Goal: Task Accomplishment & Management: Use online tool/utility

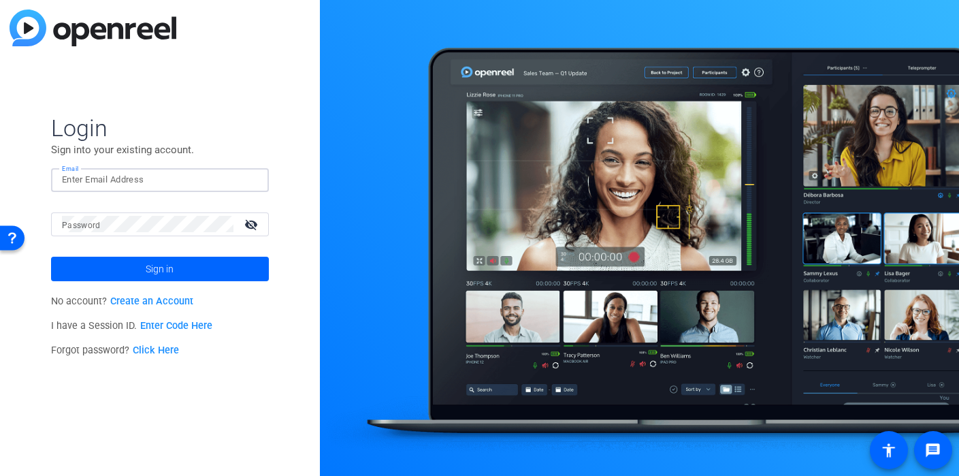
click at [119, 185] on input "Email" at bounding box center [160, 179] width 196 height 16
type input "[EMAIL_ADDRESS][DOMAIN_NAME]"
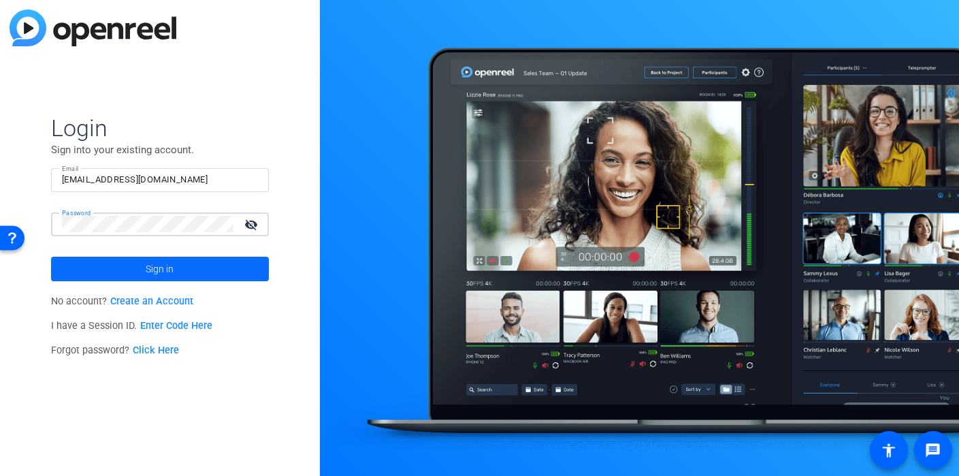
click at [144, 267] on span at bounding box center [160, 268] width 218 height 33
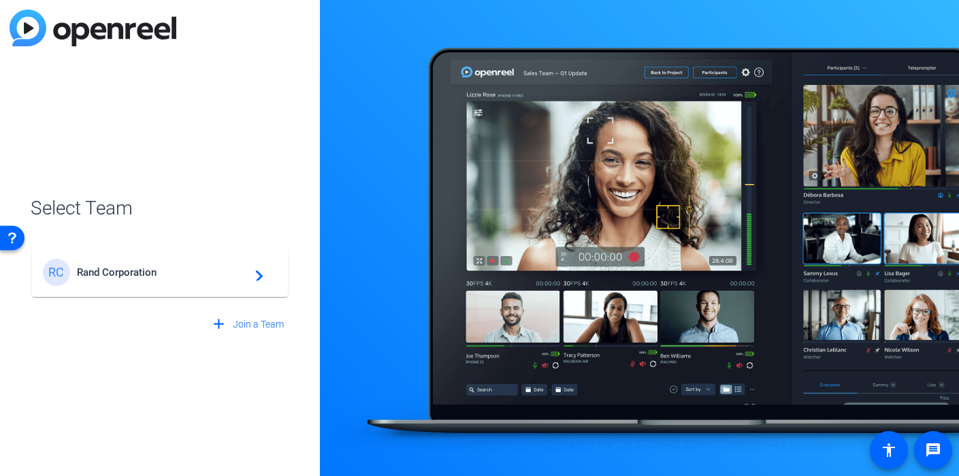
click at [123, 279] on div "[PERSON_NAME] Corporation navigate_next" at bounding box center [160, 272] width 234 height 27
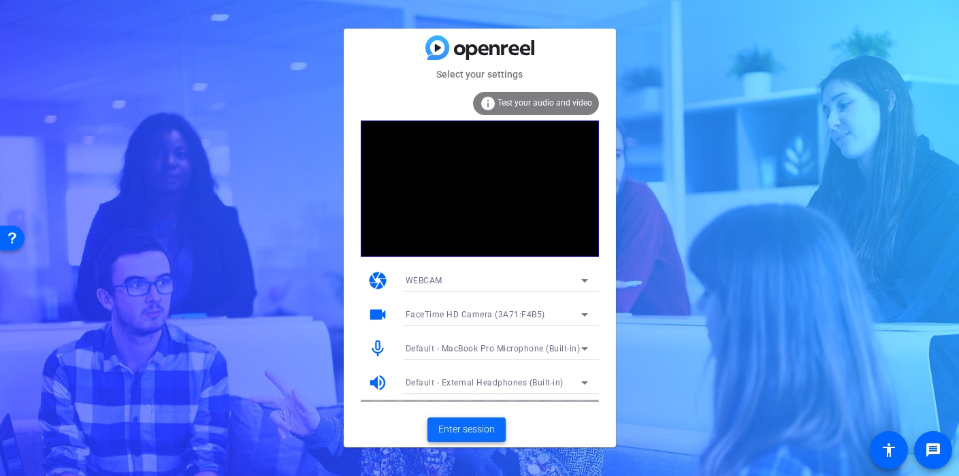
click at [474, 435] on span "Enter session" at bounding box center [466, 429] width 56 height 14
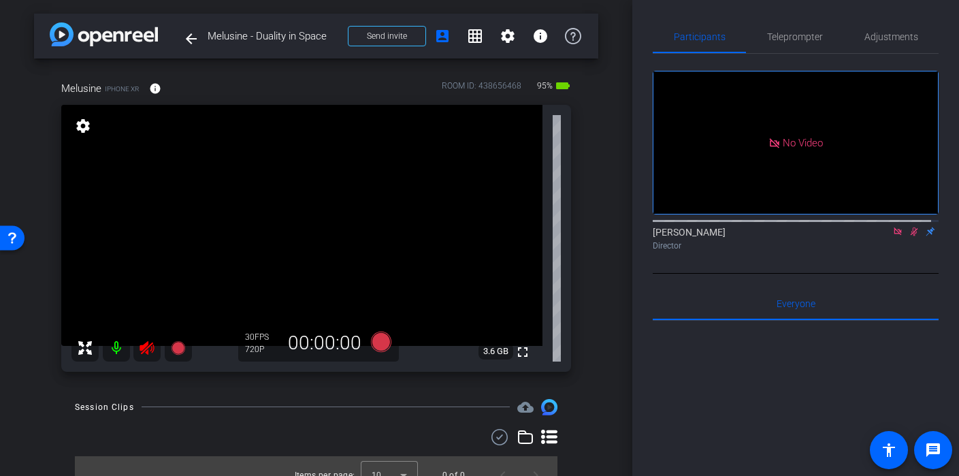
click at [328, 232] on video at bounding box center [301, 225] width 481 height 241
click at [908, 236] on icon at bounding box center [913, 232] width 11 height 10
click at [892, 236] on icon at bounding box center [897, 232] width 11 height 10
click at [156, 278] on video at bounding box center [301, 225] width 481 height 241
click at [144, 357] on mat-icon at bounding box center [146, 347] width 27 height 27
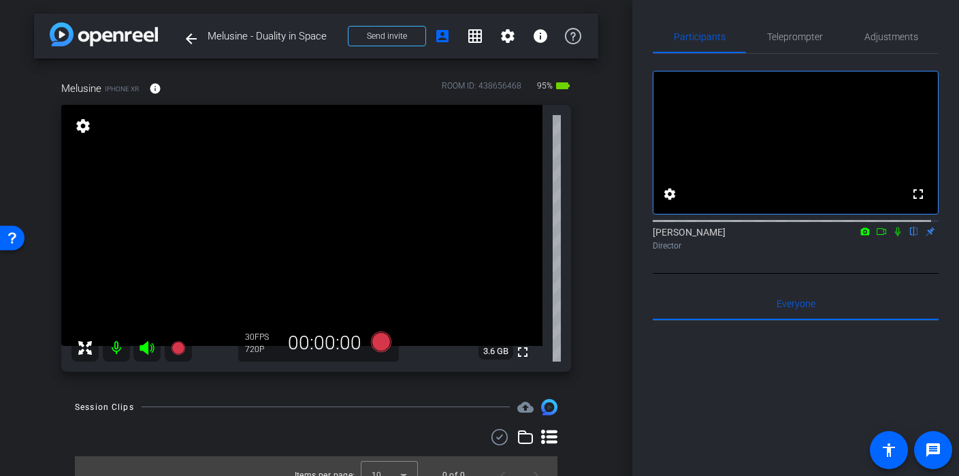
click at [423, 201] on video at bounding box center [301, 225] width 481 height 241
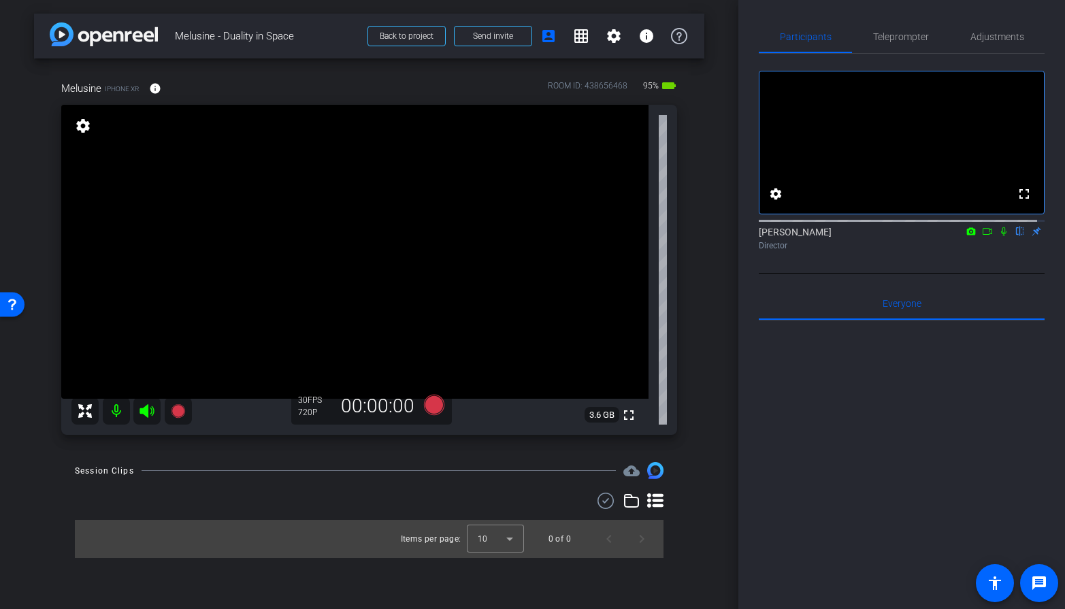
click at [529, 233] on video at bounding box center [354, 252] width 587 height 294
click at [349, 276] on video at bounding box center [354, 252] width 587 height 294
click at [593, 181] on video at bounding box center [354, 252] width 587 height 294
click at [623, 39] on span at bounding box center [613, 36] width 33 height 33
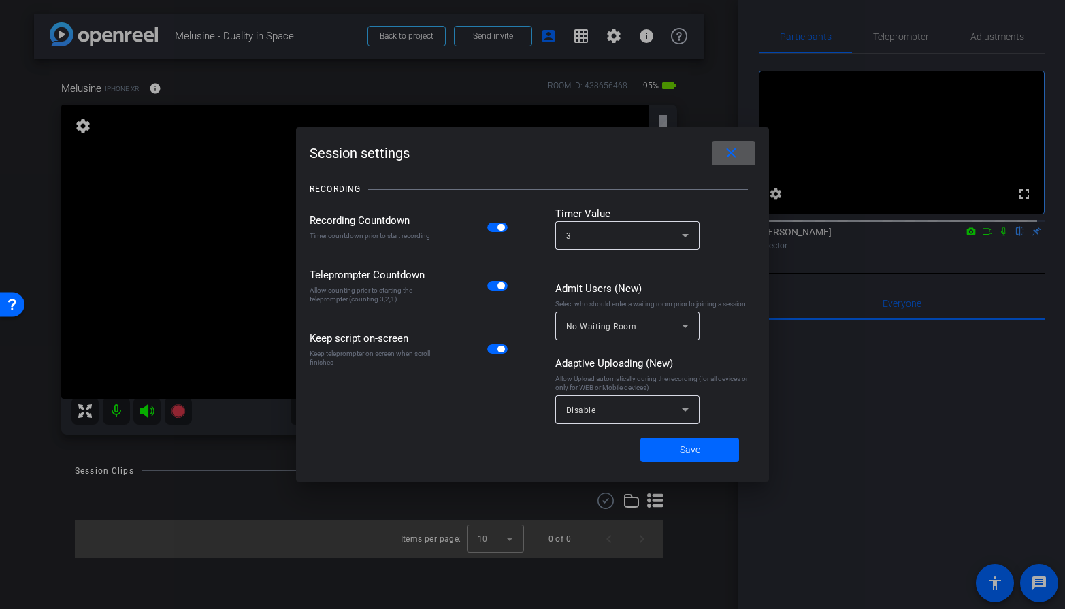
click at [744, 157] on span at bounding box center [734, 153] width 44 height 33
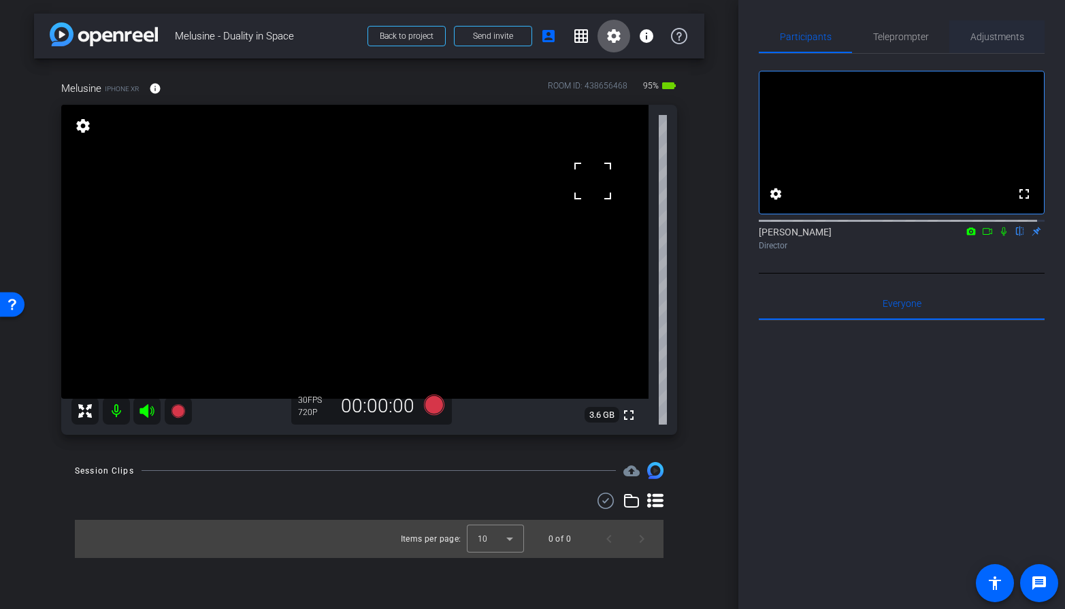
click at [958, 32] on span "Adjustments" at bounding box center [997, 37] width 54 height 10
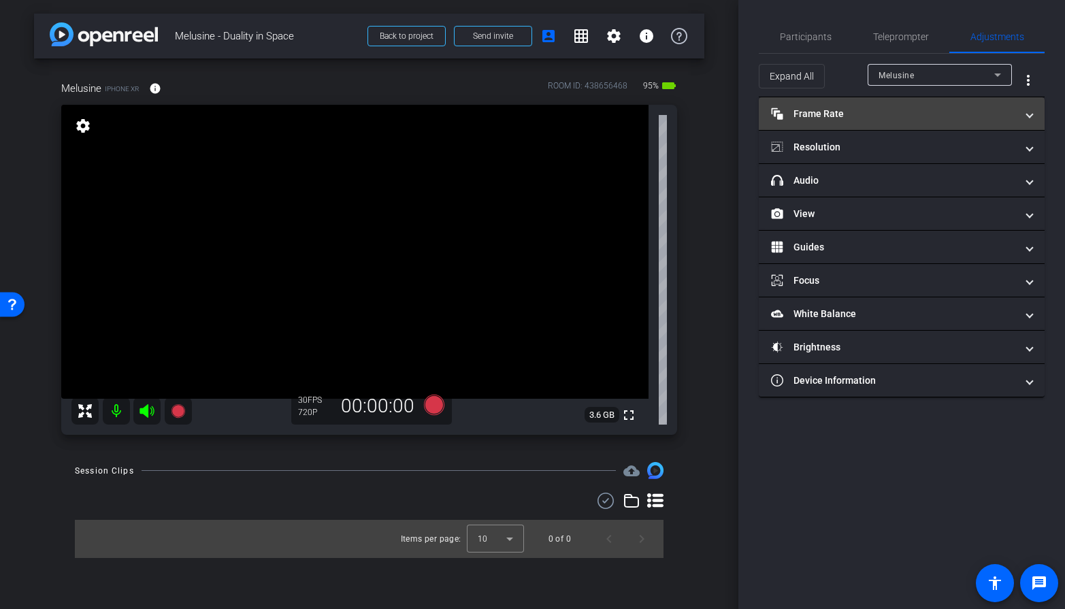
click at [857, 108] on mat-panel-title "Frame Rate Frame Rate" at bounding box center [893, 114] width 245 height 14
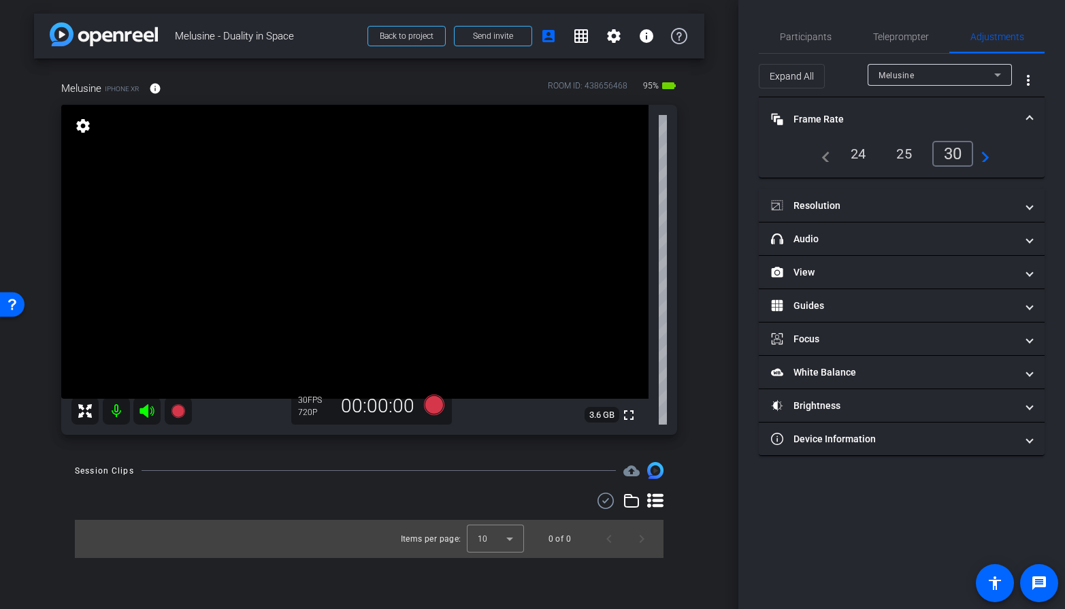
click at [958, 158] on mat-icon "navigate_next" at bounding box center [981, 154] width 16 height 16
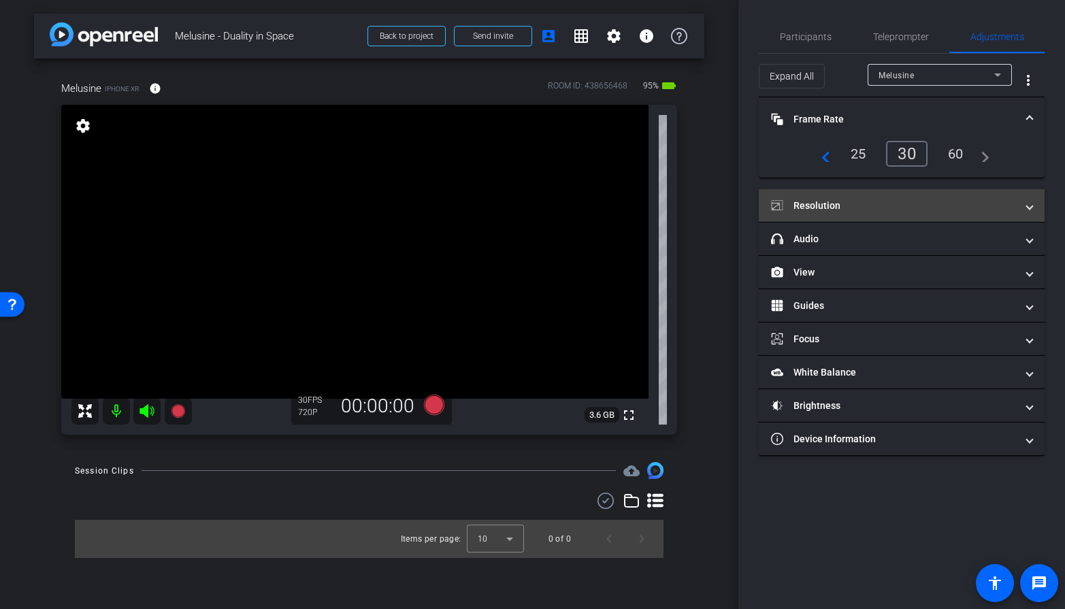
click at [958, 191] on mat-expansion-panel-header "Resolution" at bounding box center [902, 205] width 286 height 33
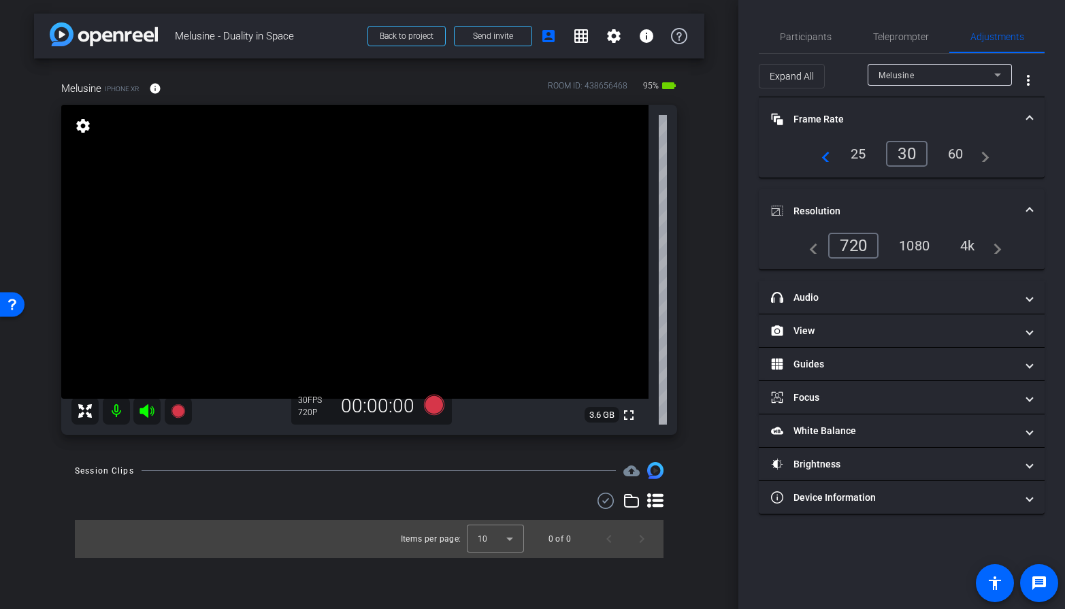
click at [910, 251] on div "1080" at bounding box center [914, 245] width 51 height 23
click at [958, 208] on span "Resolution" at bounding box center [899, 211] width 256 height 14
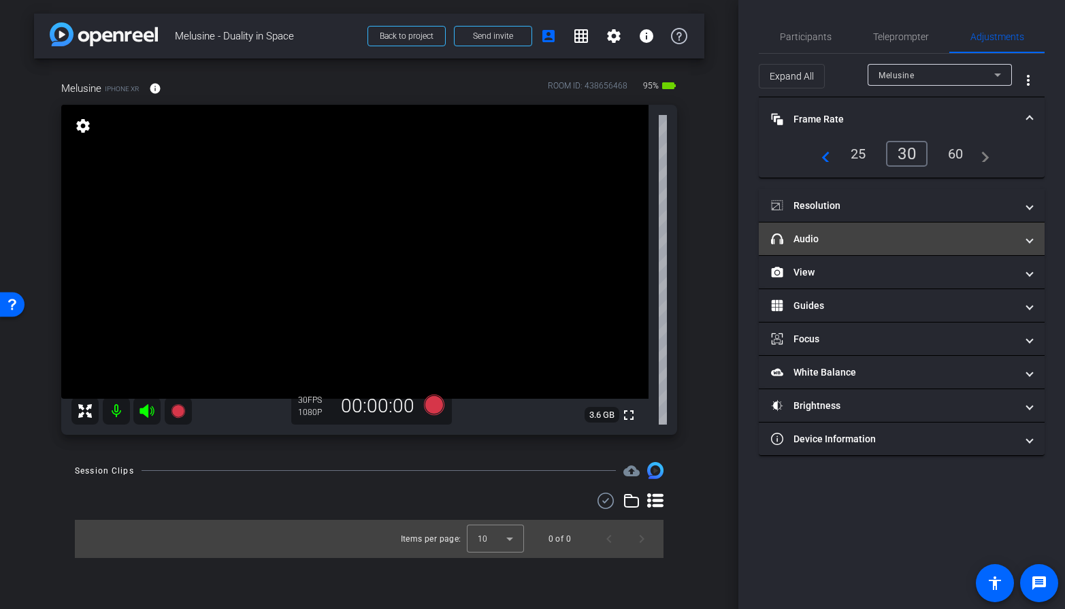
click at [958, 242] on span at bounding box center [1029, 239] width 5 height 14
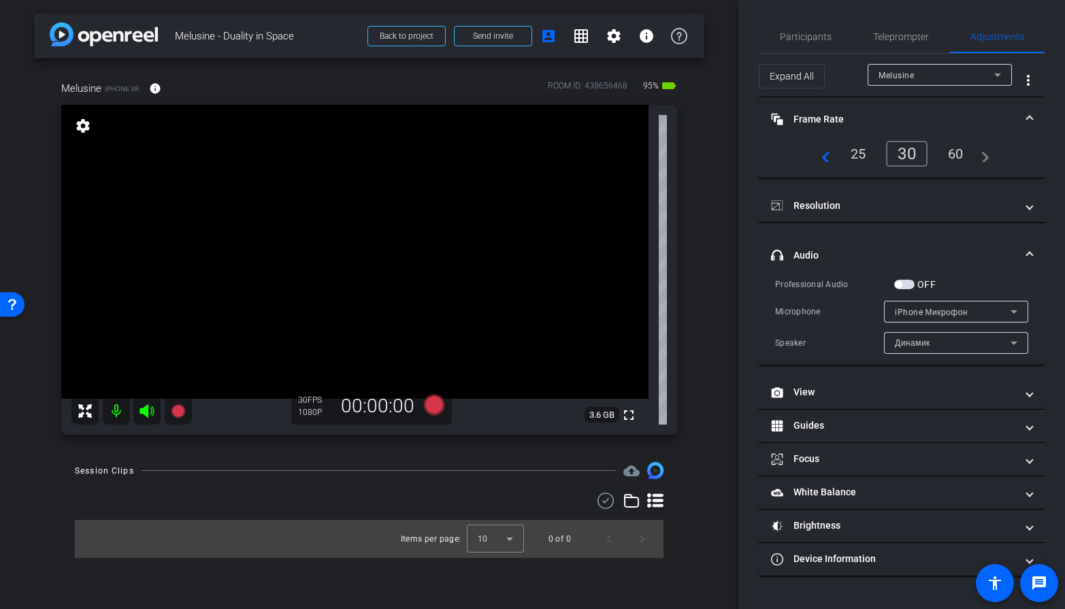
click at [918, 278] on label "OFF" at bounding box center [925, 285] width 21 height 14
click at [915, 280] on button "OFF" at bounding box center [904, 285] width 20 height 10
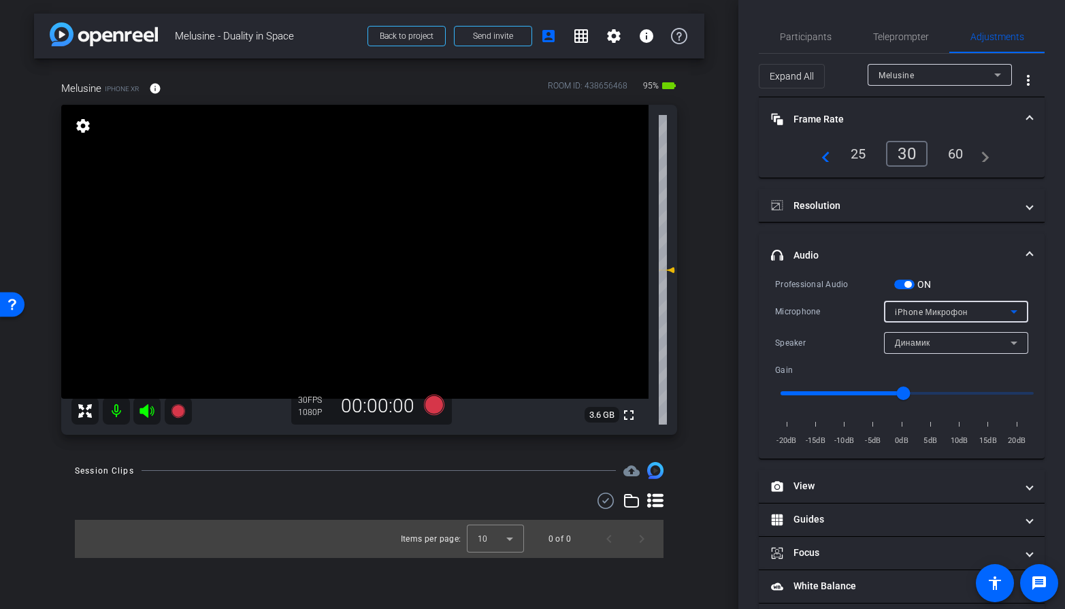
click at [904, 312] on span "iPhone Микрофон" at bounding box center [931, 313] width 73 height 10
click at [893, 365] on span "Wireless GO II RX" at bounding box center [923, 360] width 73 height 16
click at [884, 337] on div "Динамик" at bounding box center [956, 343] width 144 height 22
click at [889, 337] on div at bounding box center [532, 304] width 1065 height 609
click at [958, 247] on mat-expansion-panel-header "headphone icon Audio" at bounding box center [902, 255] width 286 height 44
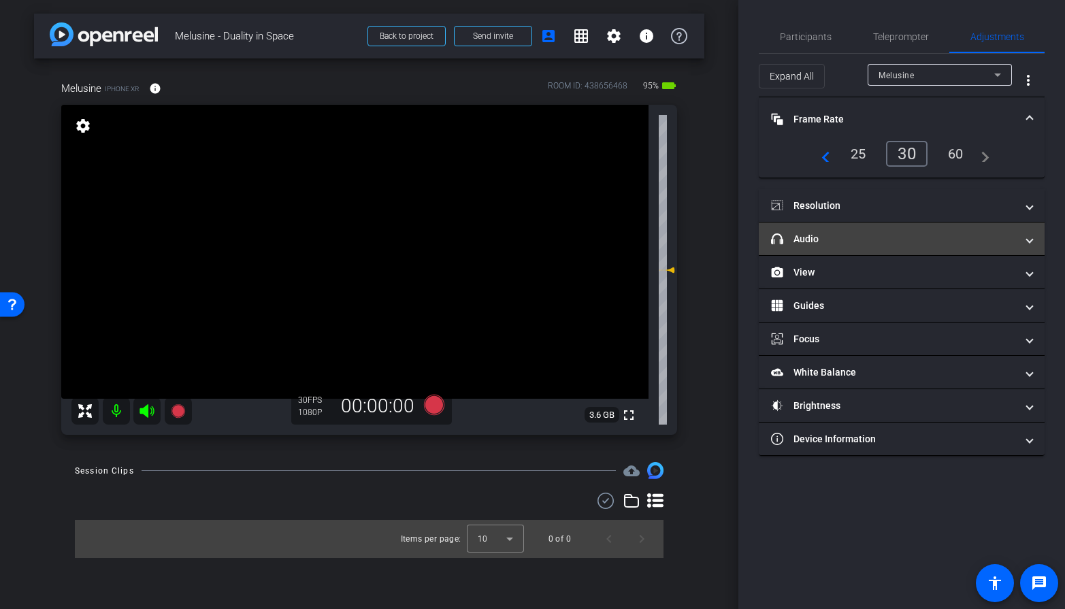
click at [902, 227] on mat-expansion-panel-header "headphone icon Audio" at bounding box center [902, 239] width 286 height 33
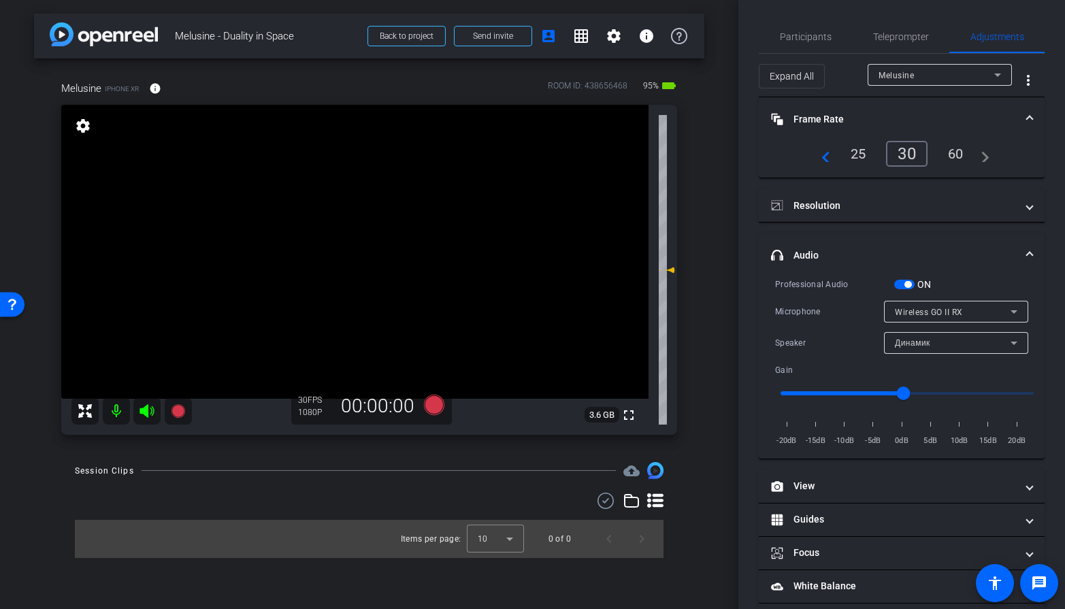
click at [788, 306] on div "Microphone" at bounding box center [829, 312] width 109 height 14
click at [895, 340] on span "Динамик" at bounding box center [912, 343] width 35 height 10
click at [898, 341] on div at bounding box center [532, 304] width 1065 height 609
click at [789, 365] on div "Gain" at bounding box center [834, 370] width 119 height 14
drag, startPoint x: 912, startPoint y: 391, endPoint x: 930, endPoint y: 391, distance: 18.4
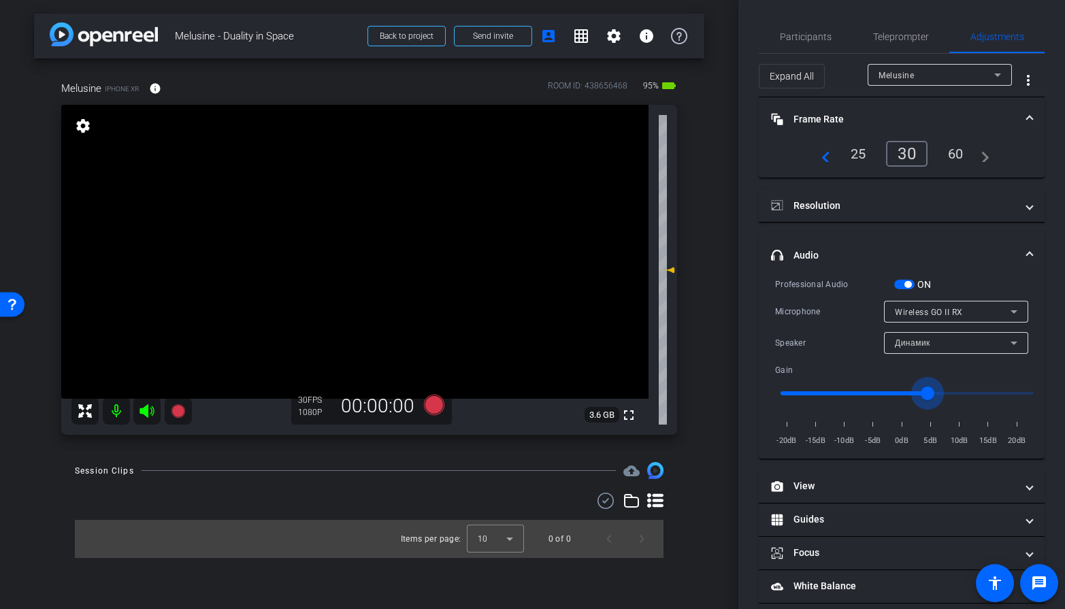
type input "4"
click at [930, 391] on input "range" at bounding box center [907, 393] width 282 height 30
click at [958, 249] on span at bounding box center [1029, 255] width 5 height 14
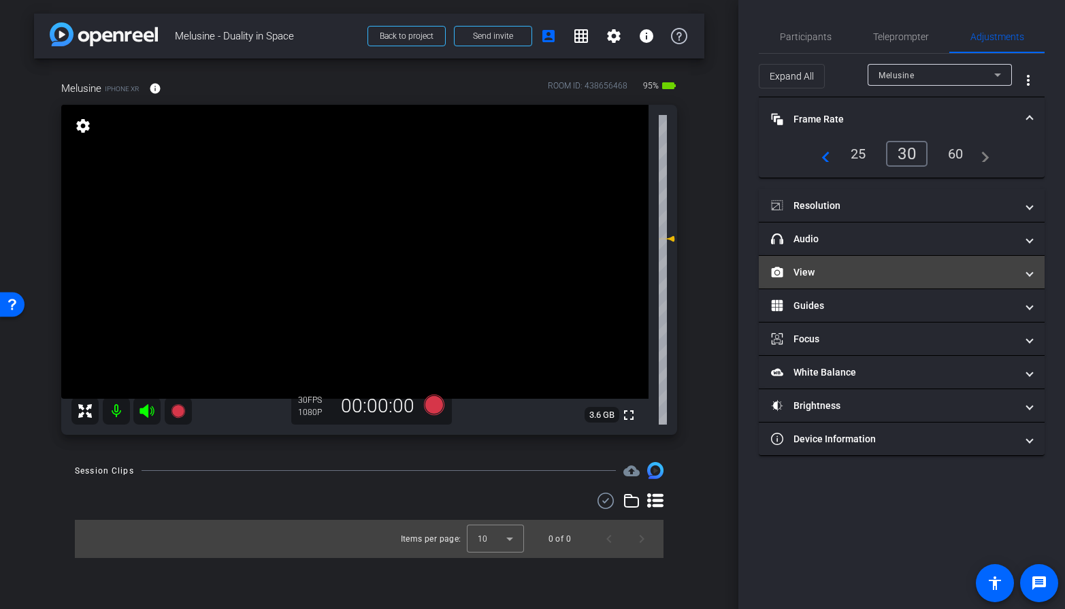
click at [881, 274] on mat-panel-title "View" at bounding box center [893, 272] width 245 height 14
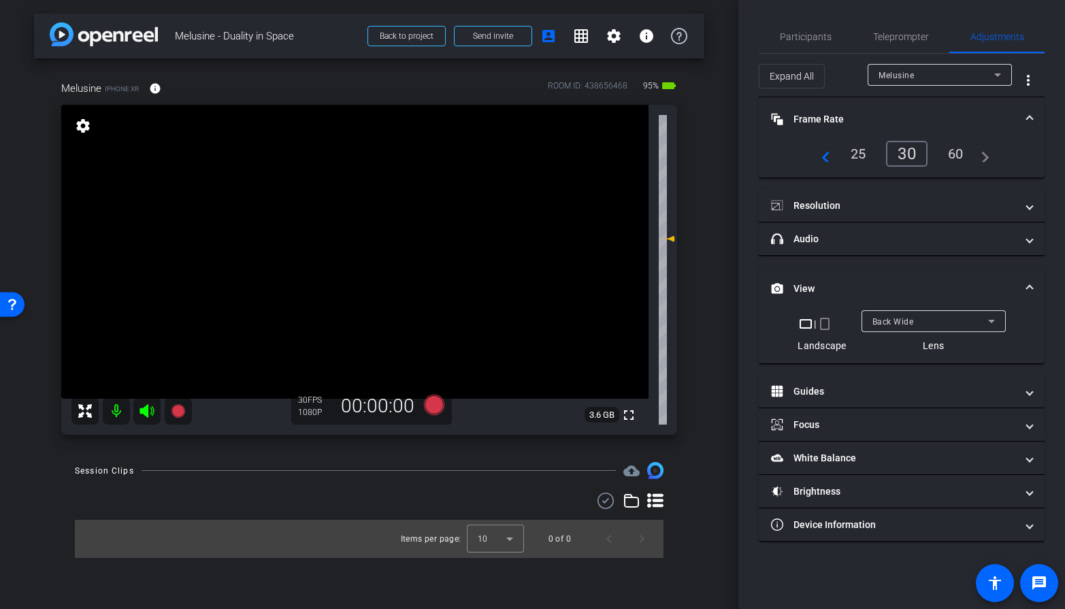
click at [888, 274] on mat-expansion-panel-header "View" at bounding box center [902, 289] width 286 height 44
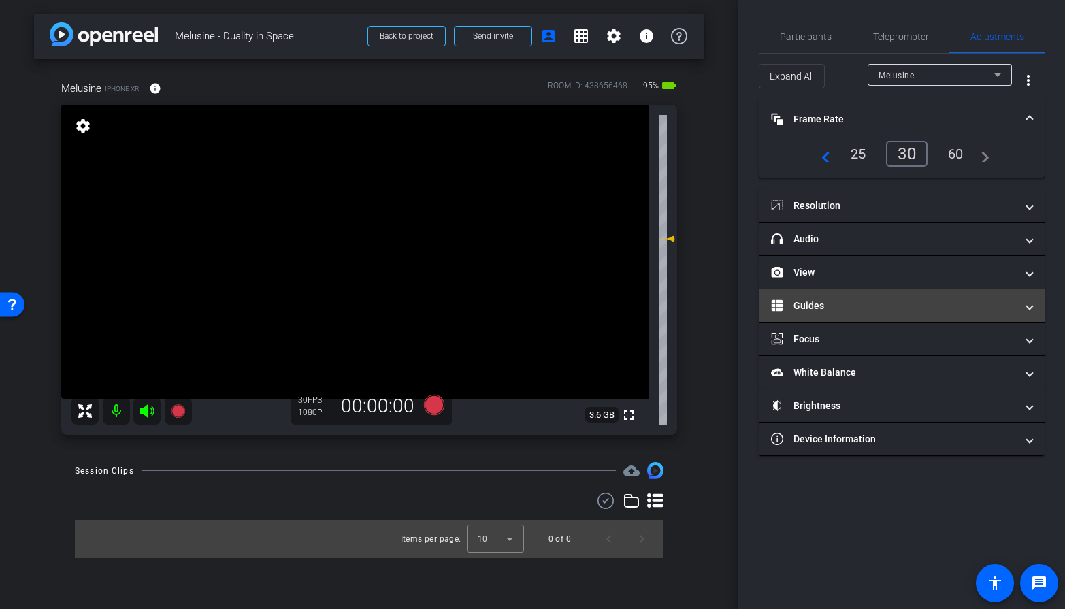
click at [876, 303] on mat-panel-title "Guides" at bounding box center [893, 306] width 245 height 14
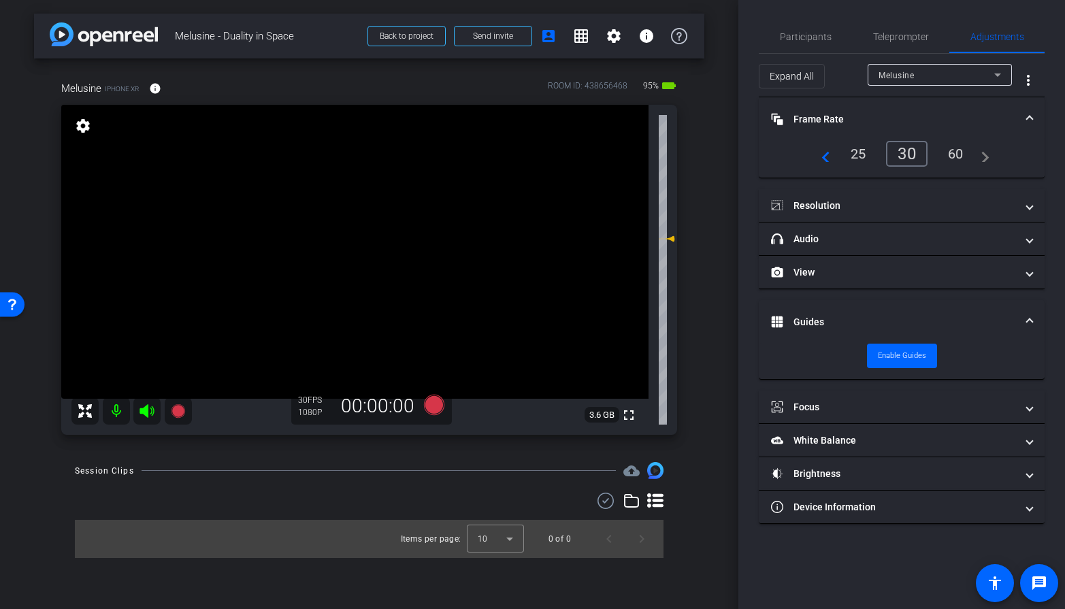
click at [876, 303] on mat-expansion-panel-header "Guides" at bounding box center [902, 322] width 286 height 44
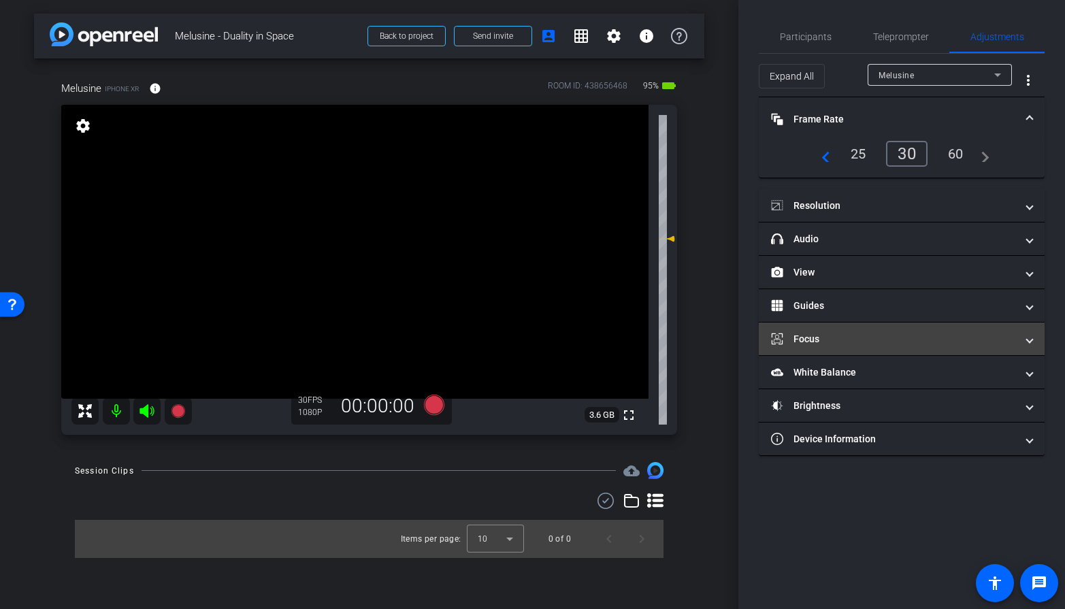
click at [862, 340] on mat-panel-title "Focus" at bounding box center [893, 339] width 245 height 14
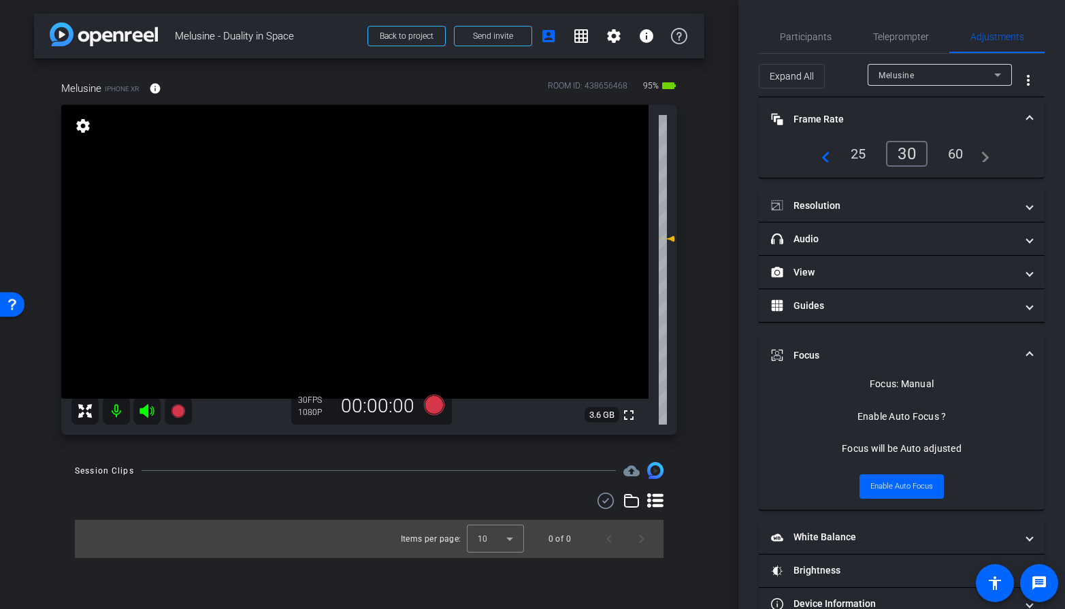
click at [904, 475] on span "Enable Auto Focus" at bounding box center [901, 486] width 63 height 20
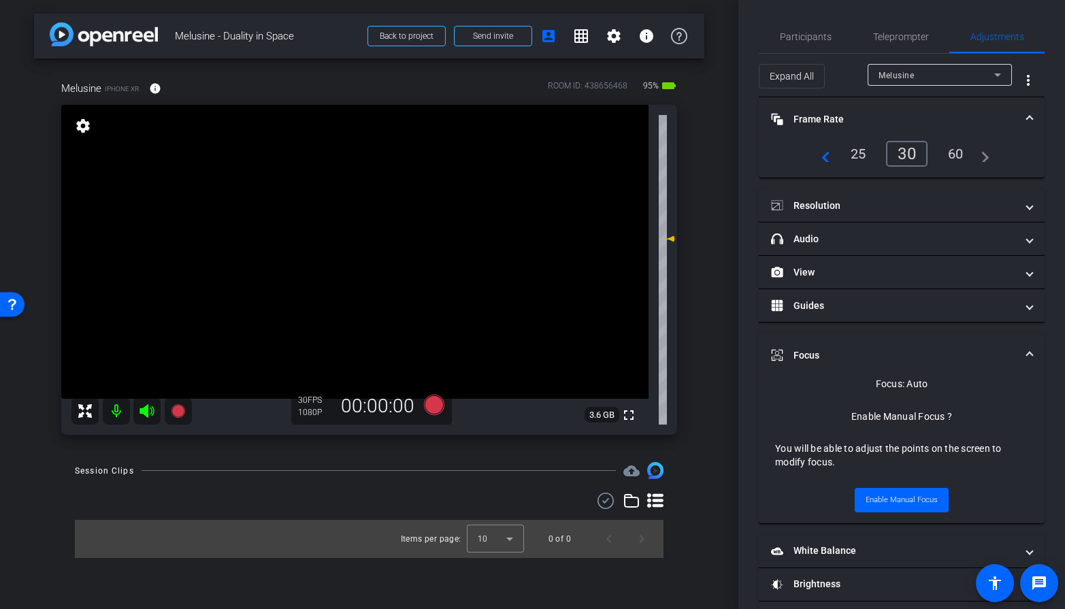
click at [365, 233] on video at bounding box center [354, 252] width 587 height 294
click at [958, 361] on span "Focus" at bounding box center [899, 355] width 256 height 14
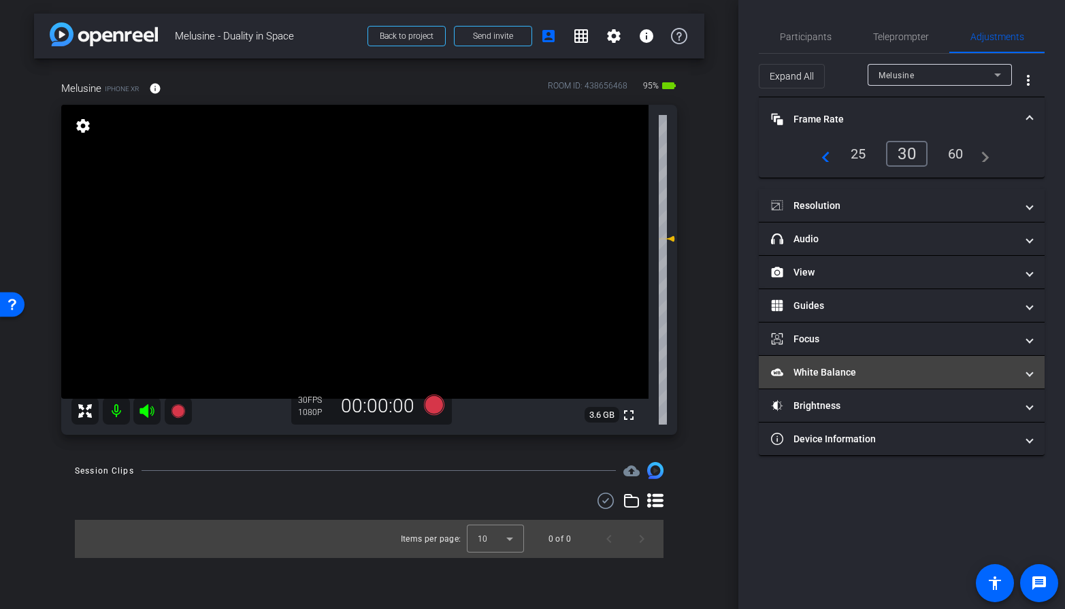
click at [878, 385] on mat-expansion-panel-header "White Balance White Balance" at bounding box center [902, 372] width 286 height 33
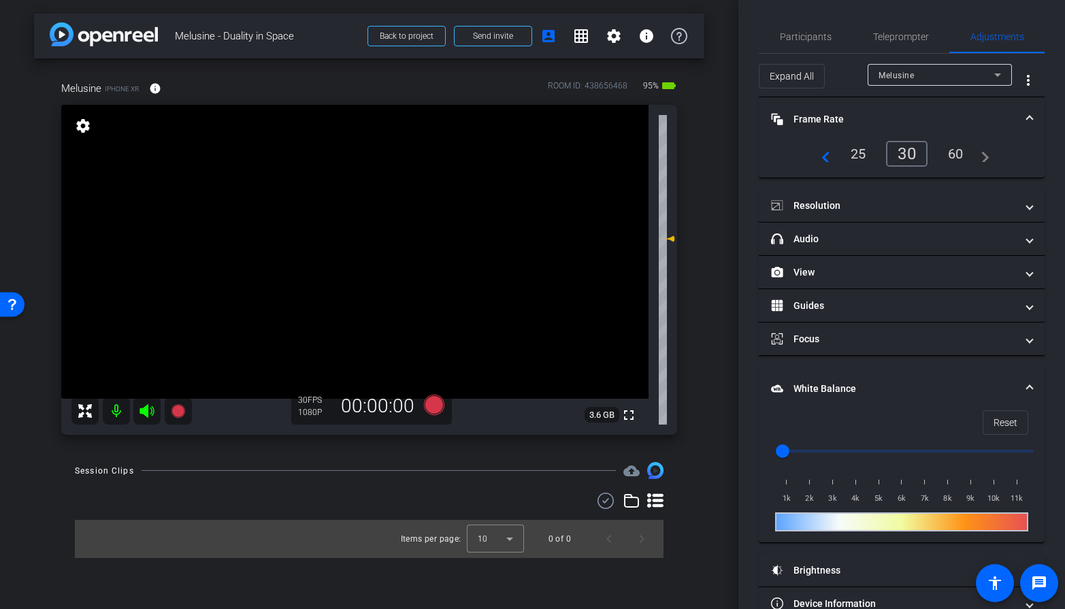
click at [879, 382] on mat-panel-title "White Balance White Balance" at bounding box center [893, 389] width 245 height 14
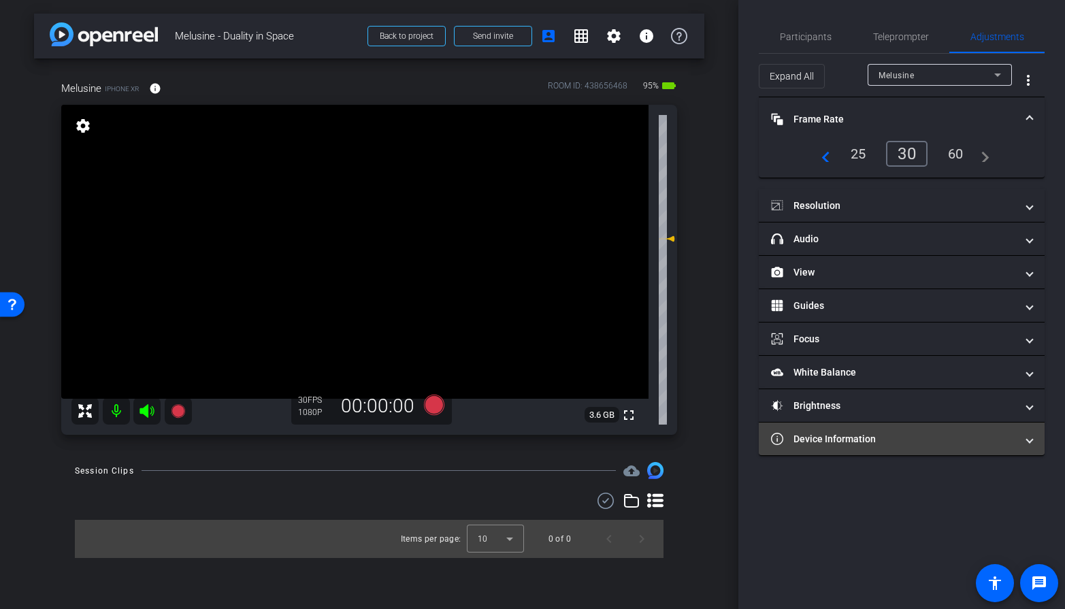
click at [854, 425] on mat-expansion-panel-header "Device Information" at bounding box center [902, 439] width 286 height 33
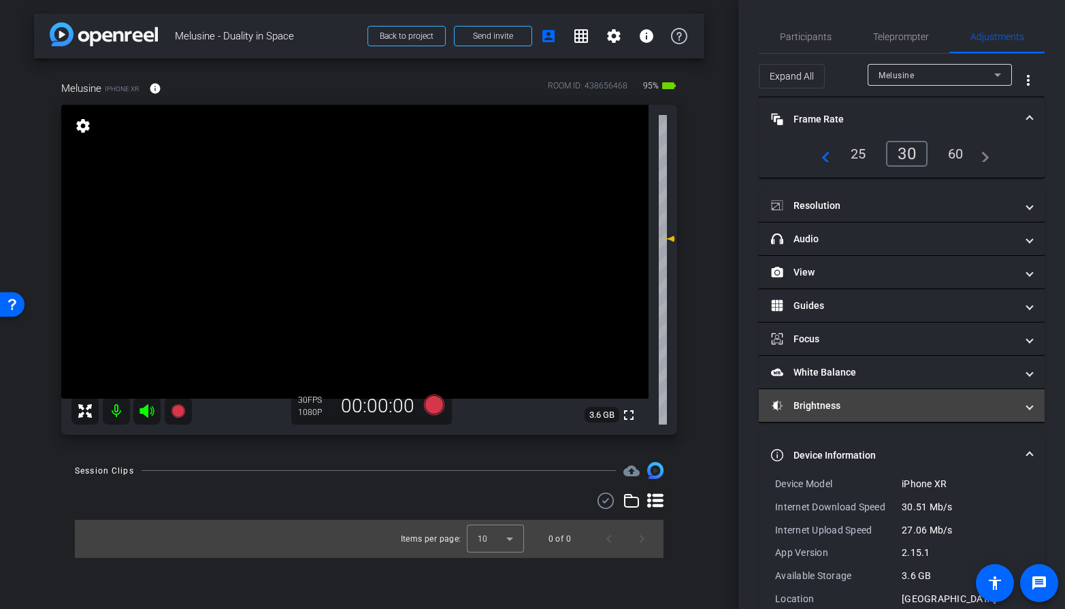
click at [857, 413] on mat-expansion-panel-header "Brightness" at bounding box center [902, 405] width 286 height 33
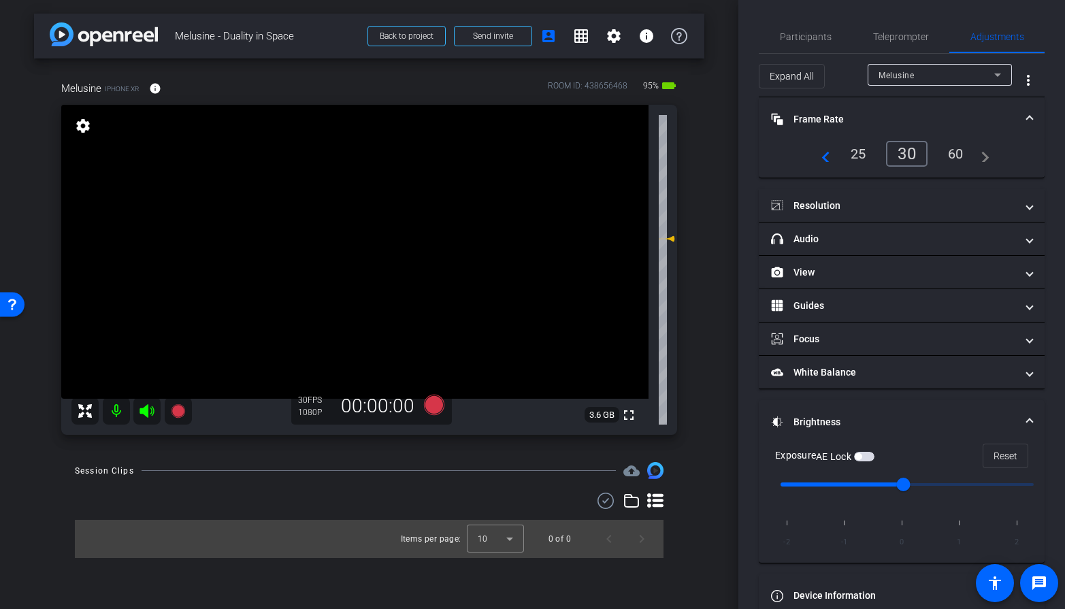
click at [857, 413] on mat-expansion-panel-header "Brightness" at bounding box center [902, 422] width 286 height 44
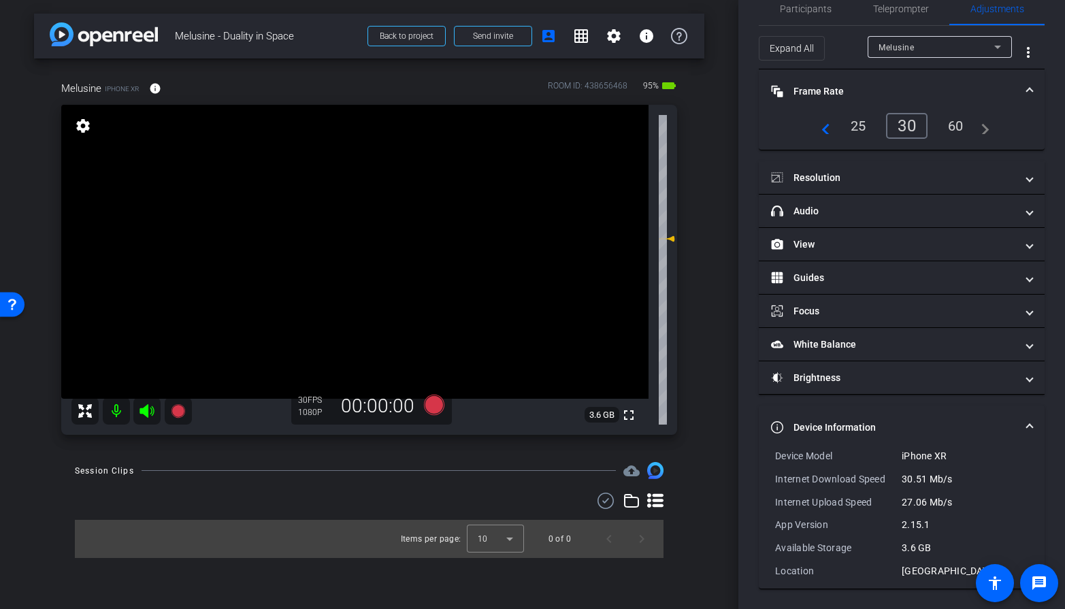
scroll to position [29, 0]
click at [878, 429] on mat-panel-title "Device Information" at bounding box center [893, 427] width 245 height 14
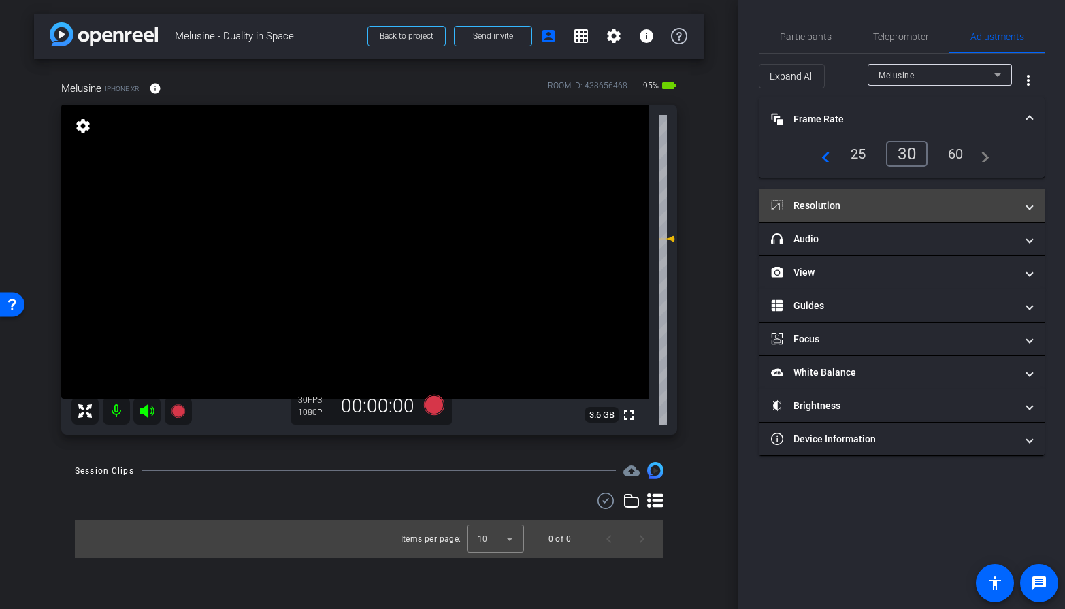
click at [871, 209] on mat-panel-title "Resolution" at bounding box center [893, 206] width 245 height 14
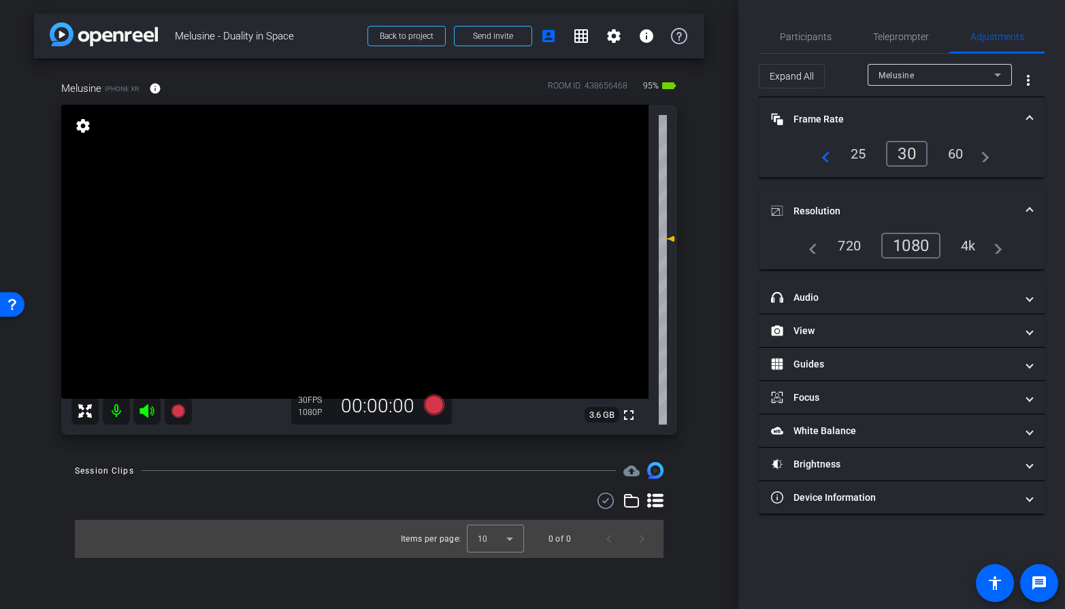
click at [871, 209] on mat-panel-title "Resolution" at bounding box center [893, 211] width 245 height 14
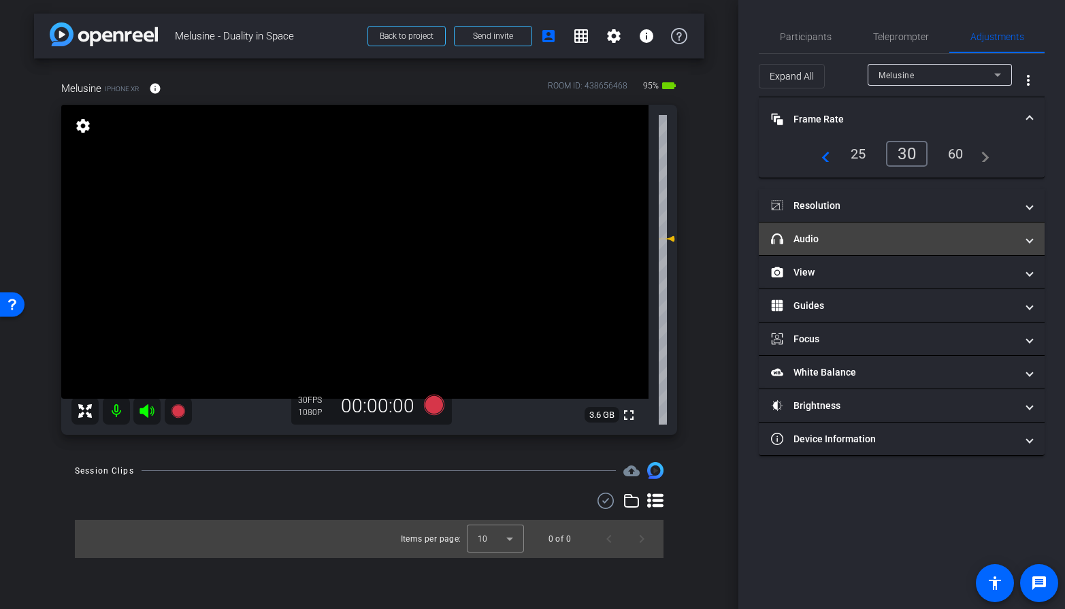
click at [874, 236] on mat-panel-title "headphone icon Audio" at bounding box center [893, 239] width 245 height 14
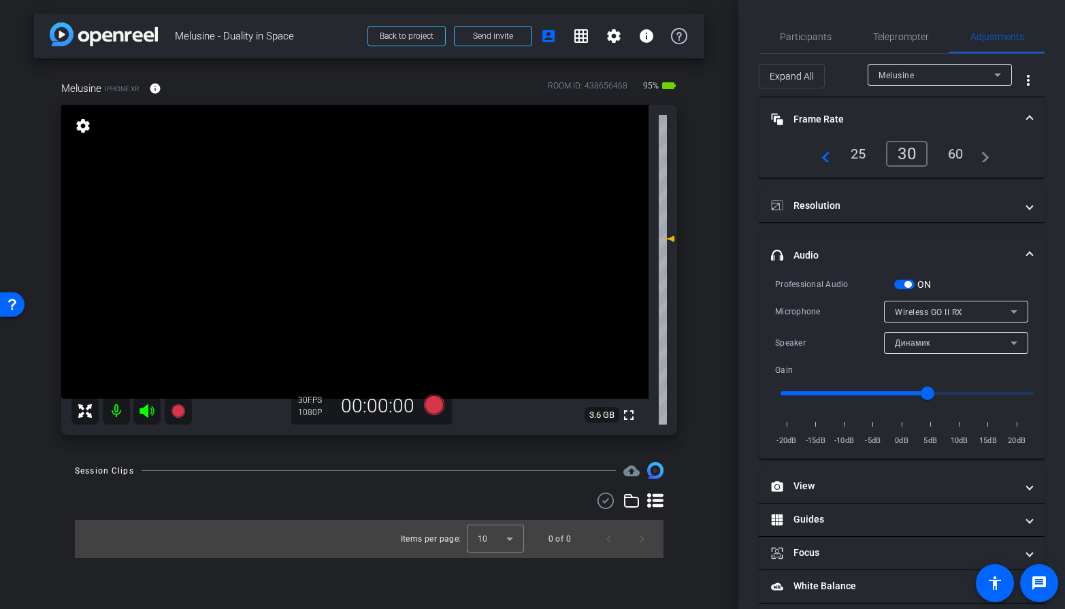
click at [874, 236] on mat-expansion-panel-header "headphone icon Audio" at bounding box center [902, 255] width 286 height 44
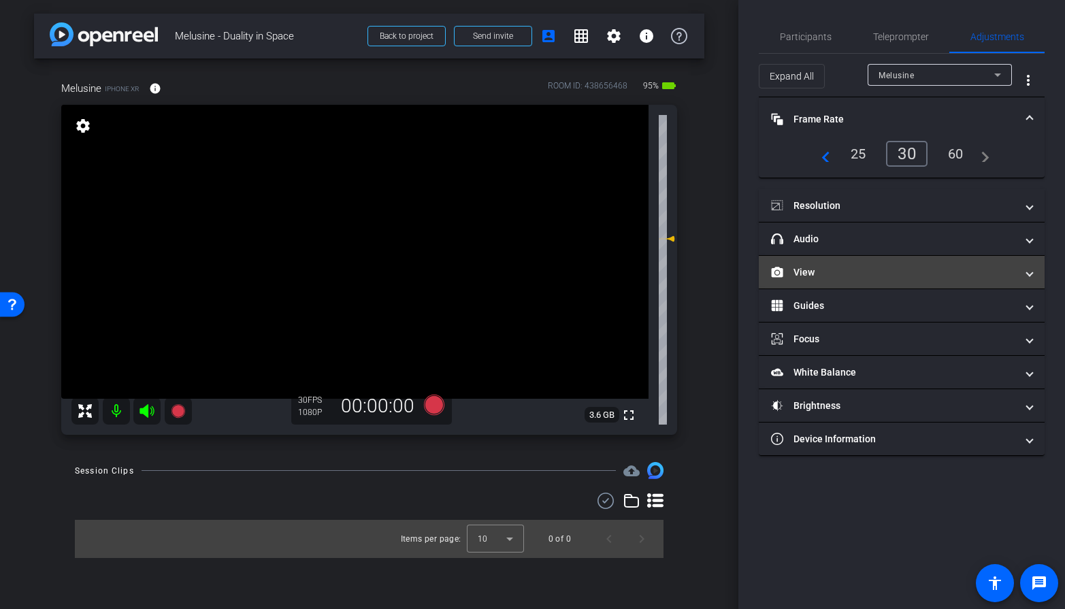
click at [874, 265] on mat-panel-title "View" at bounding box center [893, 272] width 245 height 14
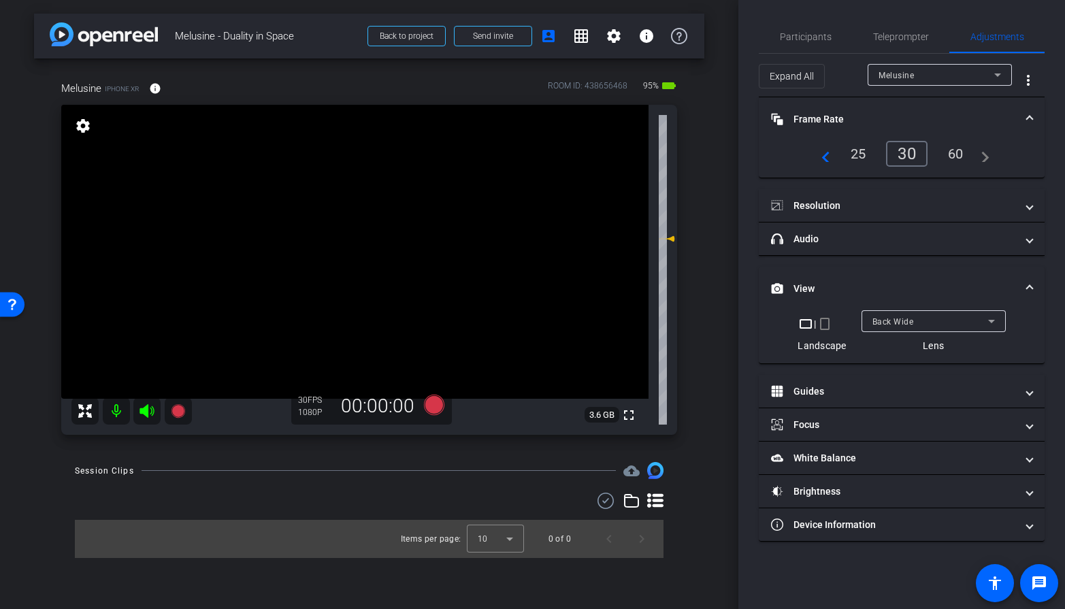
click at [872, 269] on mat-expansion-panel-header "View" at bounding box center [902, 289] width 286 height 44
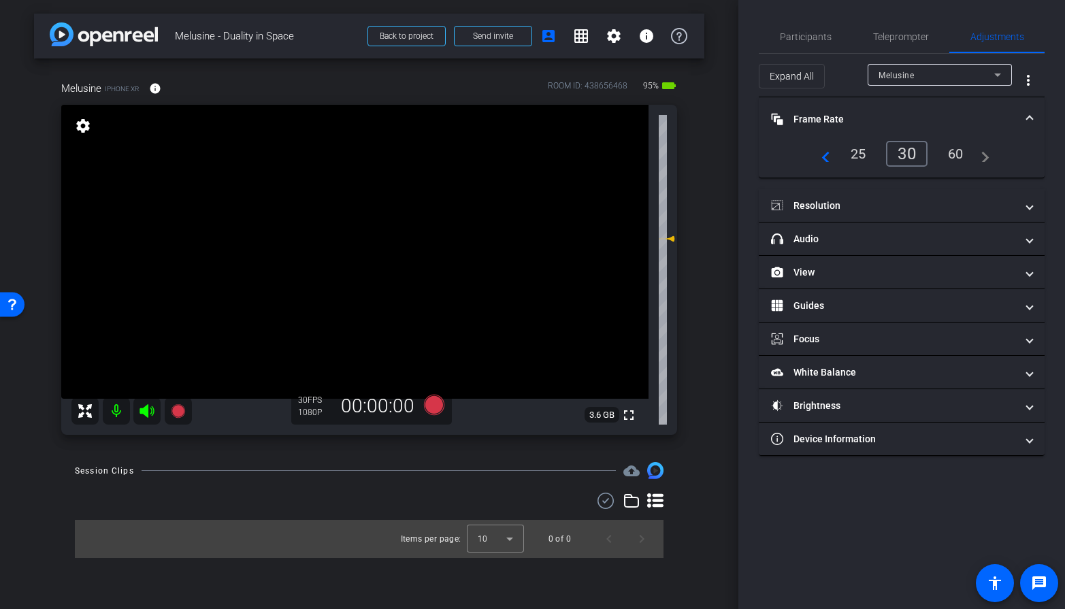
click at [958, 126] on mat-expansion-panel-header "Frame Rate Frame Rate" at bounding box center [902, 119] width 286 height 44
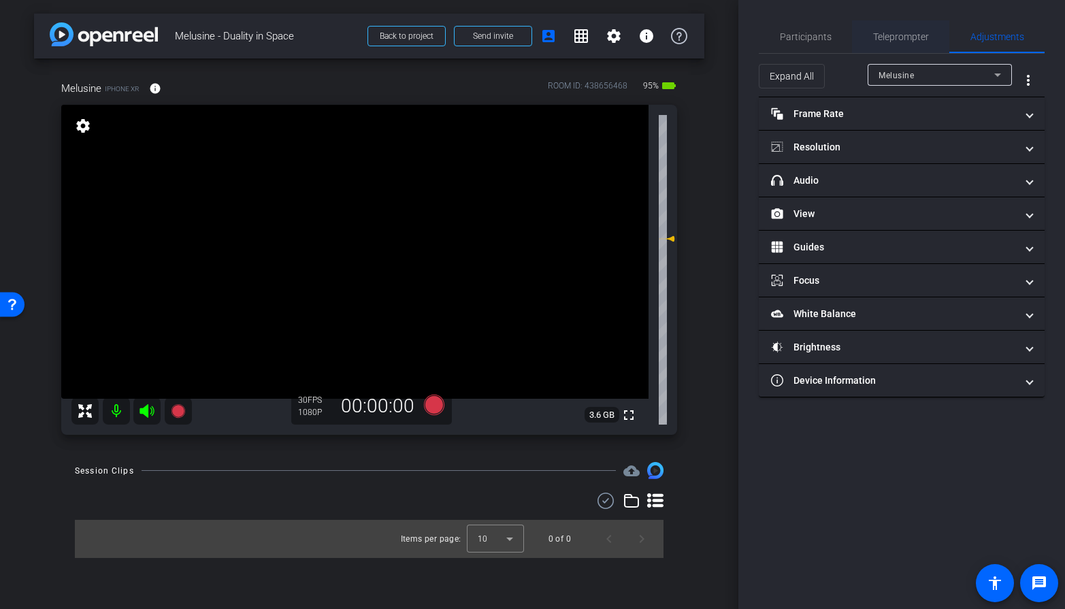
click at [902, 33] on span "Teleprompter" at bounding box center [901, 37] width 56 height 10
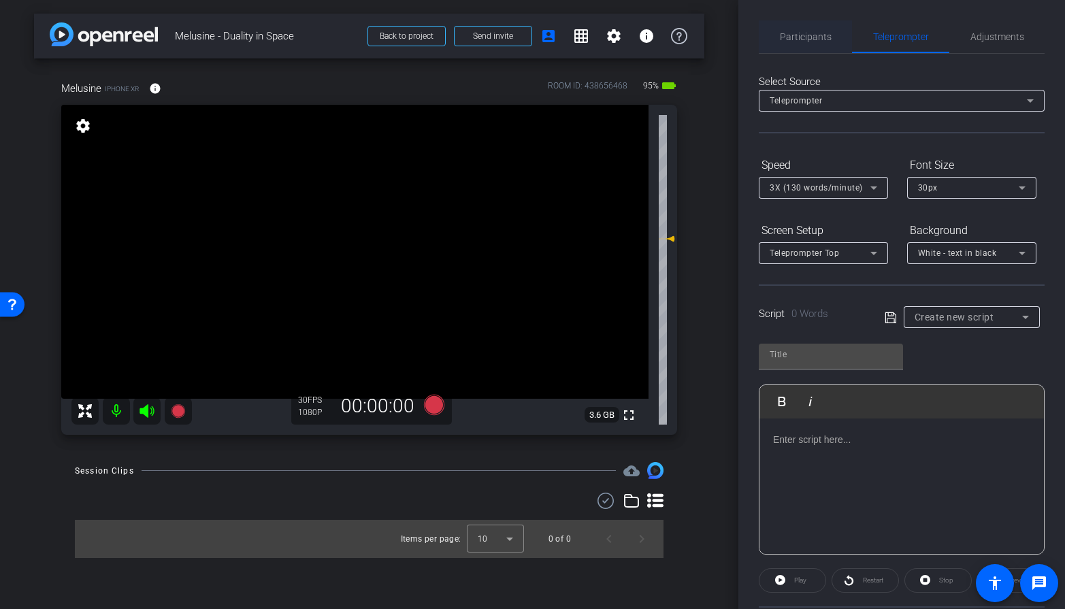
click at [835, 34] on div "Participants" at bounding box center [805, 36] width 93 height 33
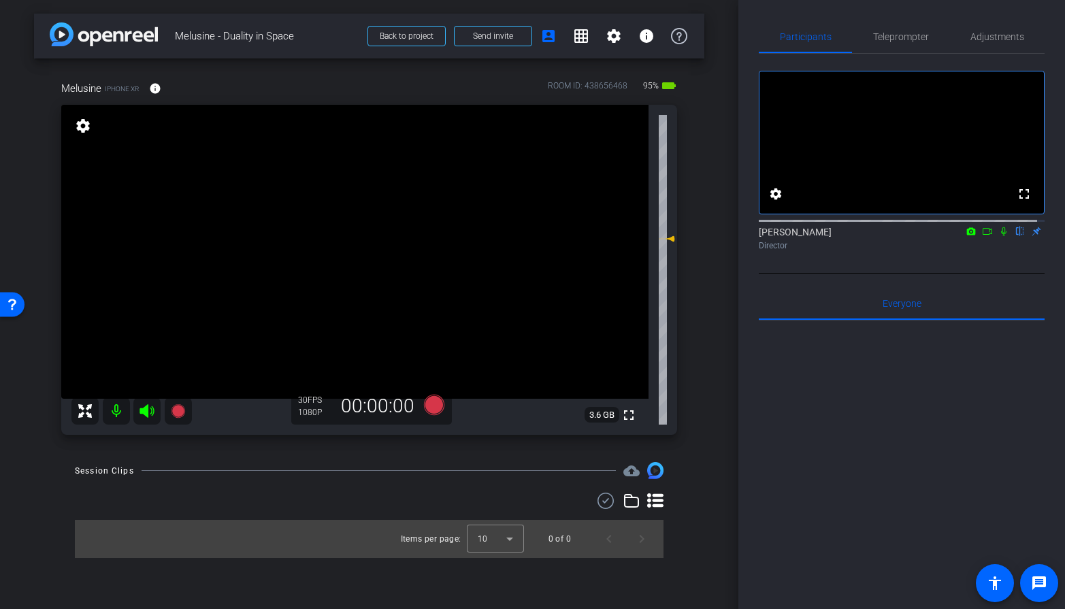
click at [312, 321] on video at bounding box center [354, 252] width 587 height 294
click at [456, 325] on video at bounding box center [354, 252] width 587 height 294
click at [508, 299] on video at bounding box center [354, 252] width 587 height 294
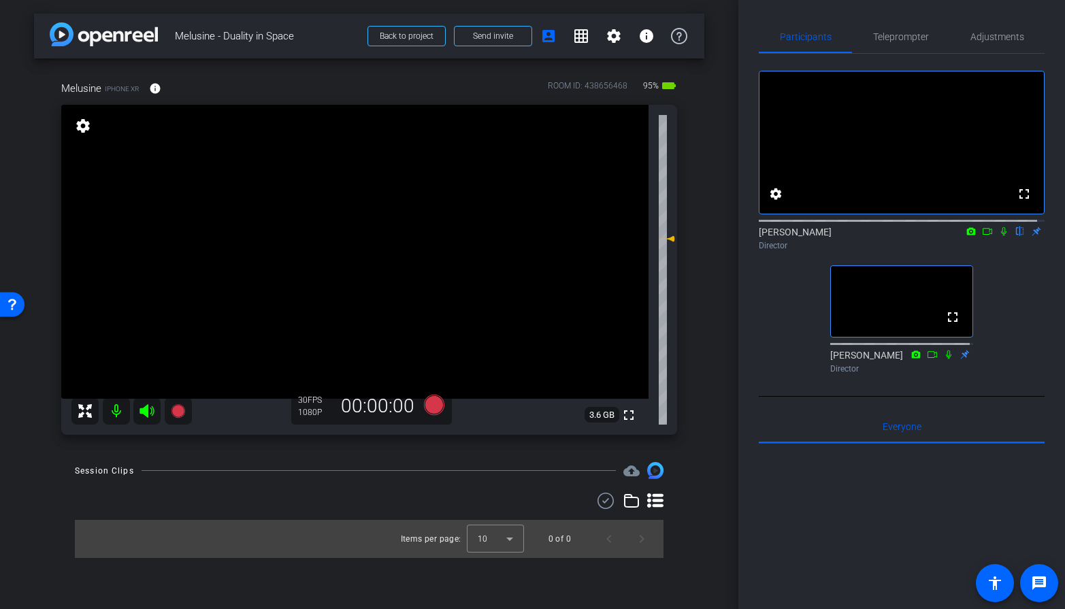
click at [451, 251] on video at bounding box center [354, 252] width 587 height 294
click at [452, 248] on video at bounding box center [354, 252] width 587 height 294
click at [908, 52] on span "Teleprompter" at bounding box center [901, 36] width 56 height 33
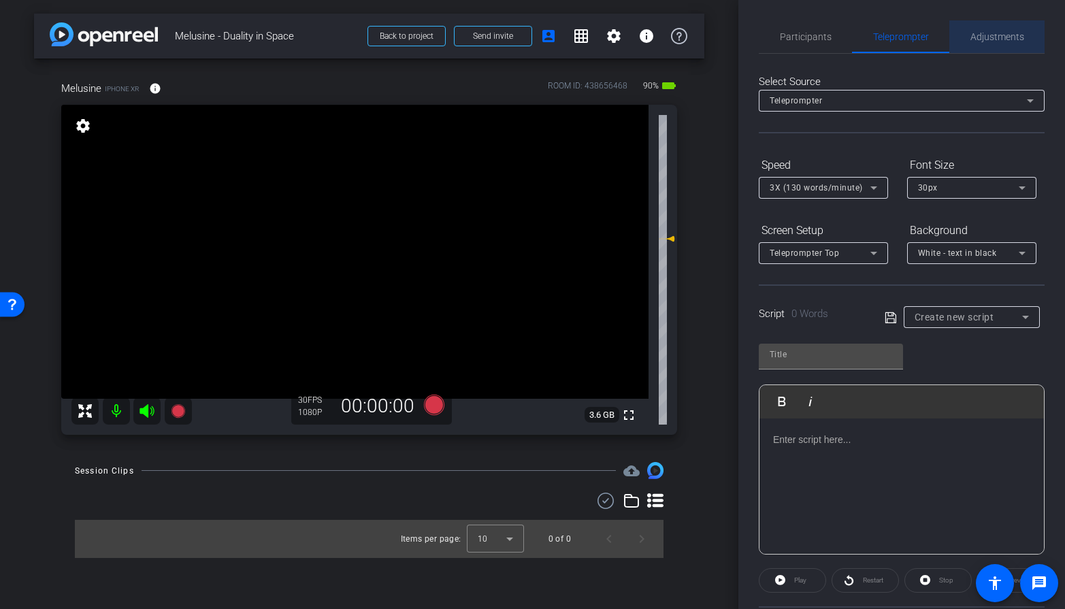
click at [958, 42] on span "Adjustments" at bounding box center [997, 37] width 54 height 10
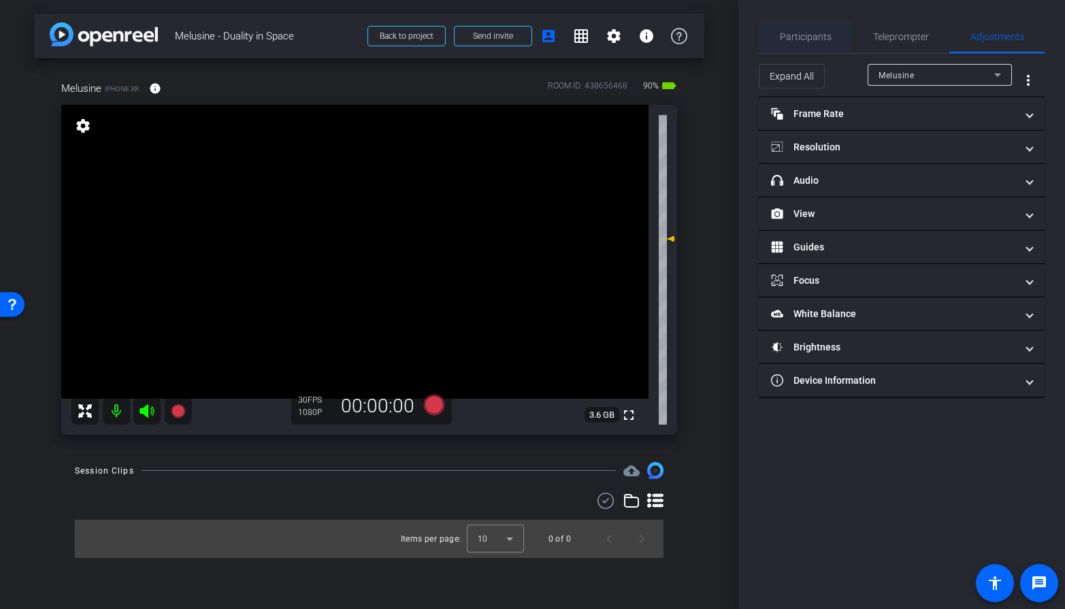
click at [798, 35] on span "Participants" at bounding box center [806, 37] width 52 height 10
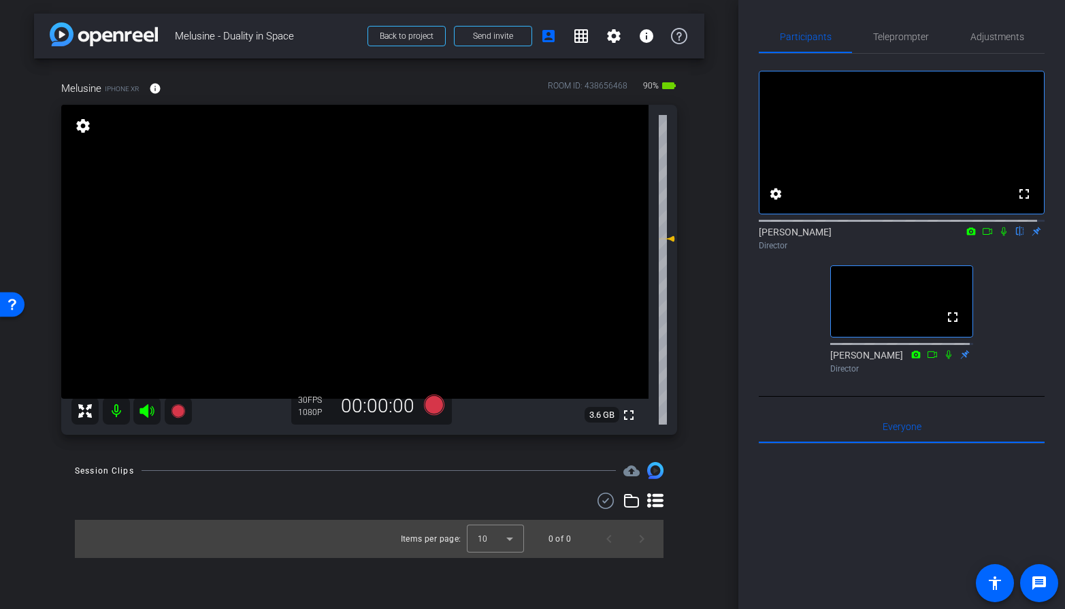
click at [795, 344] on div "fullscreen settings [PERSON_NAME] flip Director fullscreen [PERSON_NAME] Direct…" at bounding box center [902, 216] width 286 height 325
click at [958, 45] on span "Adjustments" at bounding box center [997, 36] width 54 height 33
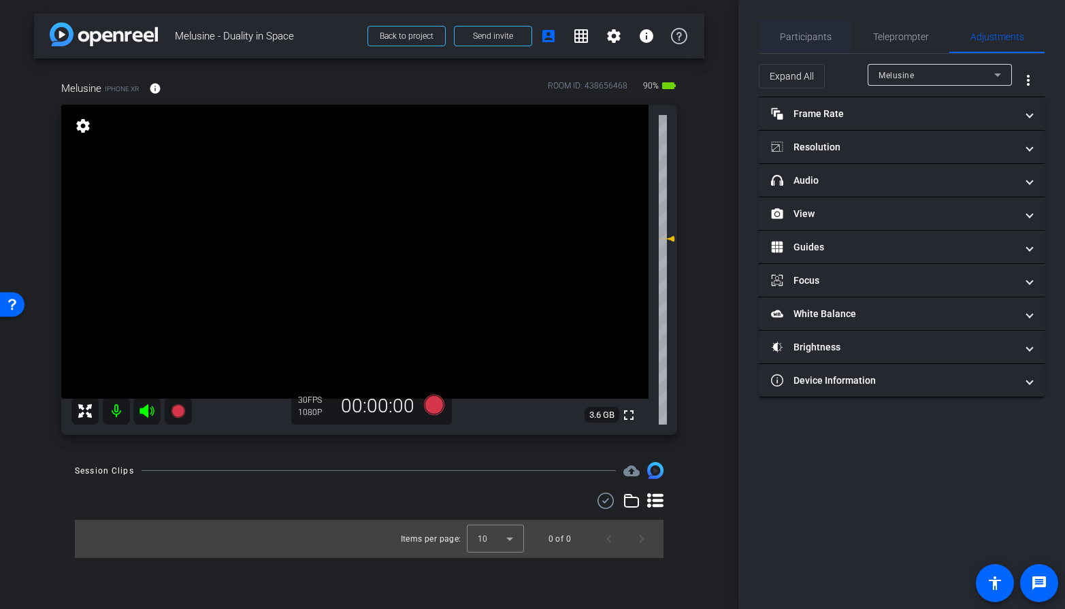
click at [823, 45] on span "Participants" at bounding box center [806, 36] width 52 height 33
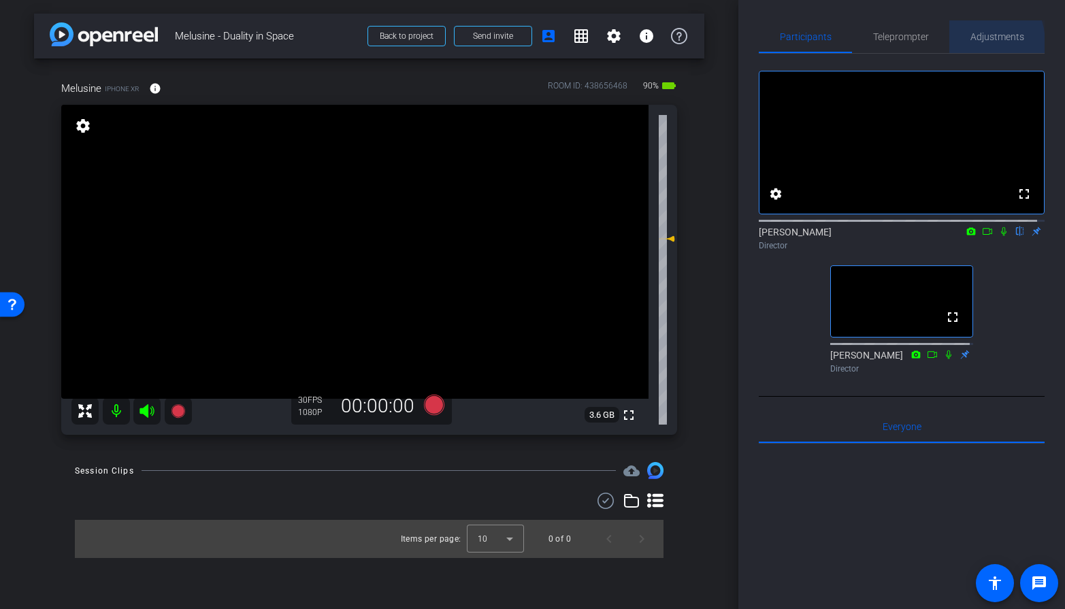
click at [958, 44] on div "Adjustments" at bounding box center [996, 36] width 95 height 33
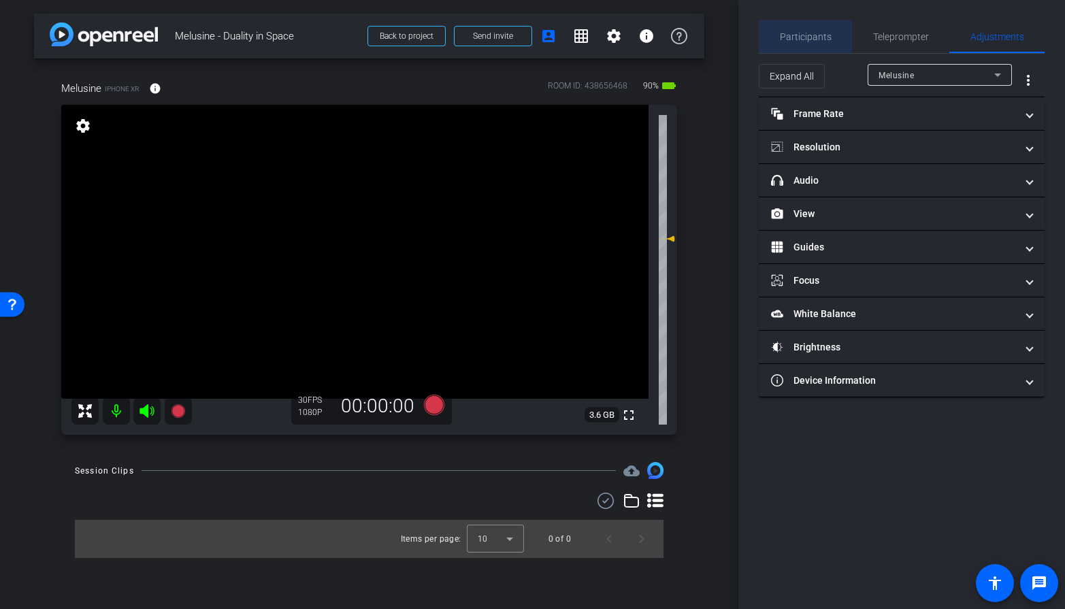
click at [823, 37] on span "Participants" at bounding box center [806, 37] width 52 height 10
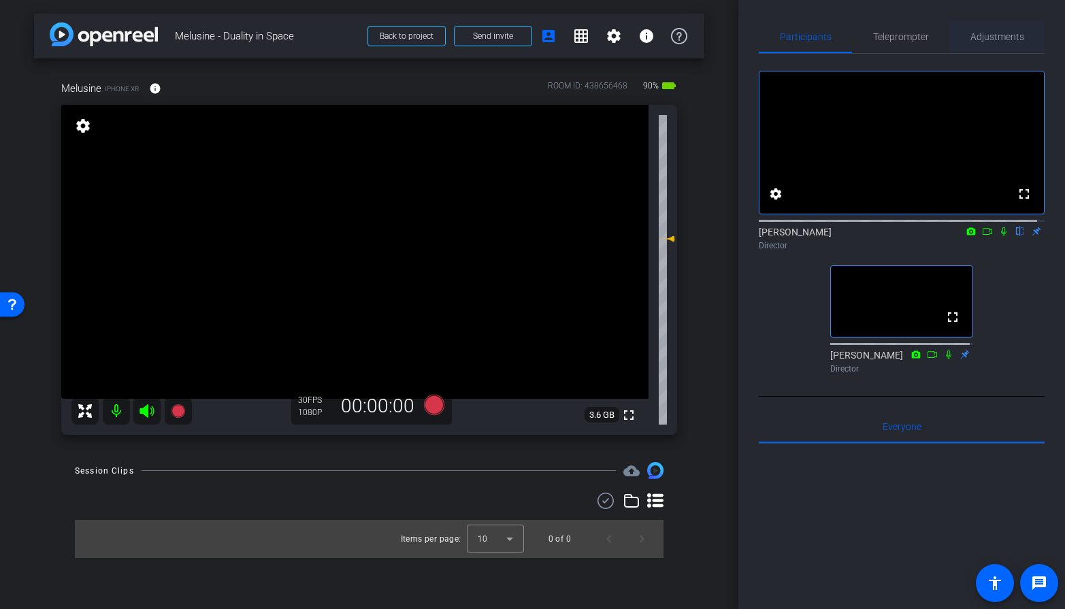
click at [958, 37] on span "Adjustments" at bounding box center [997, 37] width 54 height 10
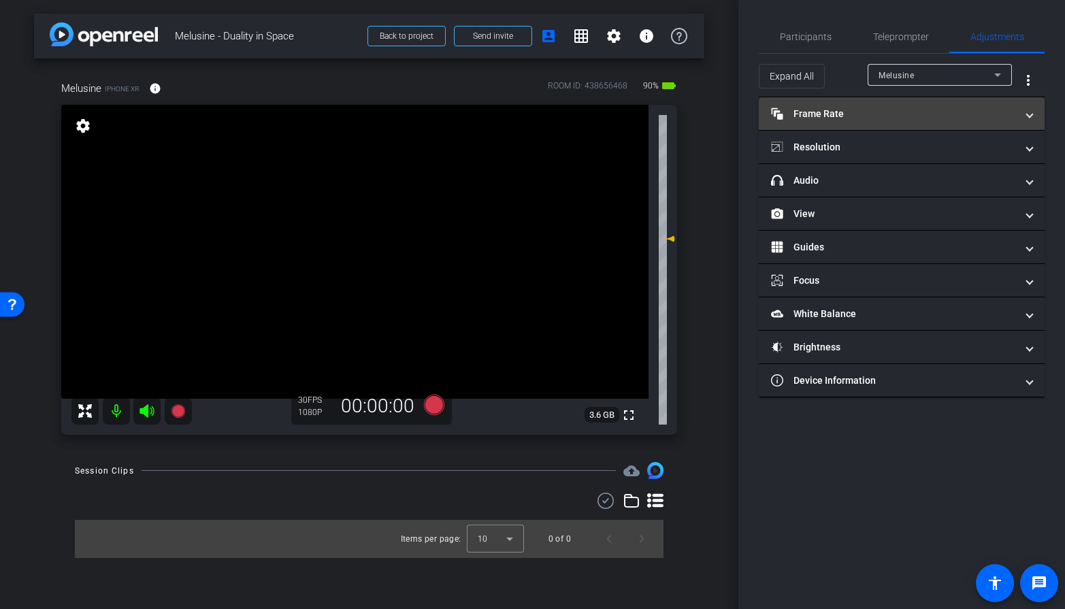
click at [926, 111] on mat-panel-title "Frame Rate Frame Rate" at bounding box center [893, 114] width 245 height 14
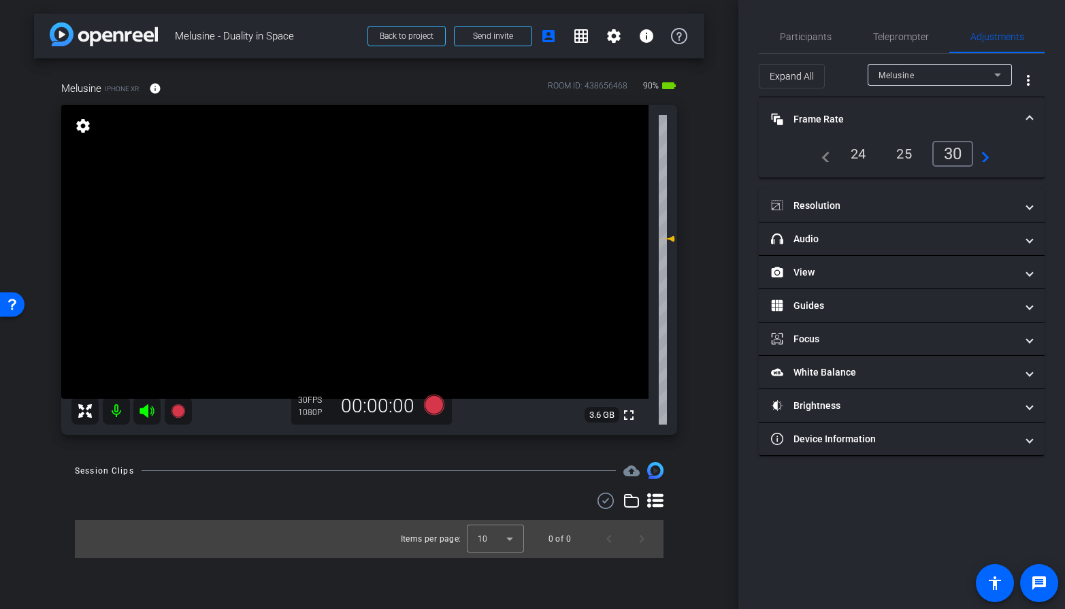
click at [927, 111] on mat-expansion-panel-header "Frame Rate Frame Rate" at bounding box center [902, 119] width 286 height 44
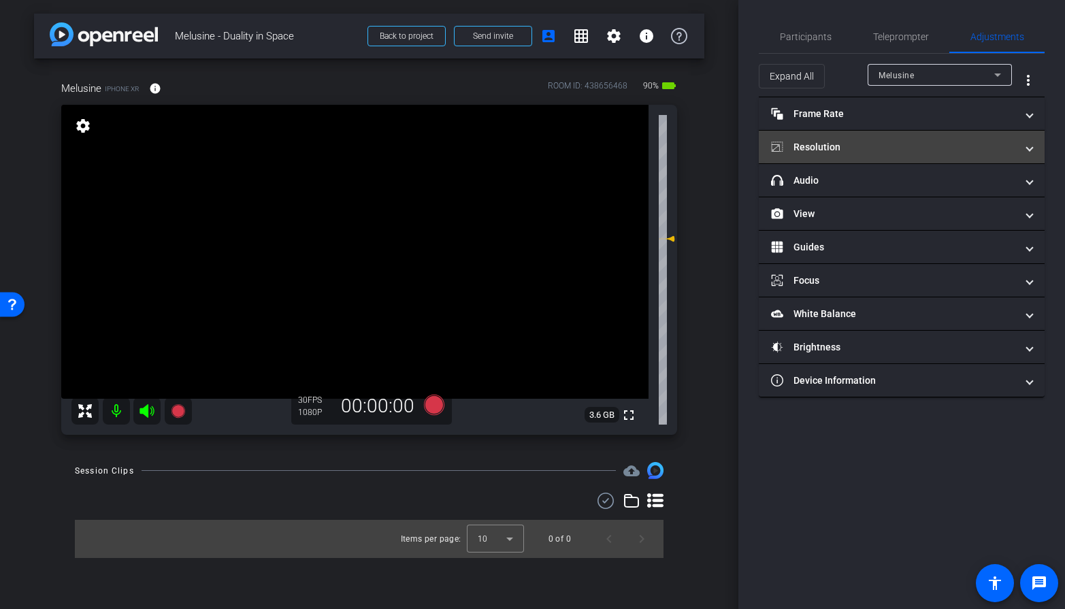
click at [927, 138] on mat-expansion-panel-header "Resolution" at bounding box center [902, 147] width 286 height 33
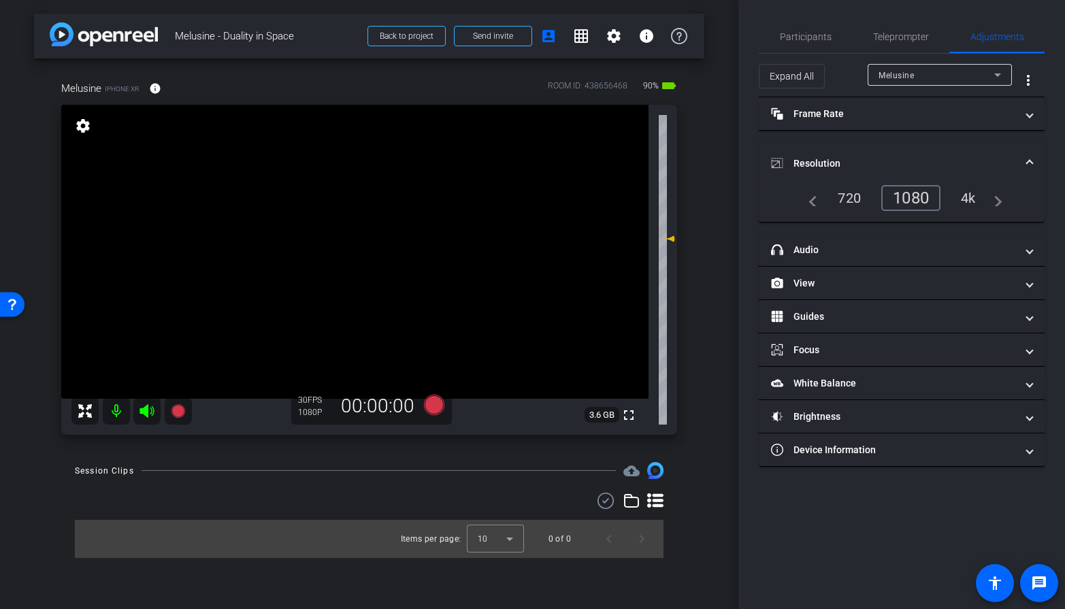
click at [923, 152] on mat-expansion-panel-header "Resolution" at bounding box center [902, 164] width 286 height 44
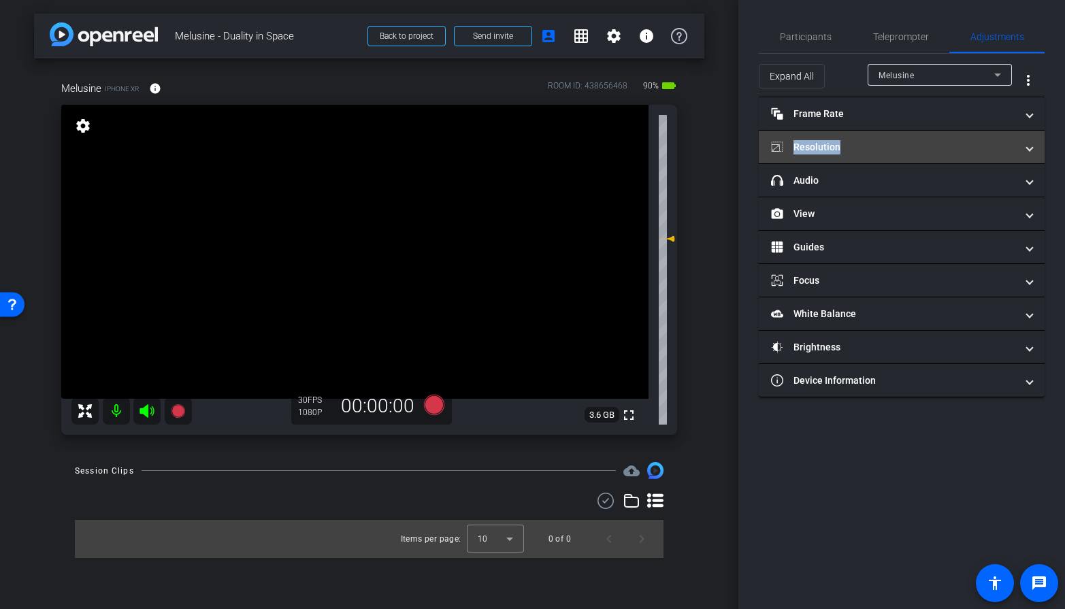
click at [923, 152] on mat-panel-title "Resolution" at bounding box center [893, 147] width 245 height 14
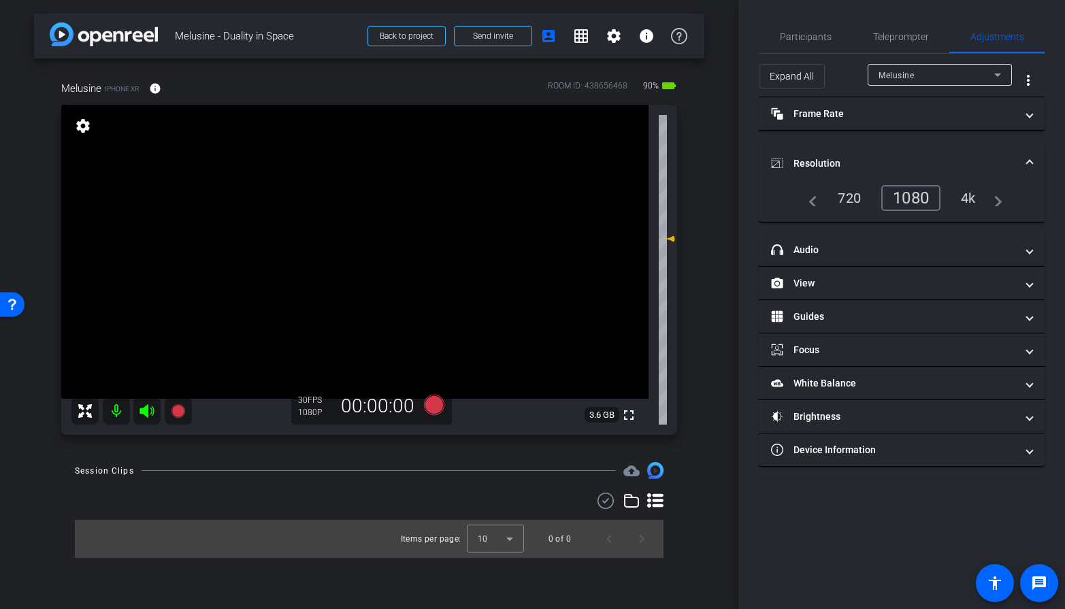
click at [958, 153] on mat-expansion-panel-header "Resolution" at bounding box center [902, 164] width 286 height 44
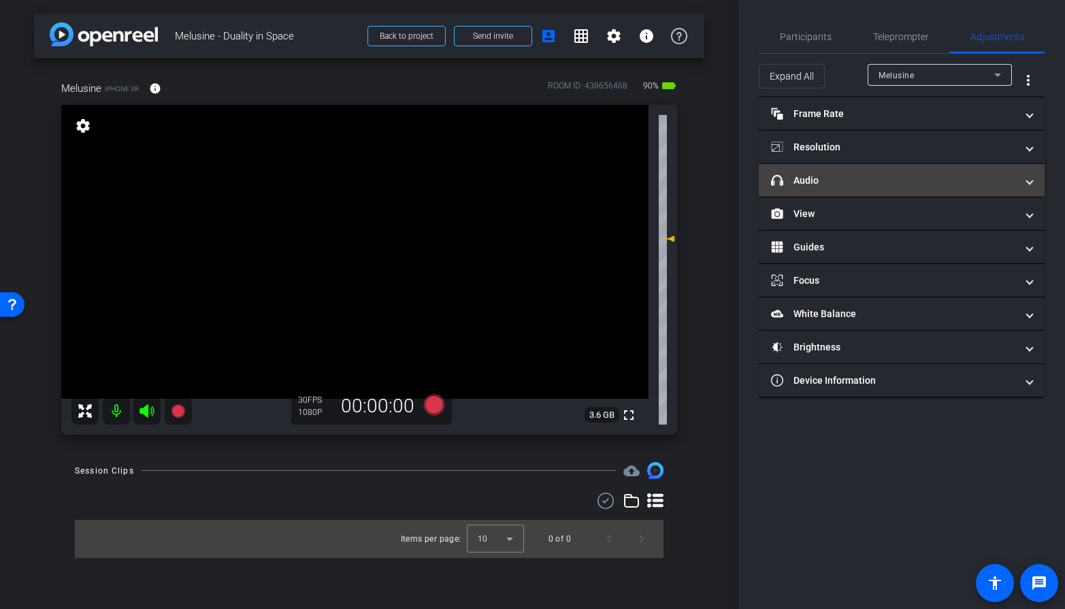
click at [951, 174] on mat-panel-title "headphone icon Audio" at bounding box center [893, 181] width 245 height 14
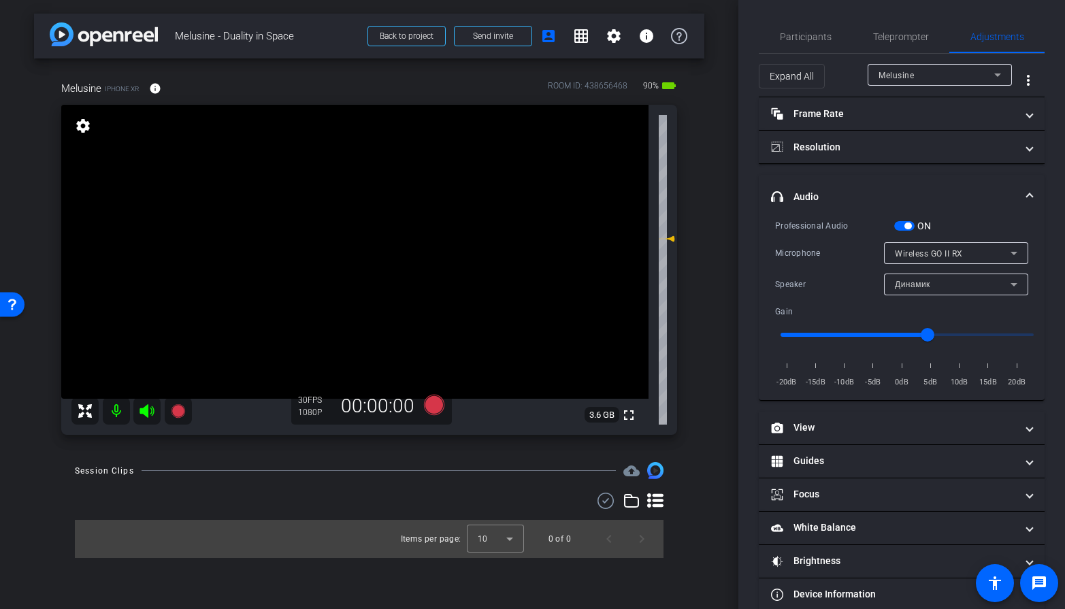
click at [954, 188] on mat-expansion-panel-header "headphone icon Audio" at bounding box center [902, 197] width 286 height 44
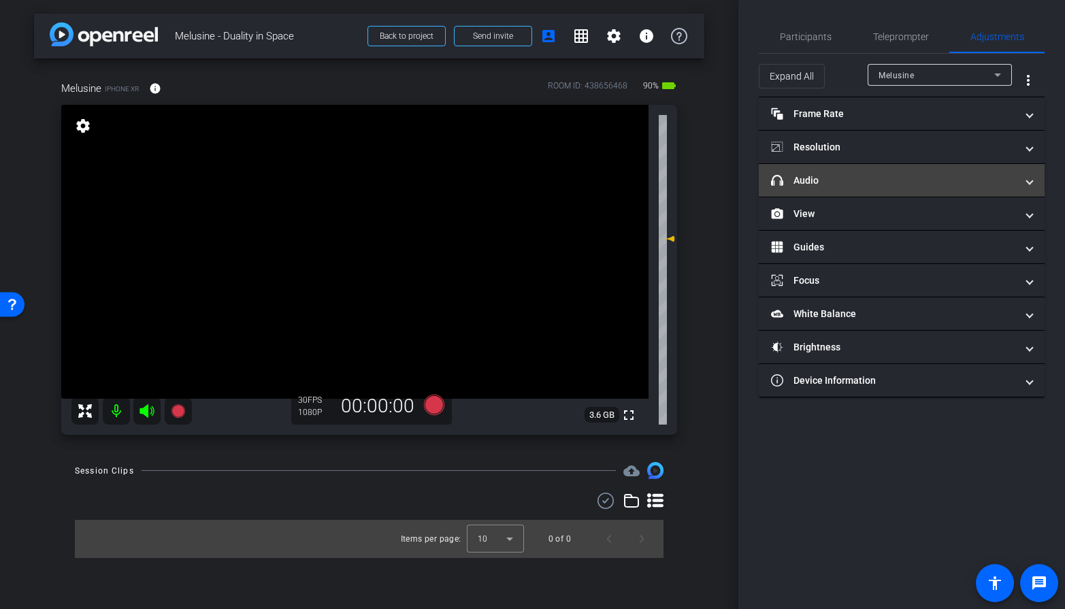
click at [853, 169] on mat-expansion-panel-header "headphone icon Audio" at bounding box center [902, 180] width 286 height 33
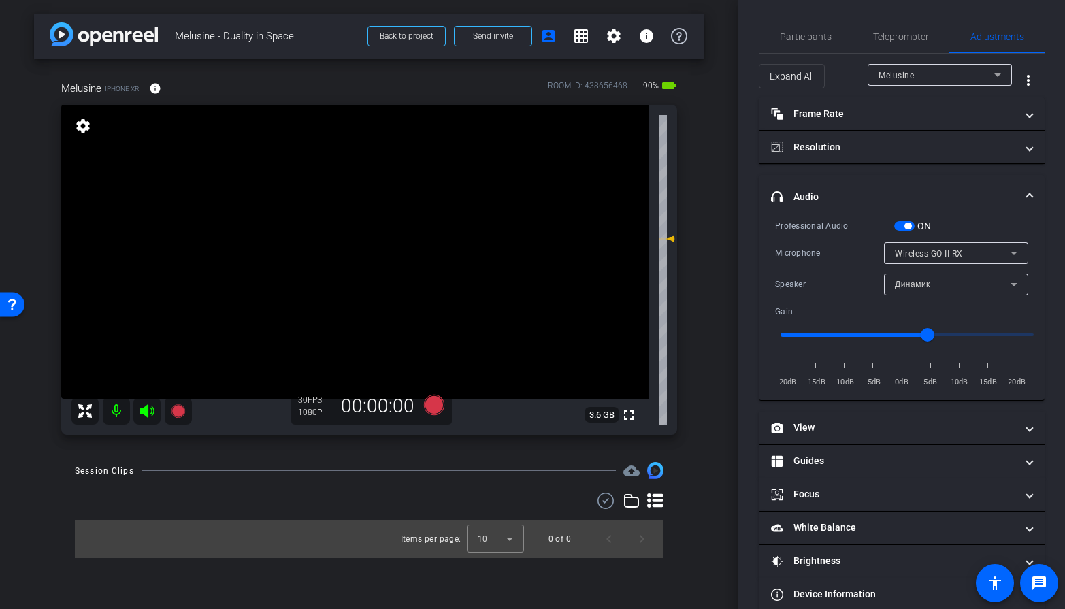
click at [920, 191] on mat-panel-title "headphone icon Audio" at bounding box center [893, 197] width 245 height 14
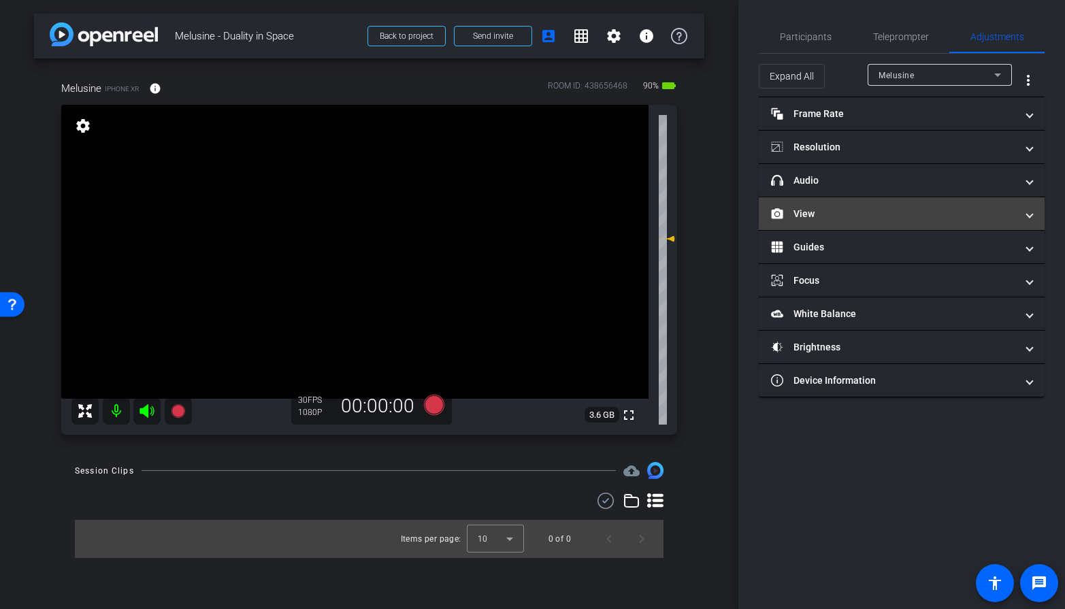
click at [907, 227] on mat-expansion-panel-header "View" at bounding box center [902, 213] width 286 height 33
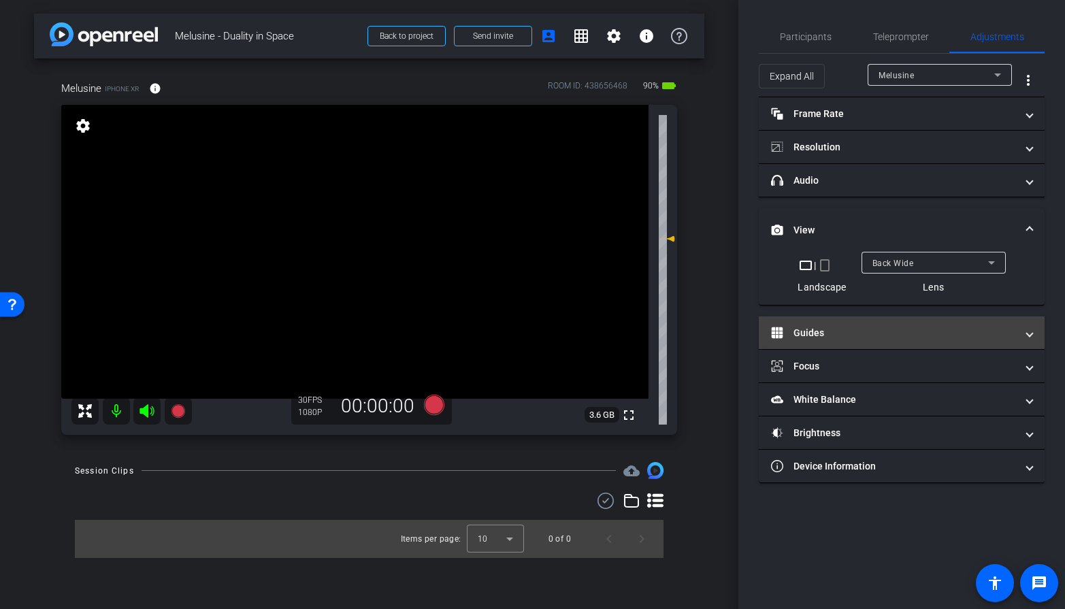
click at [872, 333] on mat-panel-title "Guides" at bounding box center [893, 333] width 245 height 14
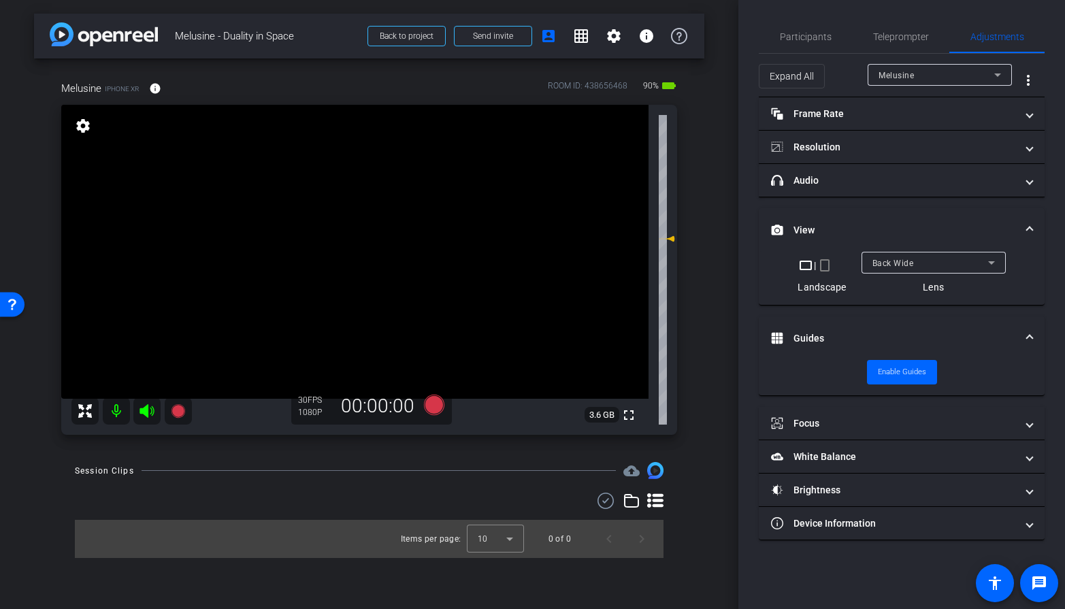
click at [872, 333] on mat-panel-title "Guides" at bounding box center [893, 338] width 245 height 14
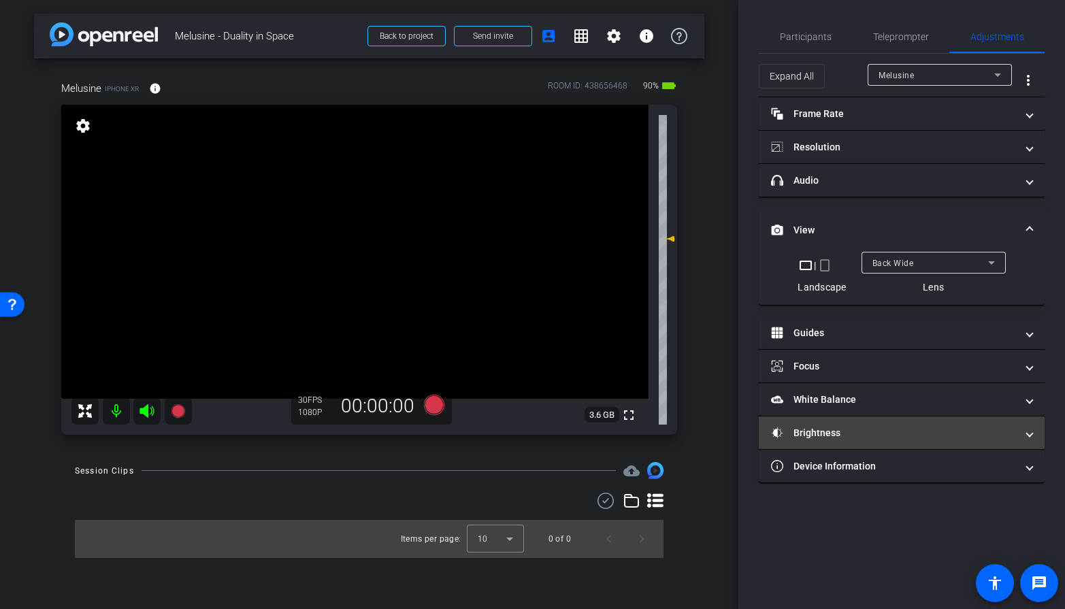
click at [863, 438] on mat-panel-title "Brightness" at bounding box center [893, 433] width 245 height 14
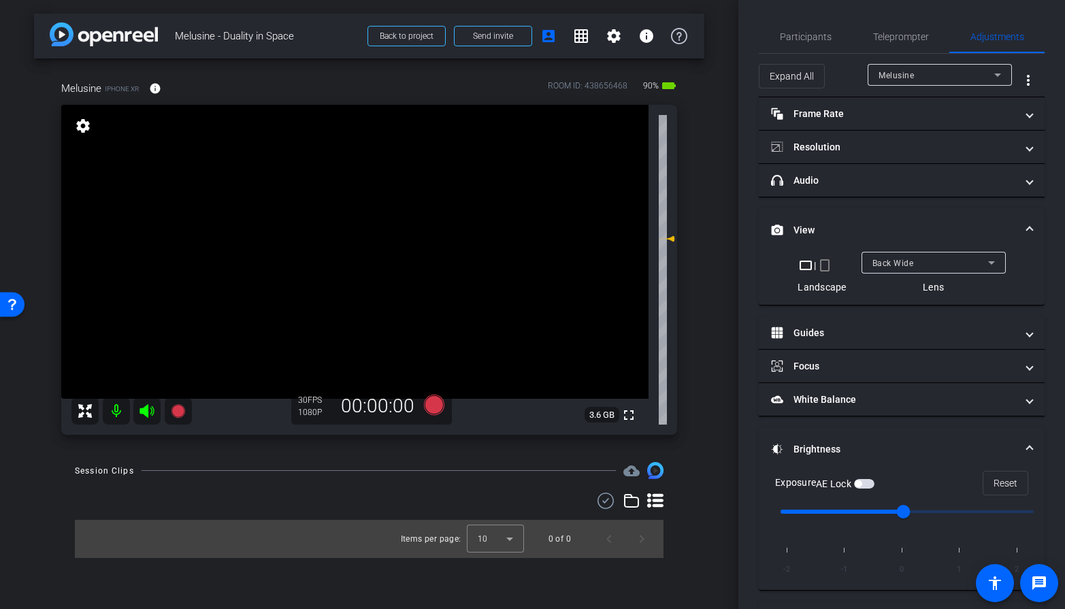
click at [866, 439] on mat-expansion-panel-header "Brightness" at bounding box center [902, 449] width 286 height 44
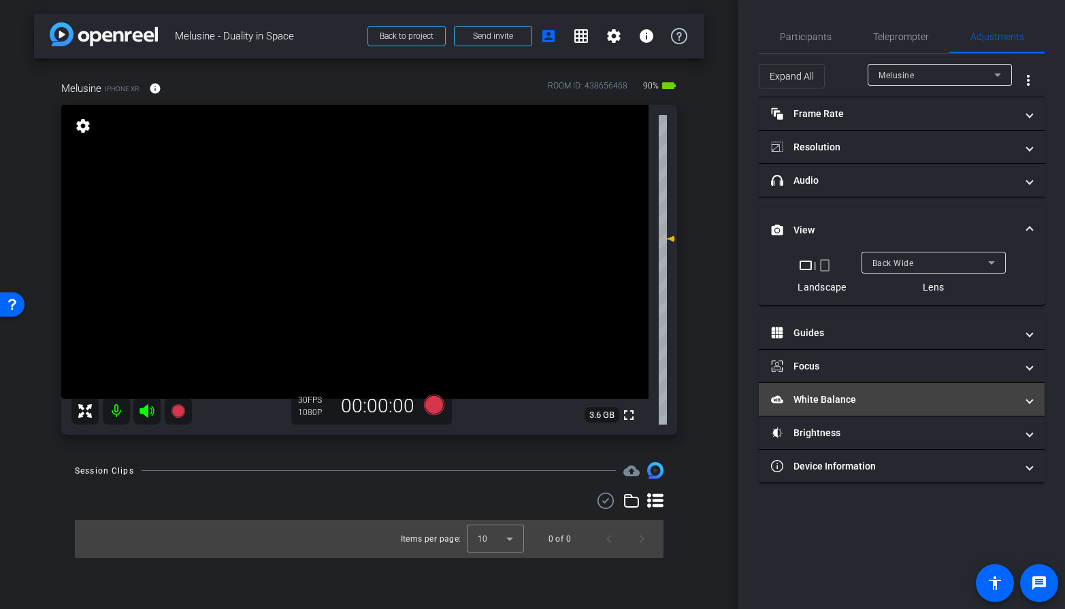
click at [875, 403] on mat-panel-title "White Balance White Balance" at bounding box center [893, 400] width 245 height 14
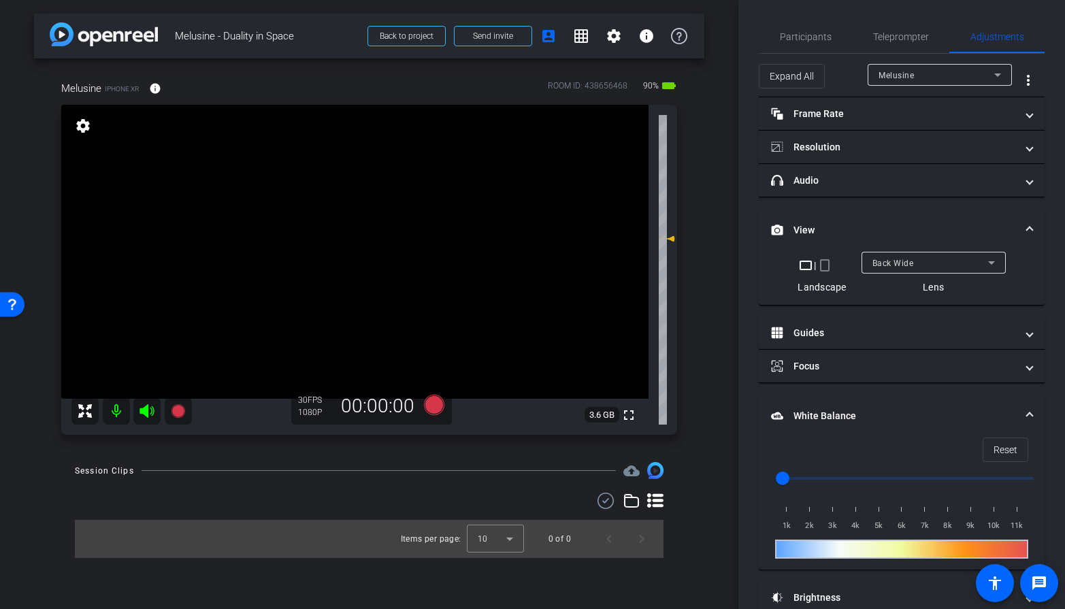
click at [878, 394] on mat-expansion-panel-header "White Balance White Balance" at bounding box center [902, 416] width 286 height 44
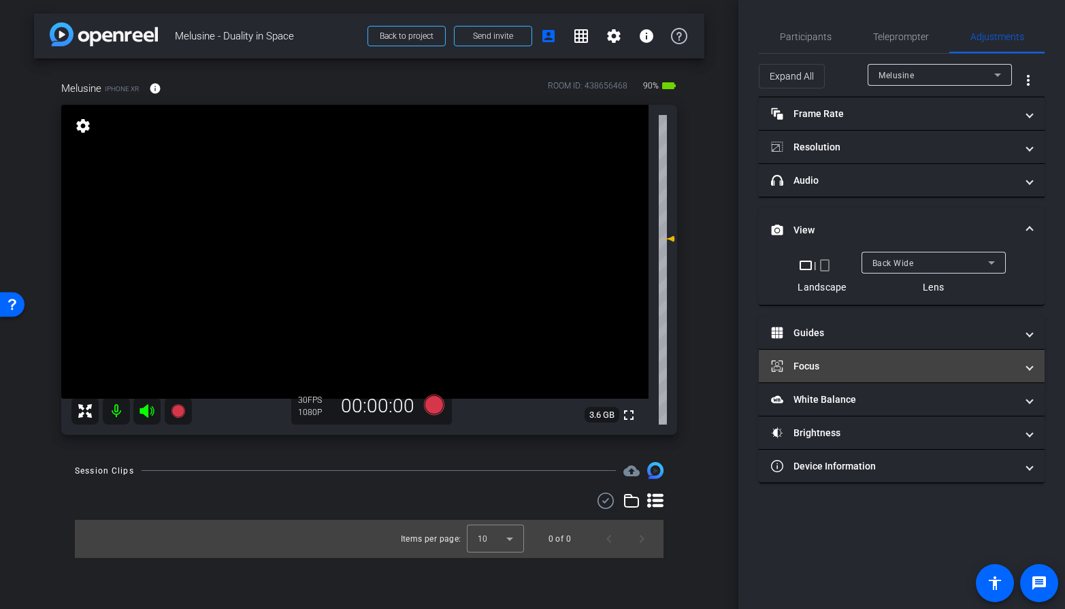
click at [885, 365] on mat-panel-title "Focus" at bounding box center [893, 366] width 245 height 14
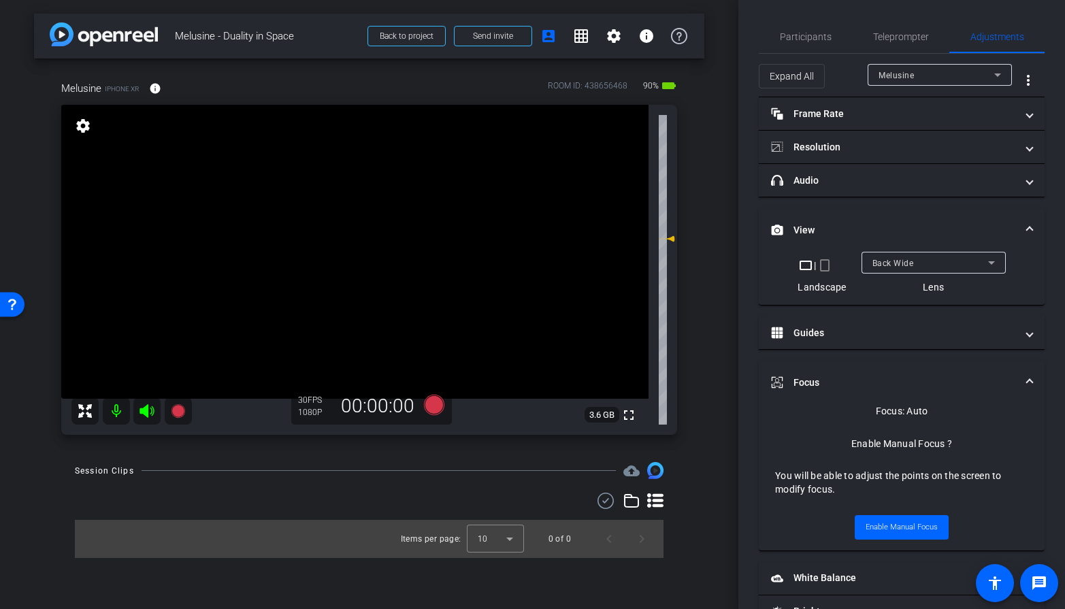
click at [885, 365] on mat-expansion-panel-header "Focus" at bounding box center [902, 383] width 286 height 44
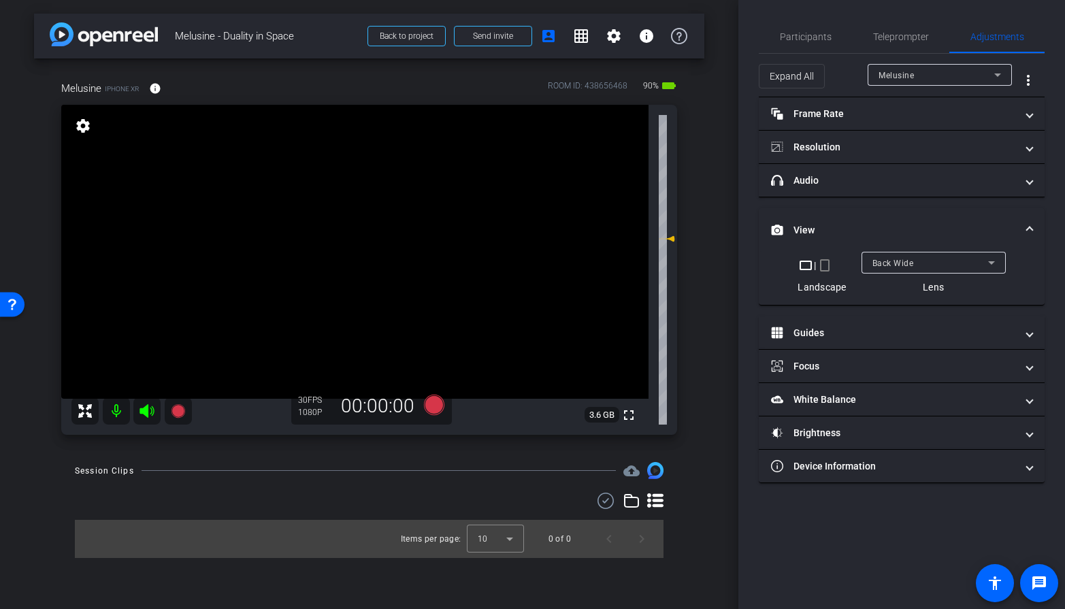
click at [883, 212] on mat-expansion-panel-header "View" at bounding box center [902, 230] width 286 height 44
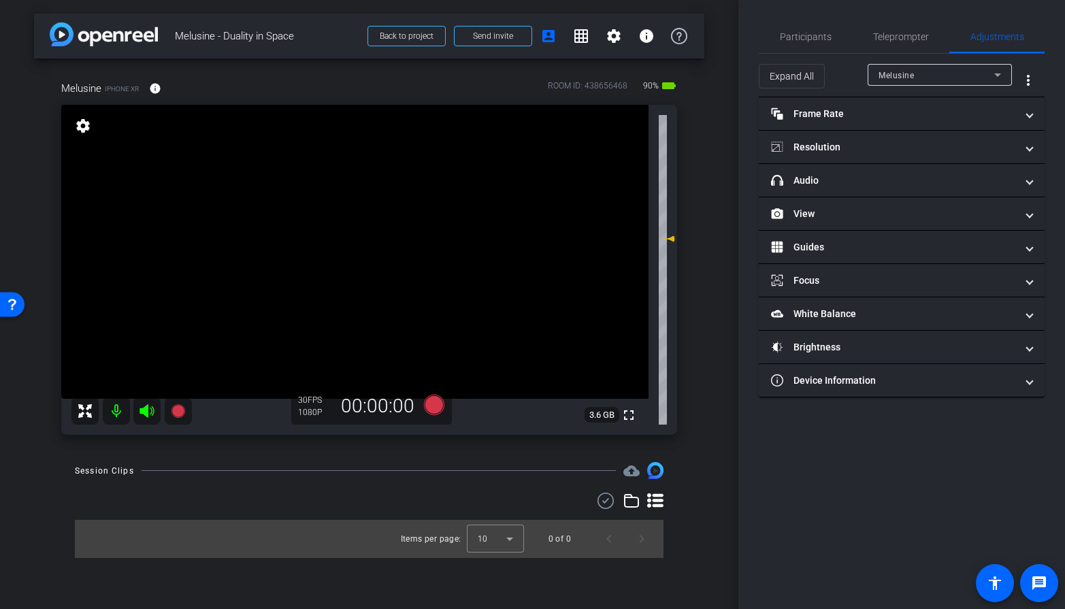
click at [875, 397] on div "Participants Teleprompter Adjustments settings [PERSON_NAME] flip Director [PER…" at bounding box center [901, 304] width 327 height 609
click at [876, 385] on mat-panel-title "Device Information" at bounding box center [893, 381] width 245 height 14
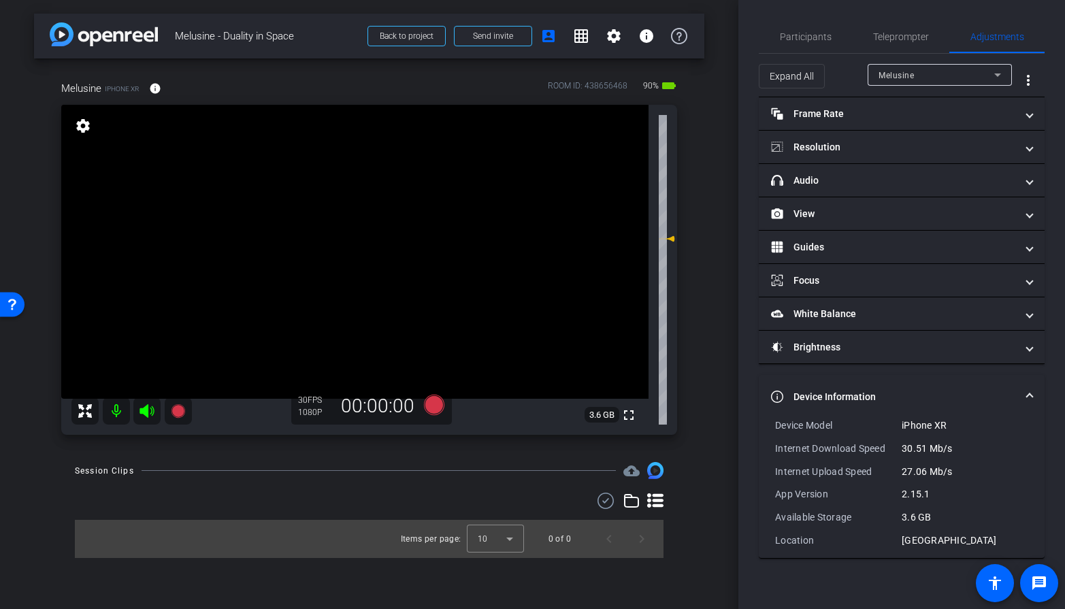
click at [872, 390] on mat-panel-title "Device Information" at bounding box center [893, 397] width 245 height 14
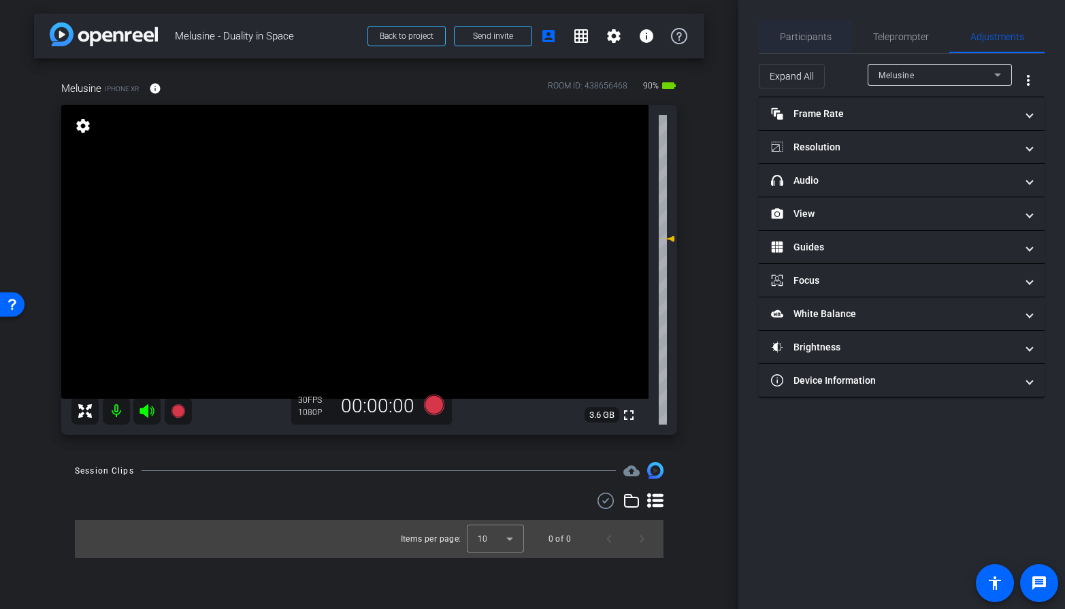
click at [806, 39] on span "Participants" at bounding box center [806, 37] width 52 height 10
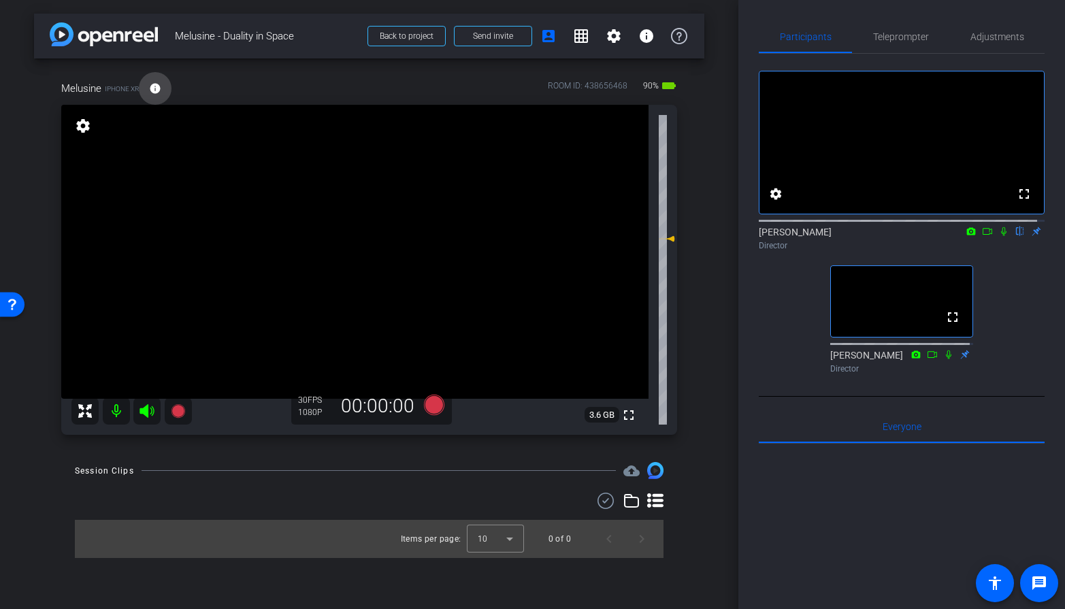
click at [162, 91] on span at bounding box center [155, 88] width 33 height 33
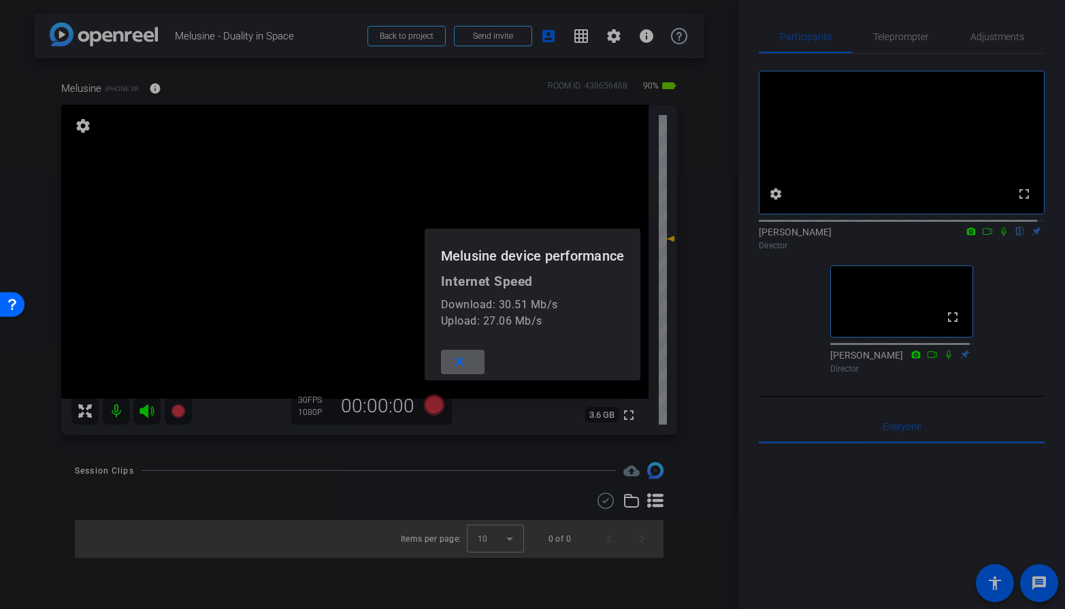
click at [452, 363] on mat-icon "close" at bounding box center [459, 362] width 17 height 17
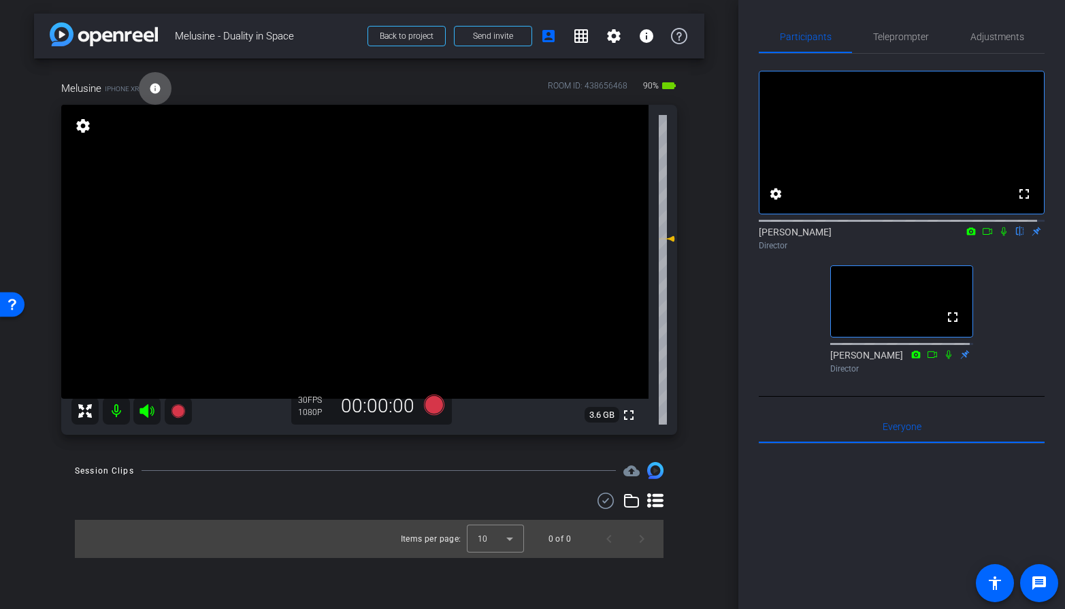
click at [598, 417] on span "3.6 GB" at bounding box center [601, 415] width 35 height 16
click at [597, 416] on span "3.6 GB" at bounding box center [601, 415] width 35 height 16
click at [629, 413] on mat-icon "fullscreen" at bounding box center [629, 415] width 16 height 16
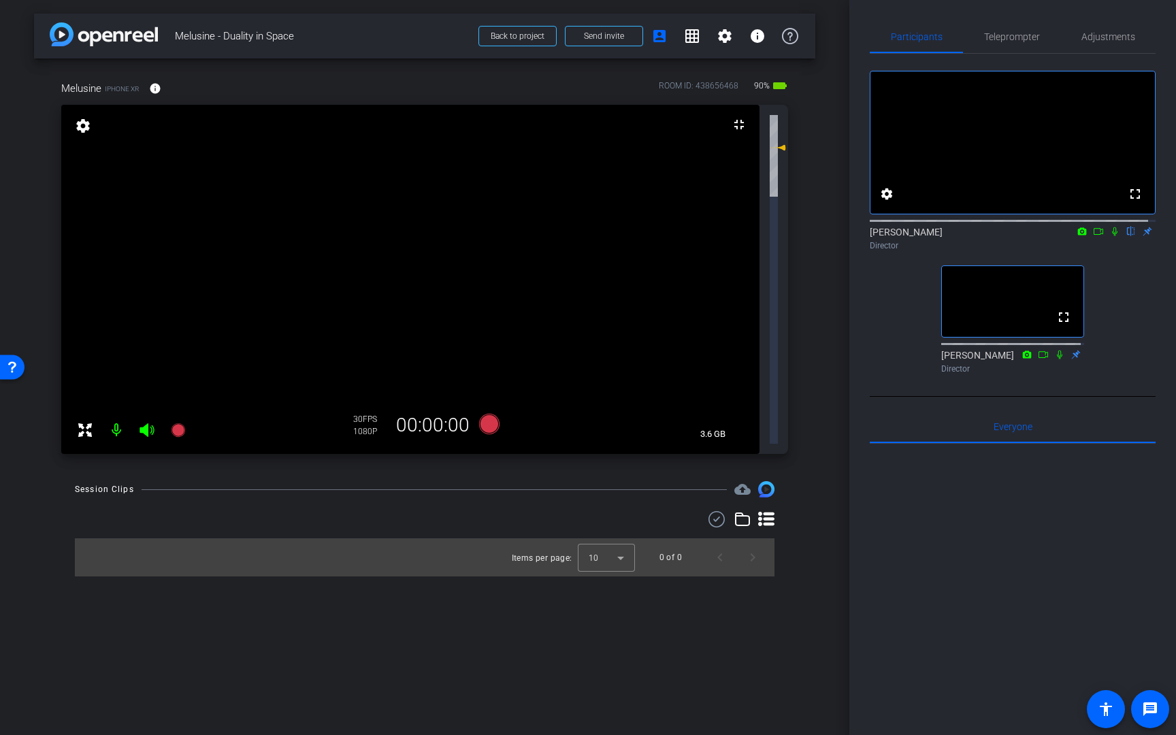
click at [759, 454] on video at bounding box center [410, 279] width 698 height 349
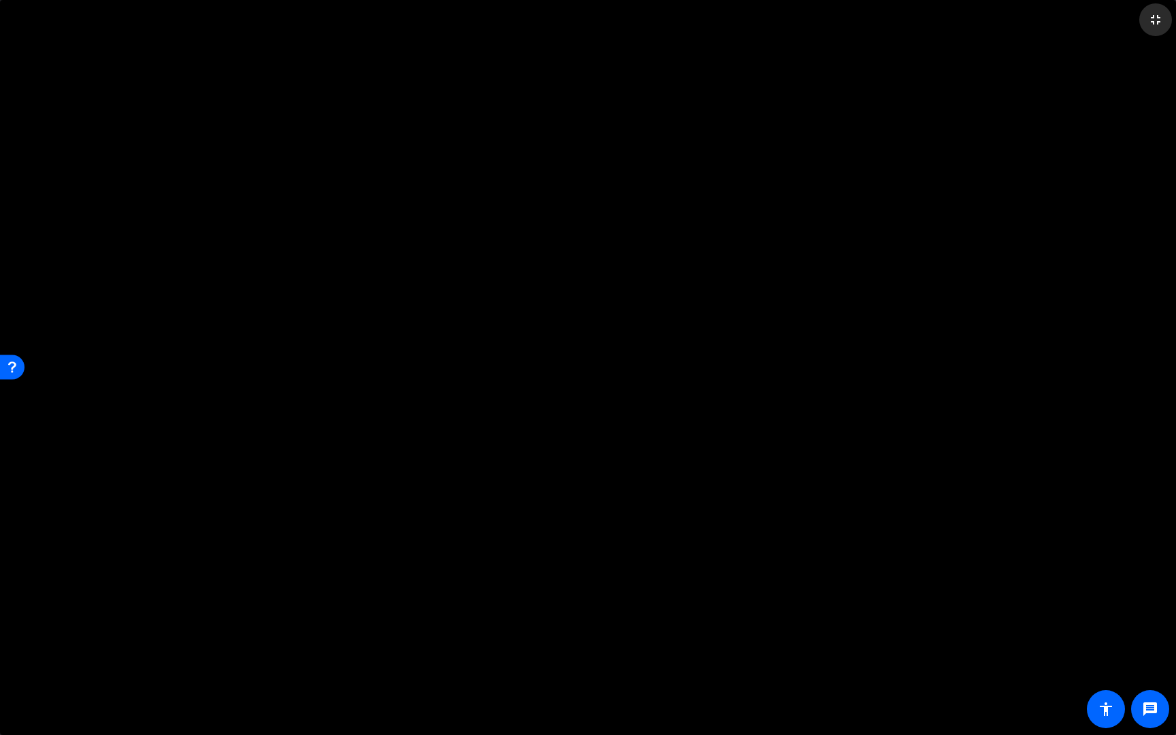
click at [958, 18] on mat-icon "fullscreen_exit" at bounding box center [1155, 20] width 16 height 16
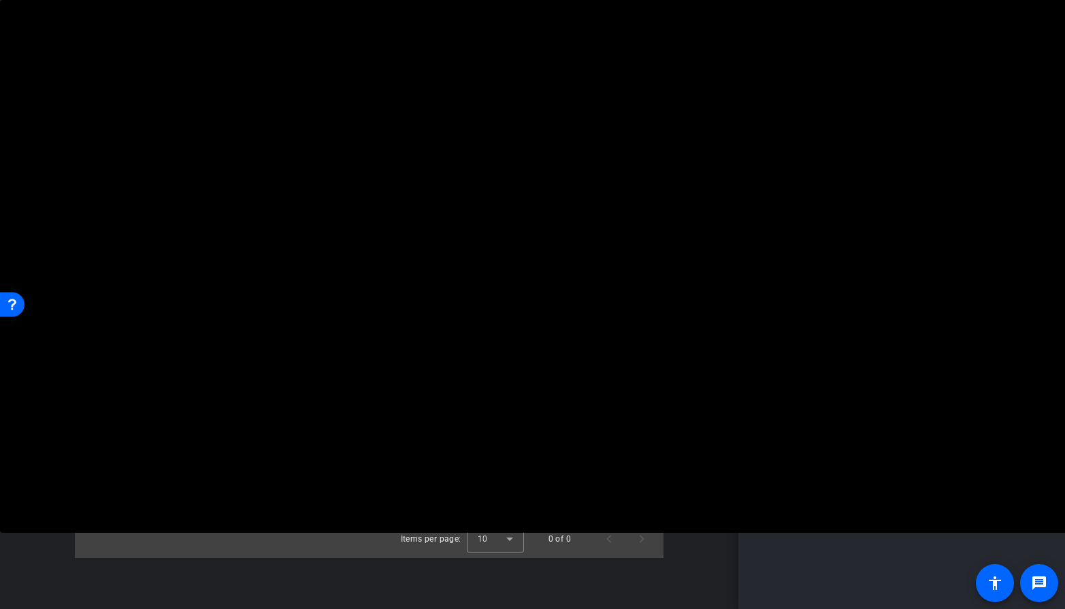
click at [498, 310] on video at bounding box center [532, 266] width 1065 height 533
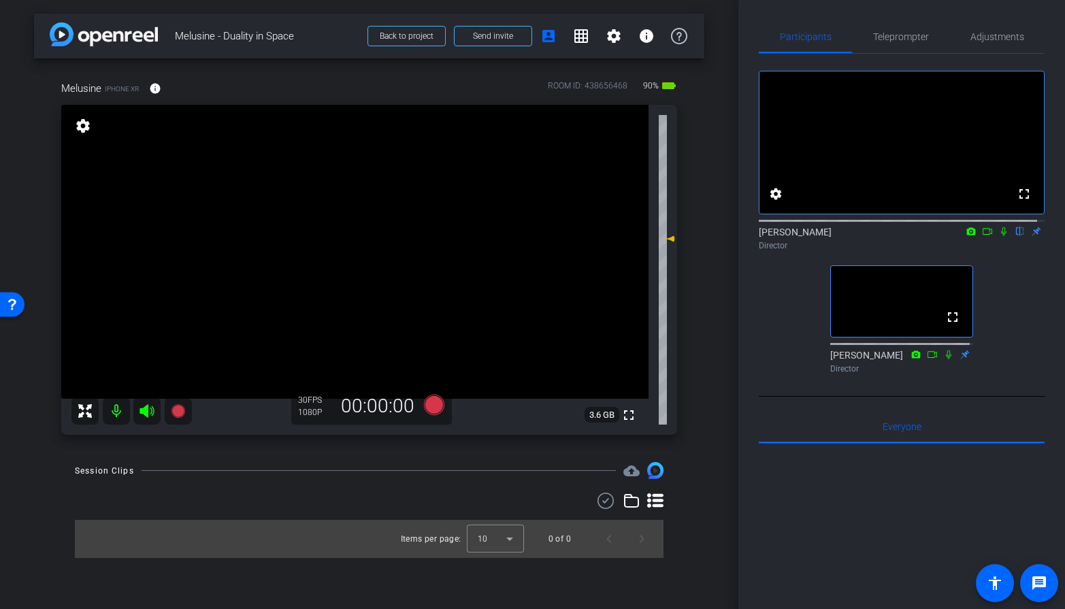
click at [403, 252] on video at bounding box center [354, 252] width 587 height 294
click at [81, 120] on mat-icon "settings" at bounding box center [82, 126] width 19 height 16
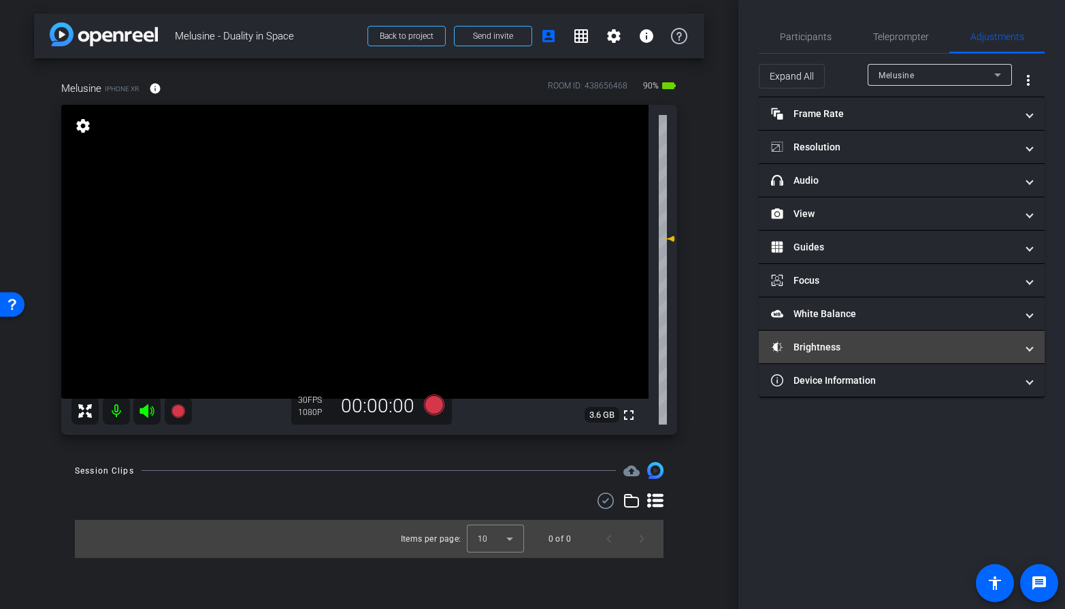
click at [947, 361] on mat-expansion-panel-header "Brightness" at bounding box center [902, 347] width 286 height 33
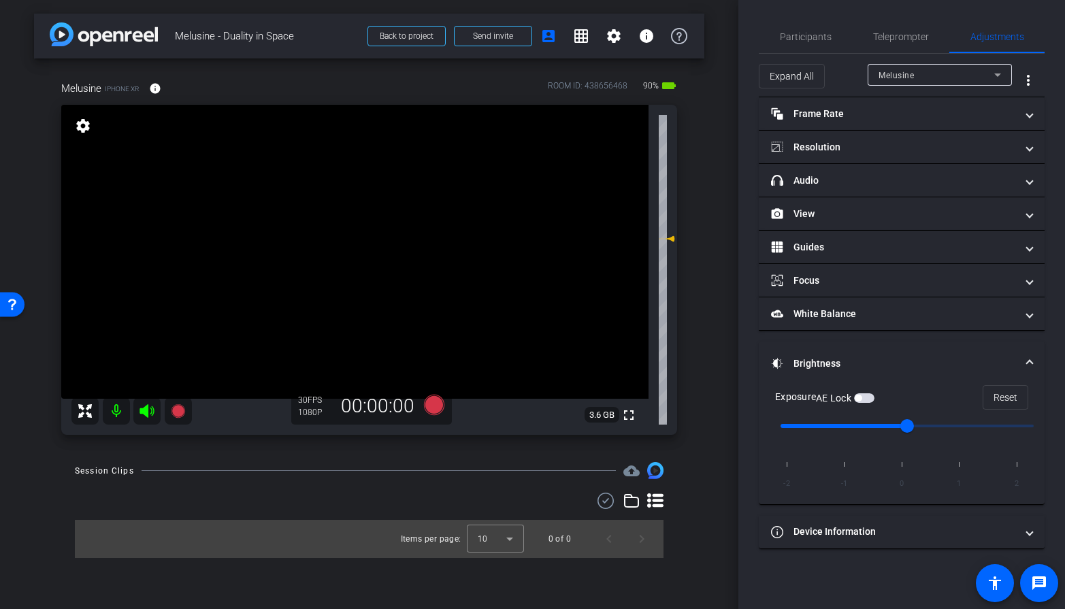
click at [938, 357] on mat-panel-title "Brightness" at bounding box center [893, 364] width 245 height 14
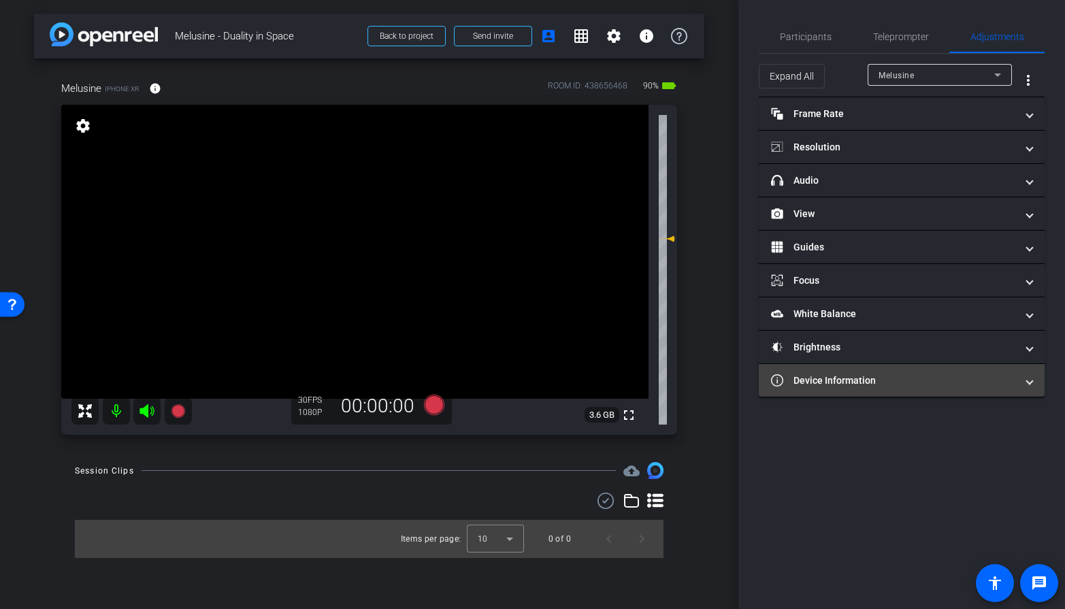
click at [934, 380] on mat-panel-title "Device Information" at bounding box center [893, 381] width 245 height 14
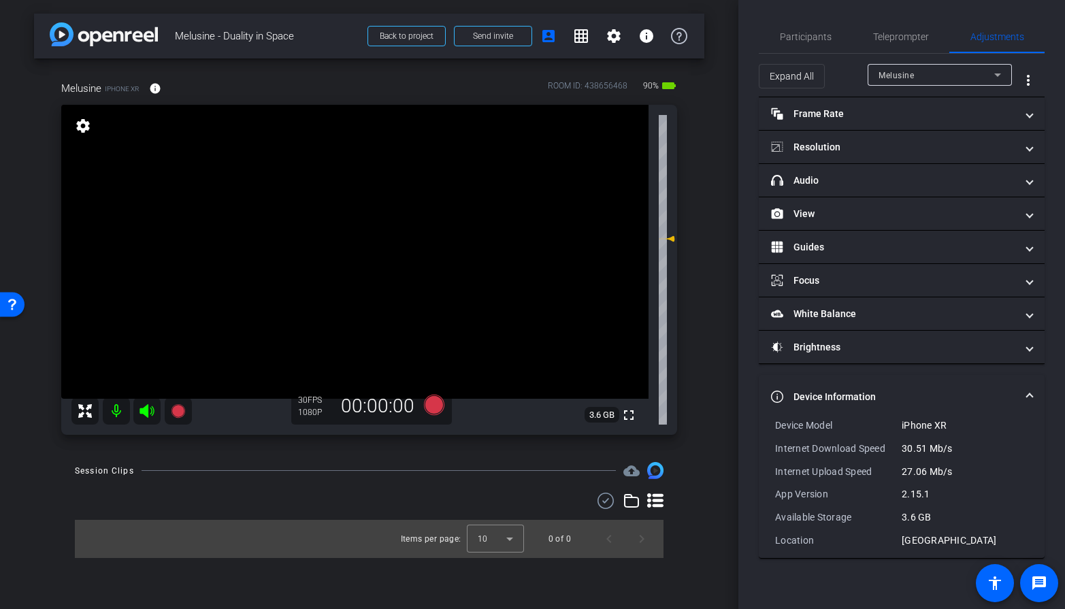
click at [910, 391] on mat-panel-title "Device Information" at bounding box center [893, 397] width 245 height 14
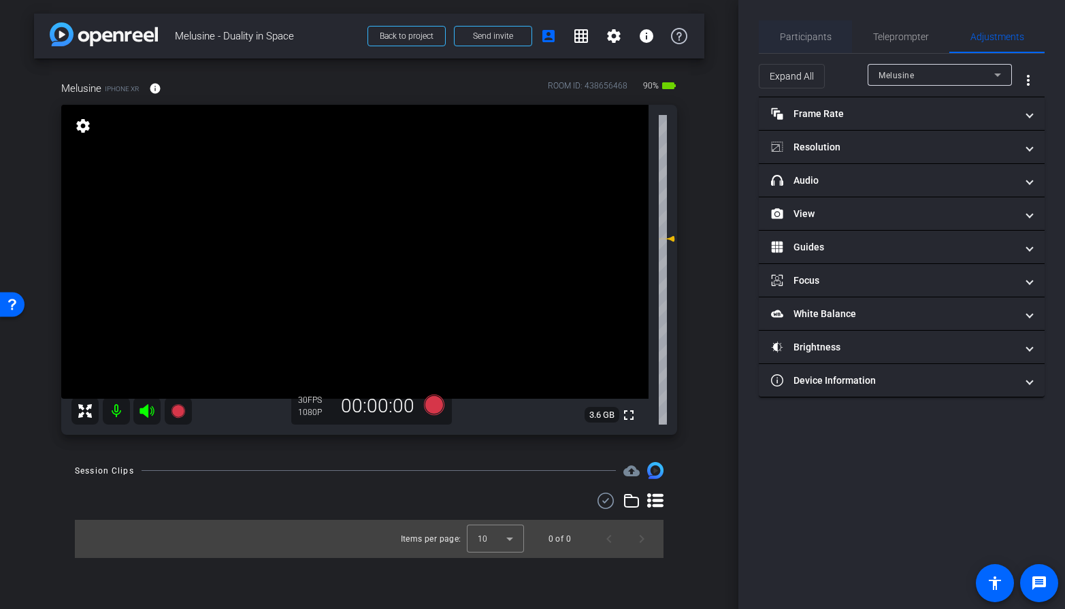
click at [810, 46] on span "Participants" at bounding box center [806, 36] width 52 height 33
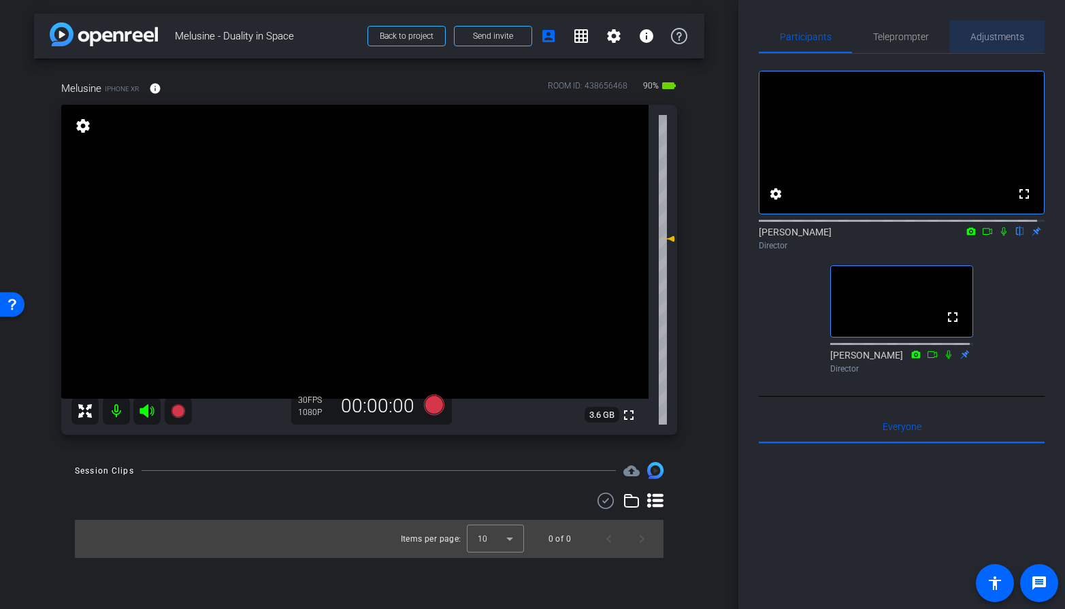
click at [958, 29] on span "Adjustments" at bounding box center [997, 36] width 54 height 33
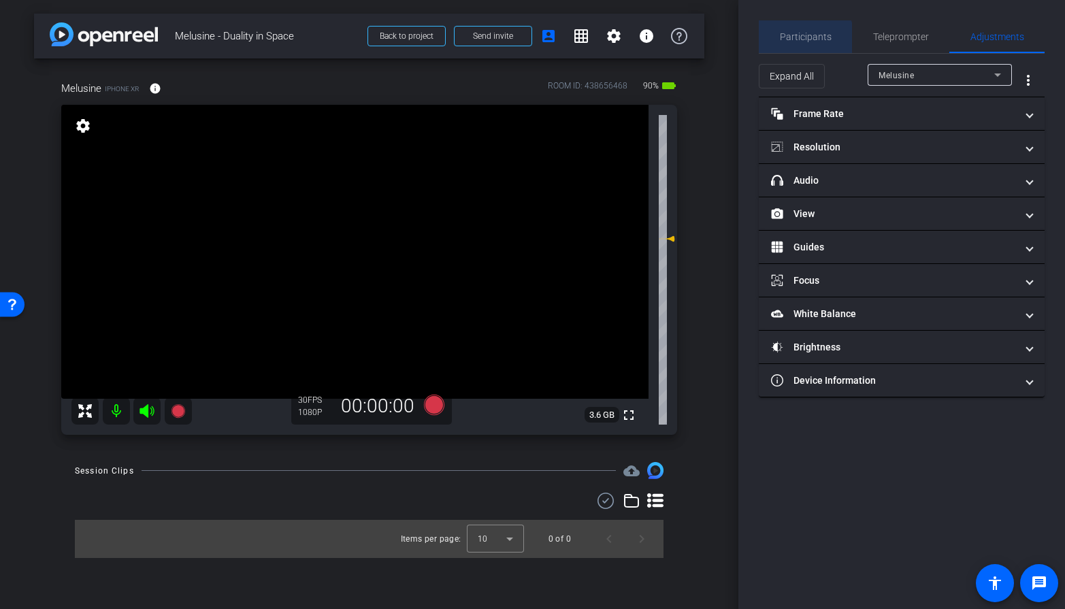
click at [799, 44] on span "Participants" at bounding box center [806, 36] width 52 height 33
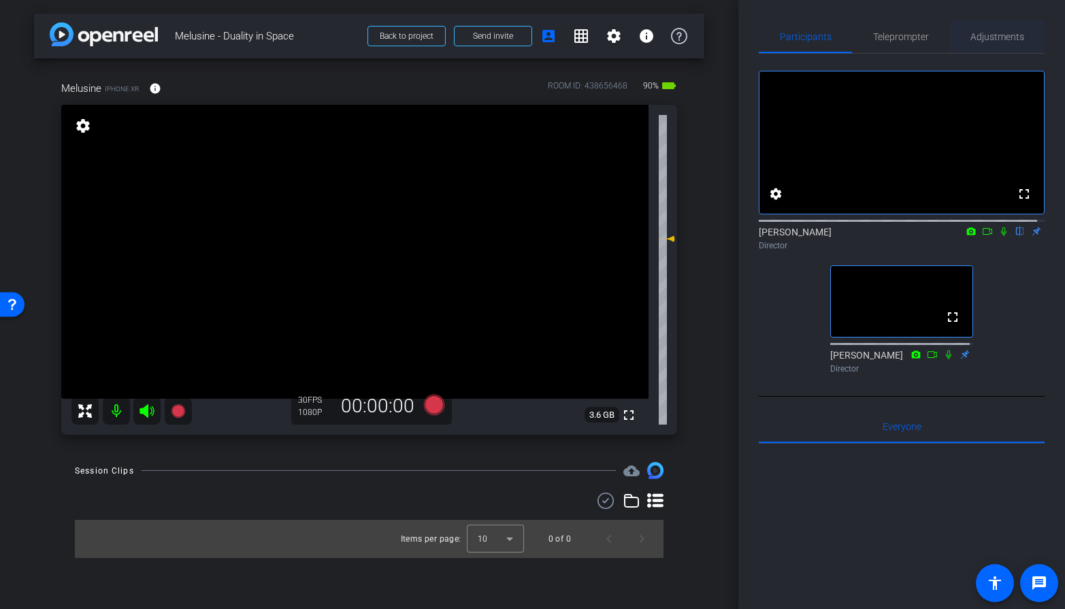
click at [958, 43] on span "Adjustments" at bounding box center [997, 36] width 54 height 33
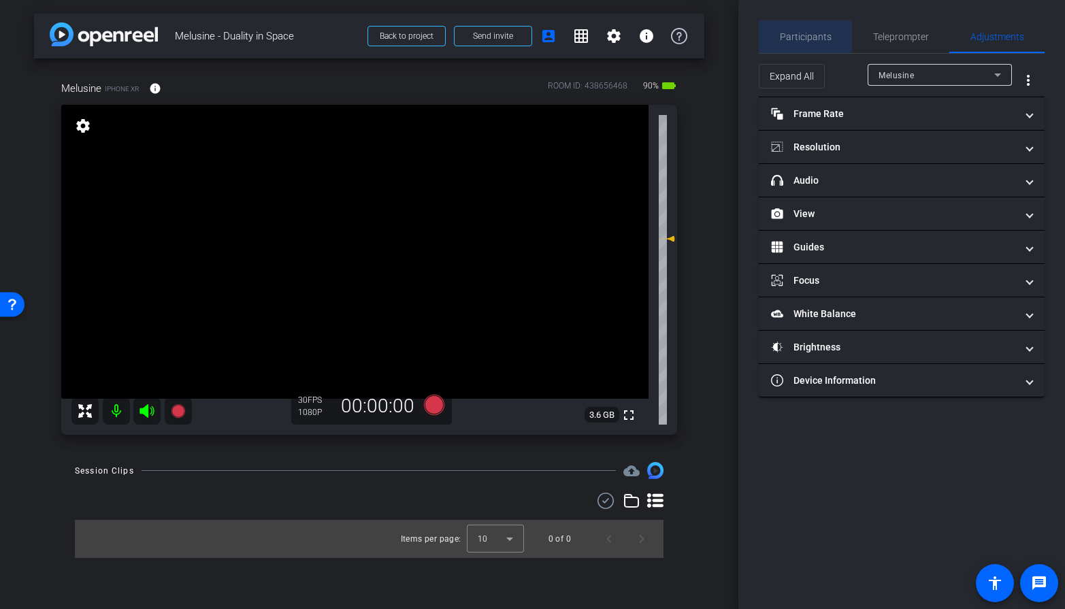
click at [805, 37] on span "Participants" at bounding box center [806, 37] width 52 height 10
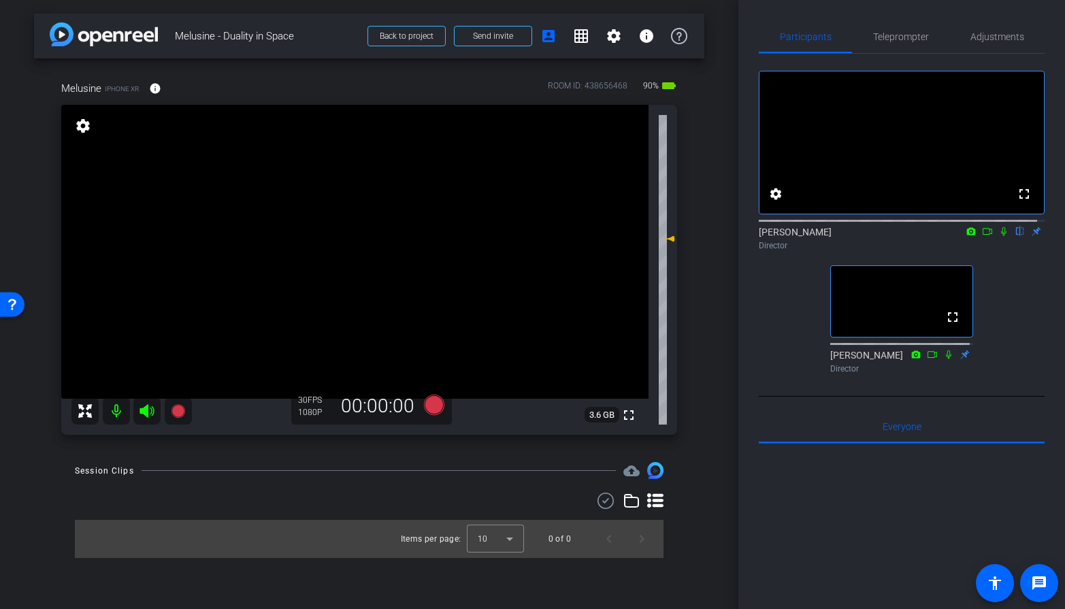
click at [386, 208] on video at bounding box center [354, 252] width 587 height 294
click at [694, 312] on div "Melusine iPhone XR info ROOM ID: 438656468 90% battery_std fullscreen settings …" at bounding box center [369, 254] width 670 height 390
click at [418, 236] on video at bounding box center [354, 252] width 587 height 294
click at [431, 411] on icon at bounding box center [433, 405] width 20 height 20
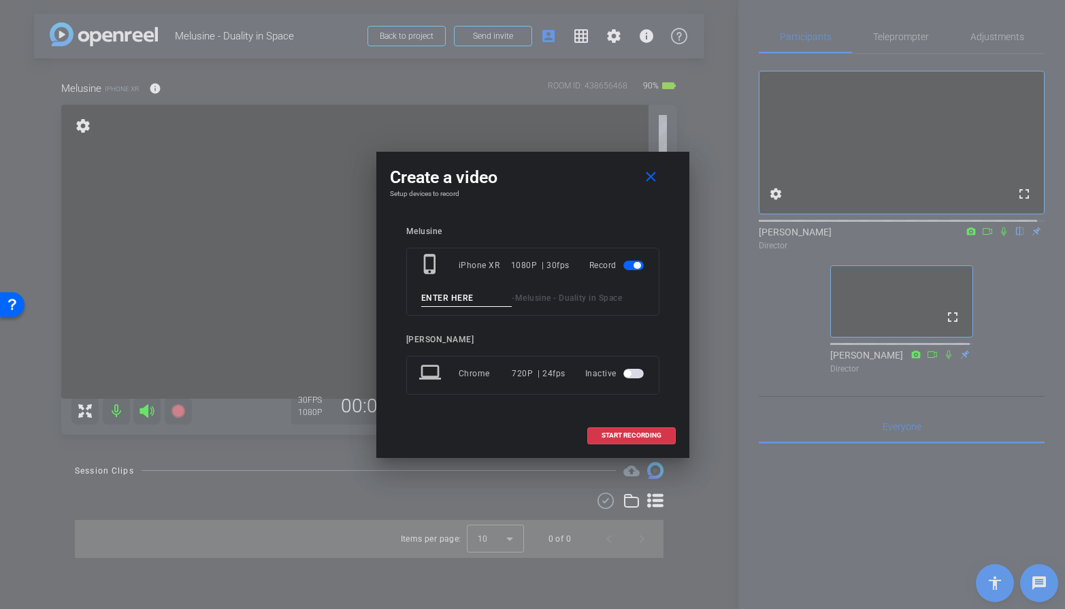
click at [470, 300] on input at bounding box center [466, 298] width 91 height 17
type input "M"
type input "Sound Check"
click at [539, 425] on div "Melusine phone_iphone iPhone XR 1080P | 30fps Record Sound Check - Melusine - D…" at bounding box center [533, 320] width 286 height 214
click at [628, 433] on span "START RECORDING" at bounding box center [632, 435] width 60 height 7
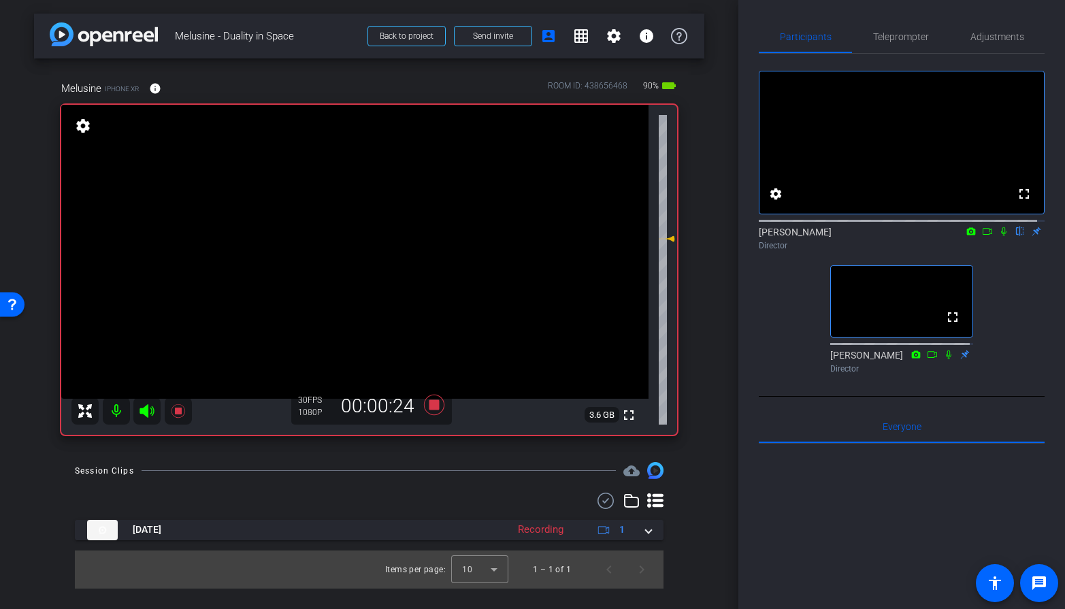
click at [419, 272] on video at bounding box center [354, 252] width 587 height 294
click at [958, 34] on span "Adjustments" at bounding box center [997, 37] width 54 height 10
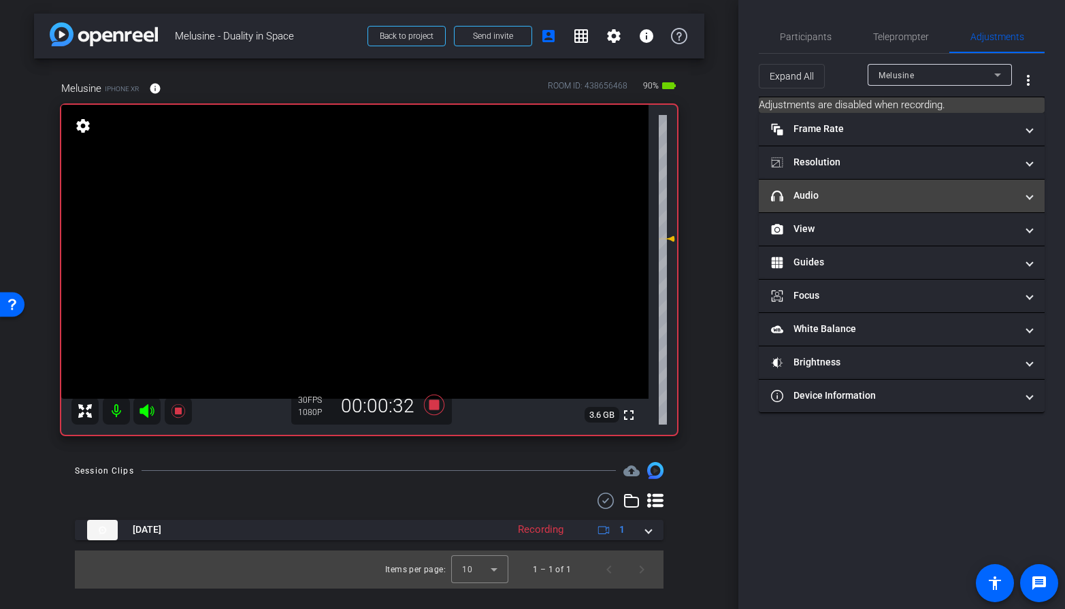
click at [872, 189] on mat-panel-title "headphone icon Audio" at bounding box center [893, 195] width 245 height 14
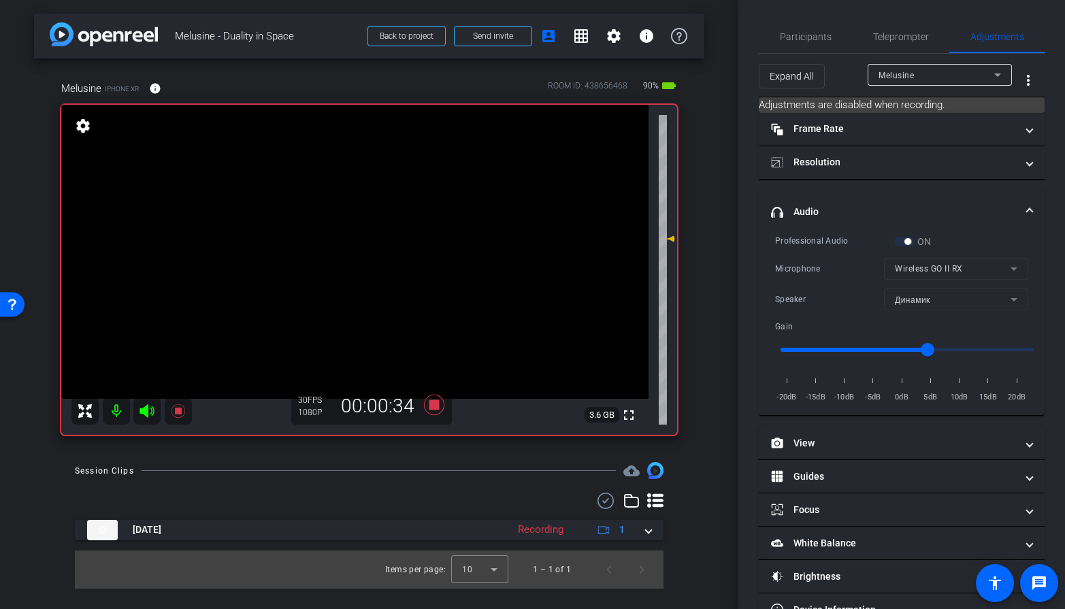
click at [847, 205] on mat-panel-title "headphone icon Audio" at bounding box center [893, 212] width 245 height 14
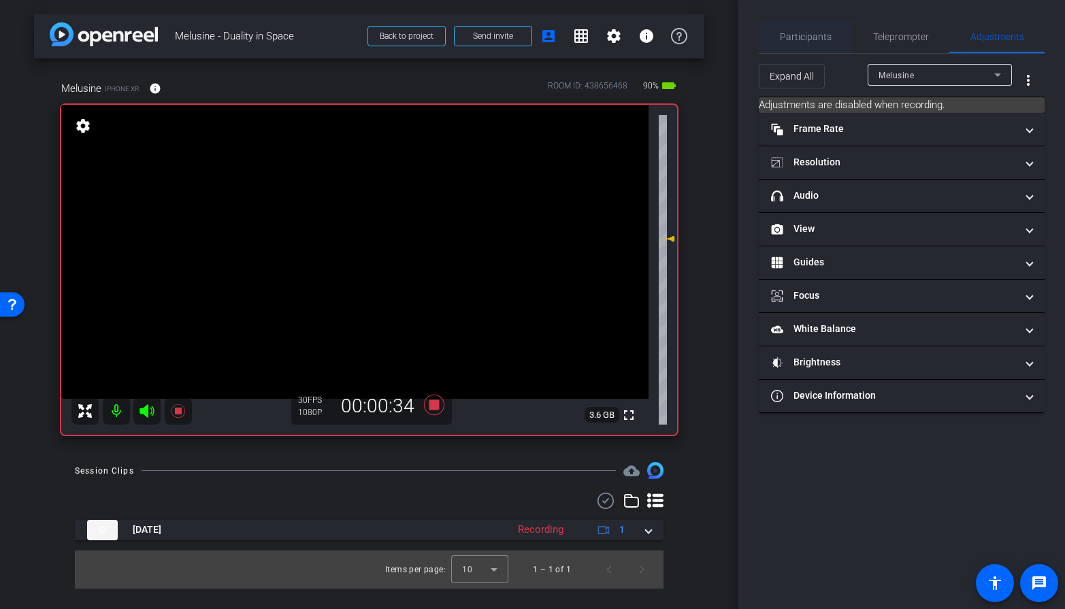
click at [837, 35] on div "Participants" at bounding box center [805, 36] width 93 height 33
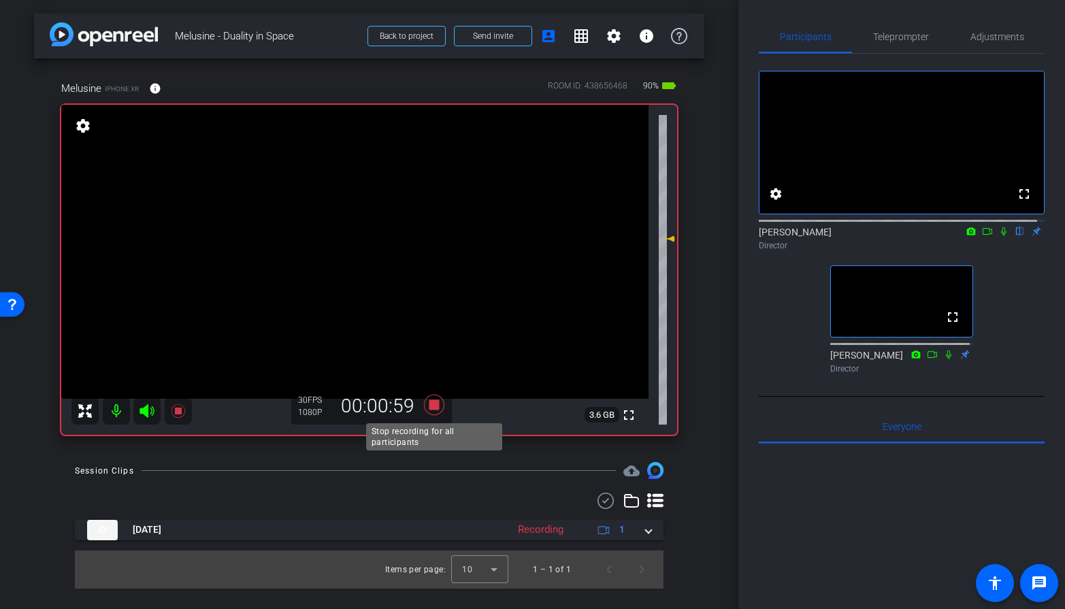
click at [442, 412] on icon at bounding box center [434, 405] width 33 height 24
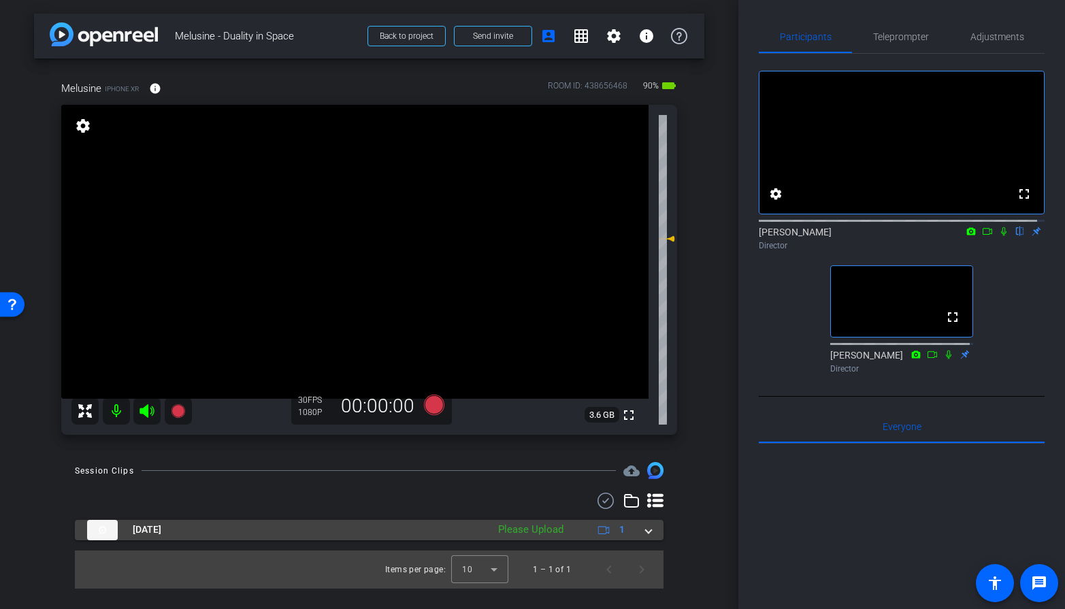
click at [650, 475] on span at bounding box center [648, 530] width 5 height 14
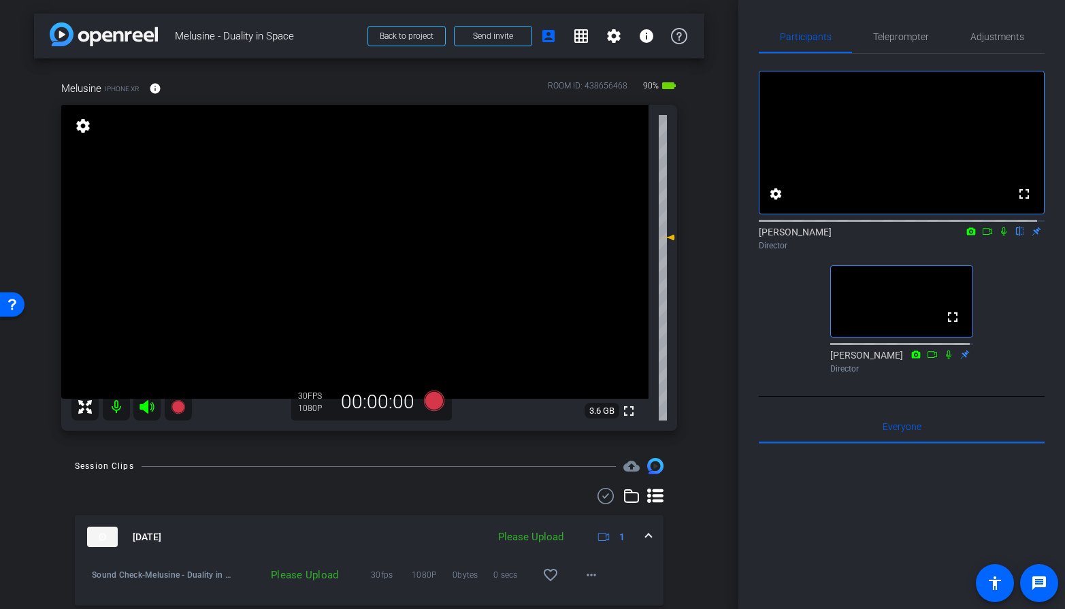
scroll to position [46, 0]
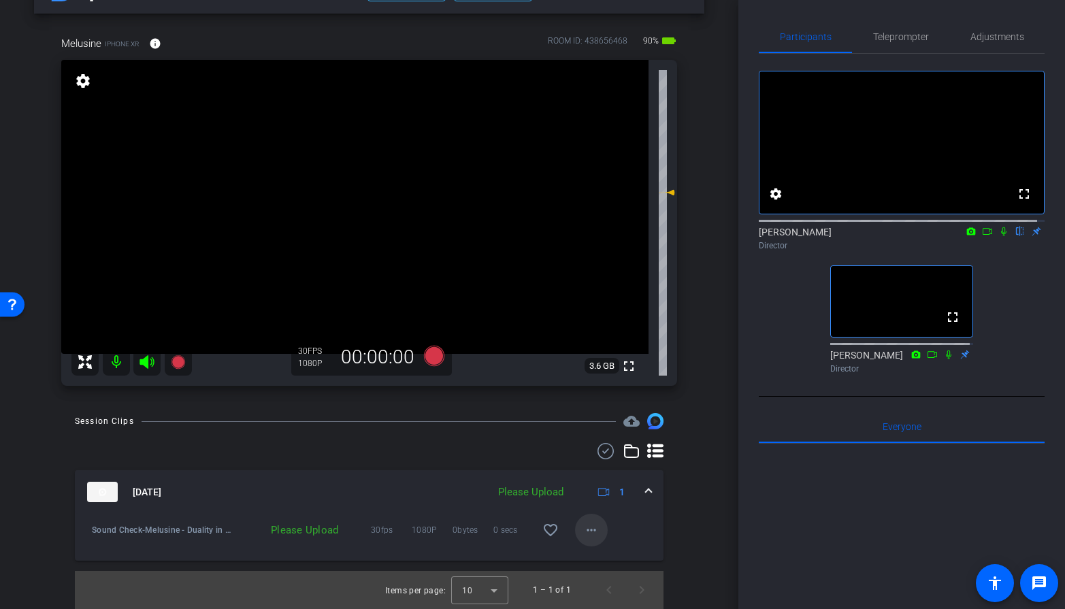
click at [584, 475] on mat-icon "more_horiz" at bounding box center [591, 530] width 16 height 16
click at [608, 475] on span "Upload" at bounding box center [606, 558] width 54 height 16
click at [587, 475] on mat-icon "more_horiz" at bounding box center [591, 530] width 16 height 16
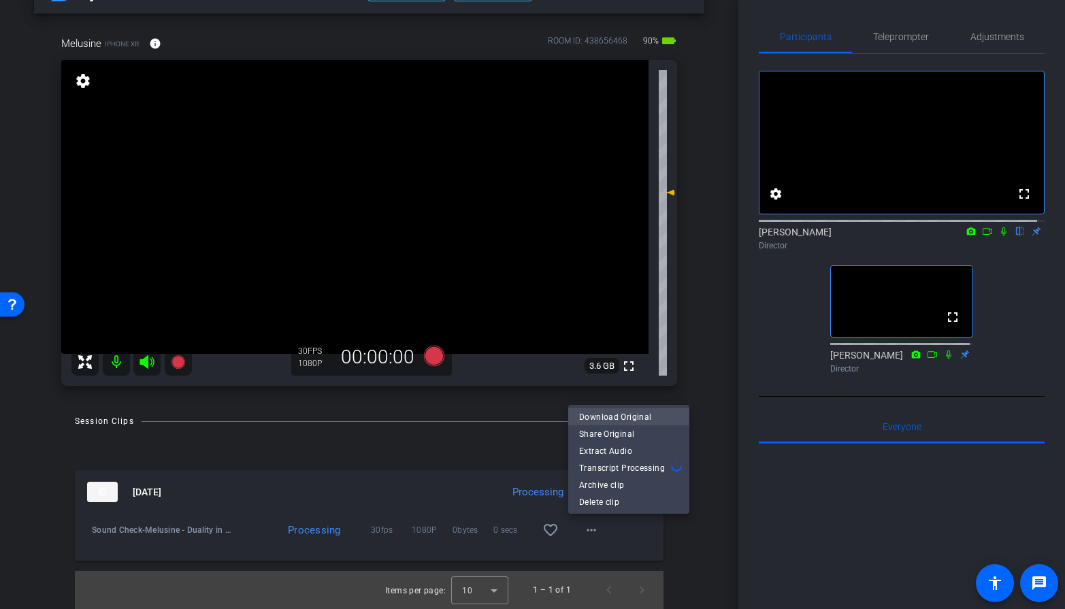
click at [609, 414] on span "Download Original" at bounding box center [628, 416] width 99 height 16
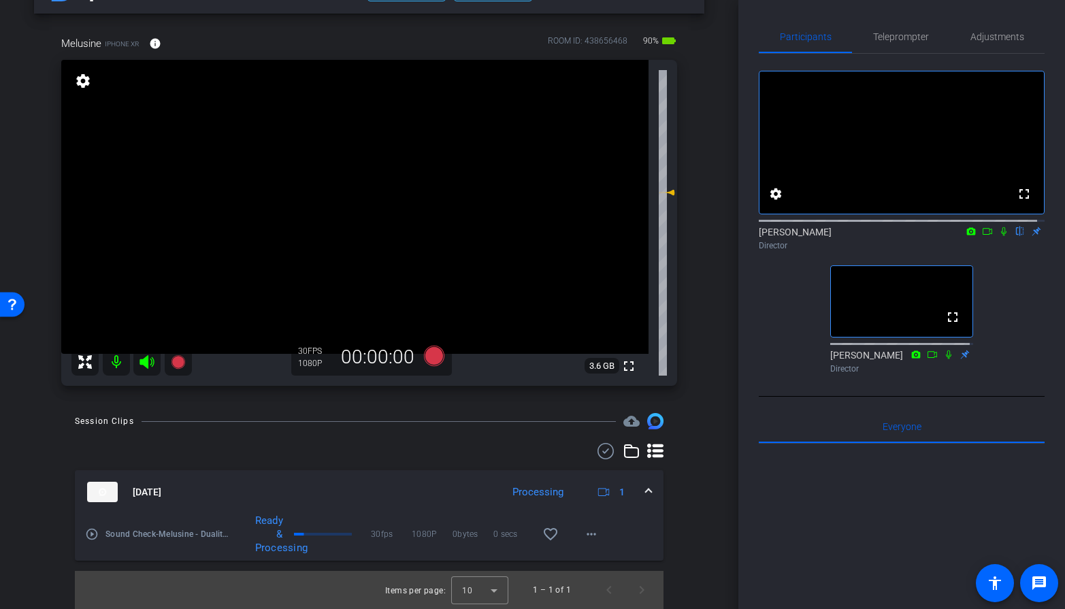
click at [958, 341] on div "fullscreen settings [PERSON_NAME] flip Director fullscreen [PERSON_NAME] Direct…" at bounding box center [902, 216] width 286 height 325
click at [250, 443] on div at bounding box center [369, 451] width 589 height 16
click at [179, 359] on icon at bounding box center [178, 362] width 14 height 14
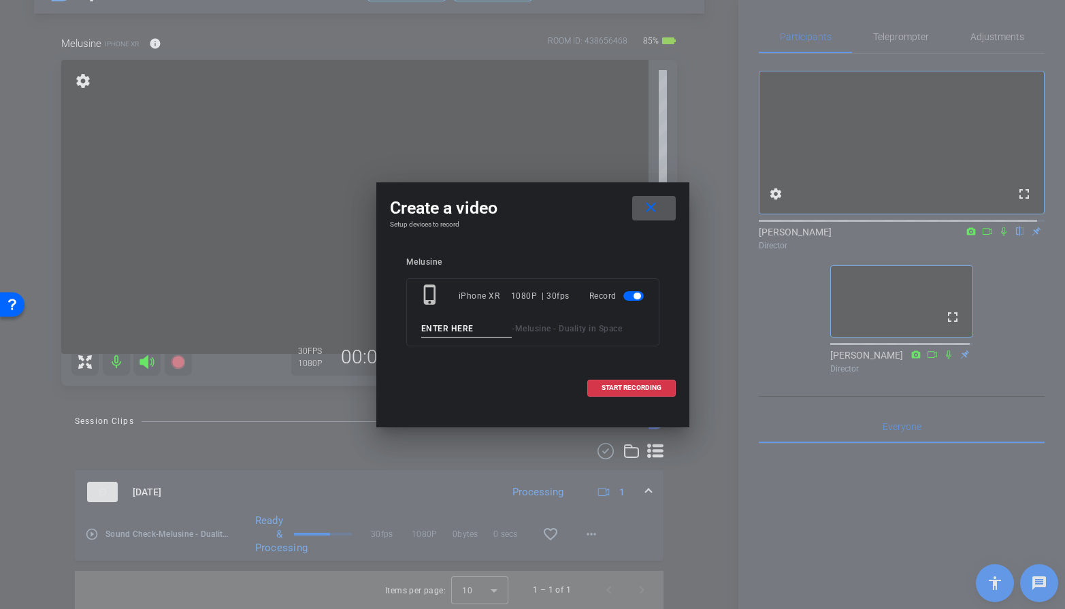
click at [442, 329] on input at bounding box center [466, 328] width 91 height 17
type input "T"
type input "Take 1"
click at [612, 390] on span "START RECORDING" at bounding box center [632, 387] width 60 height 7
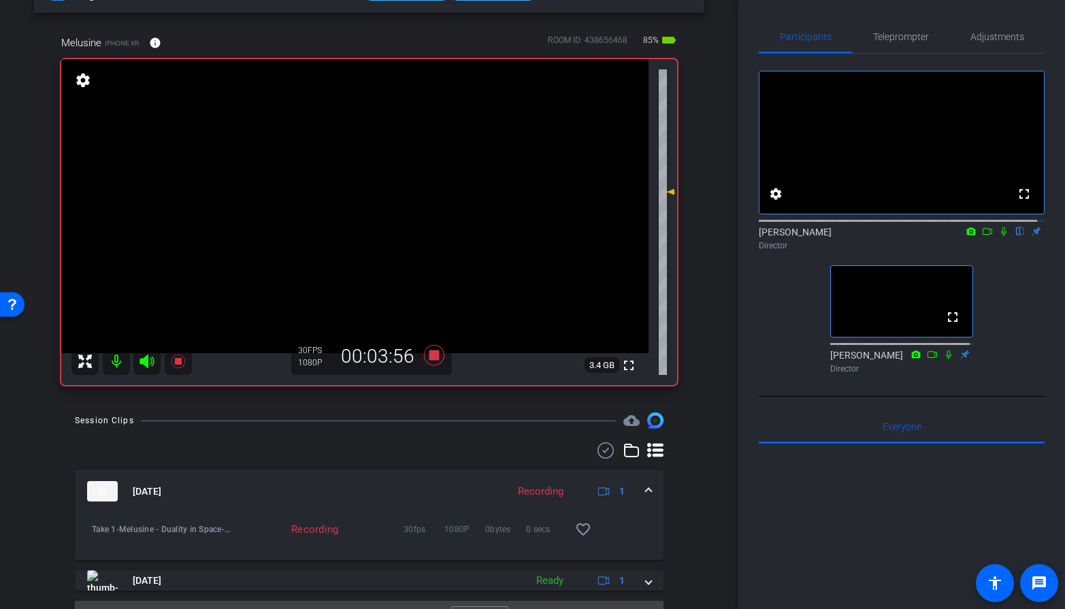
click at [696, 401] on div "arrow_back Melusine - Duality in Space Back to project Send invite account_box …" at bounding box center [369, 258] width 738 height 609
click at [432, 358] on icon at bounding box center [433, 355] width 20 height 20
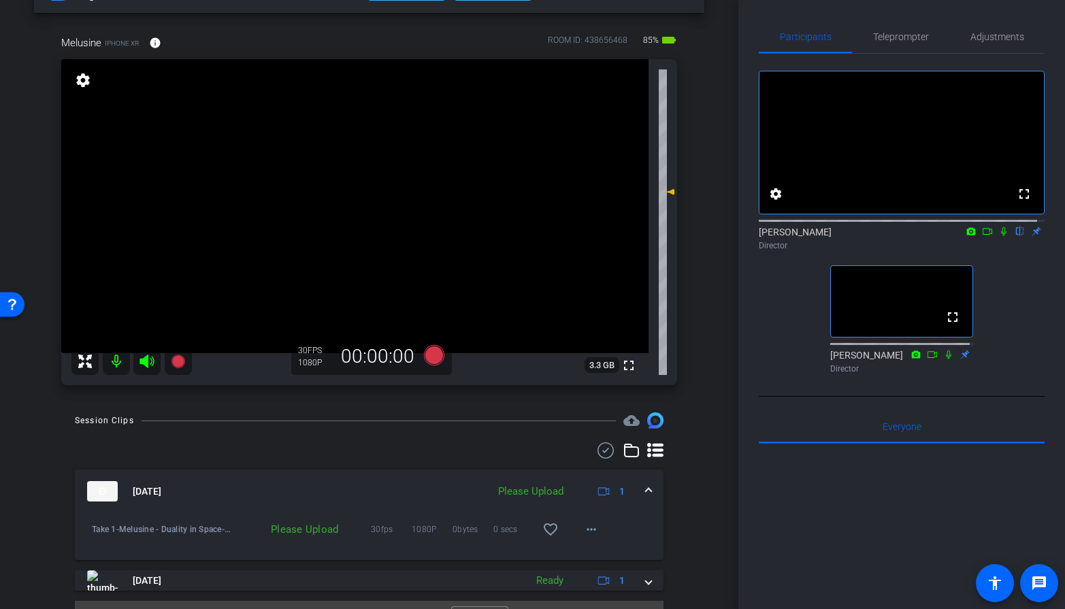
scroll to position [76, 0]
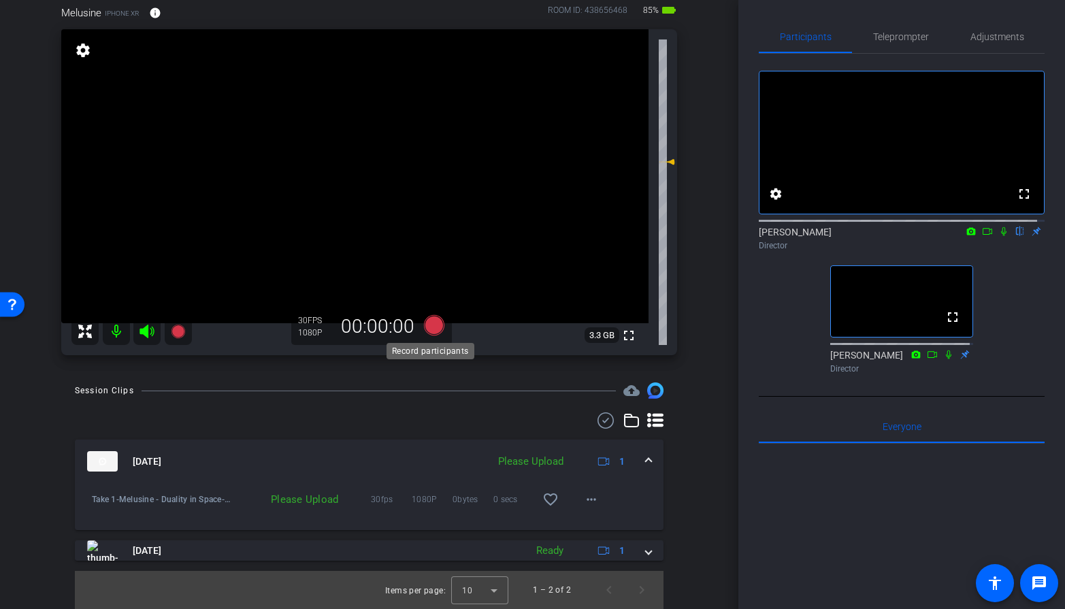
click at [433, 329] on icon at bounding box center [433, 325] width 20 height 20
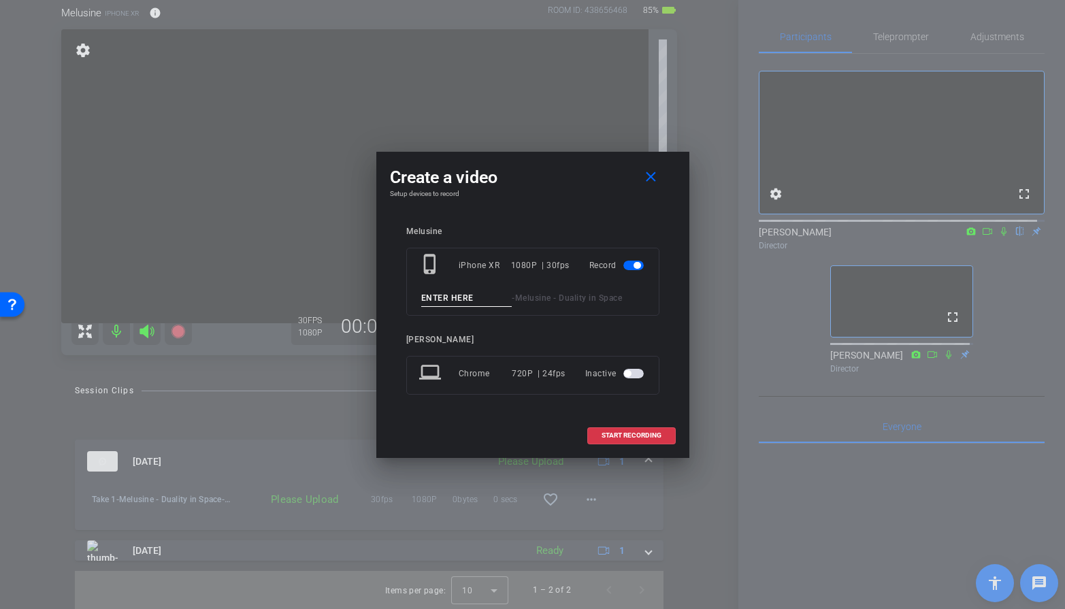
click at [447, 302] on input at bounding box center [466, 298] width 91 height 17
type input "Take 2"
click at [608, 432] on span "START RECORDING" at bounding box center [632, 435] width 60 height 7
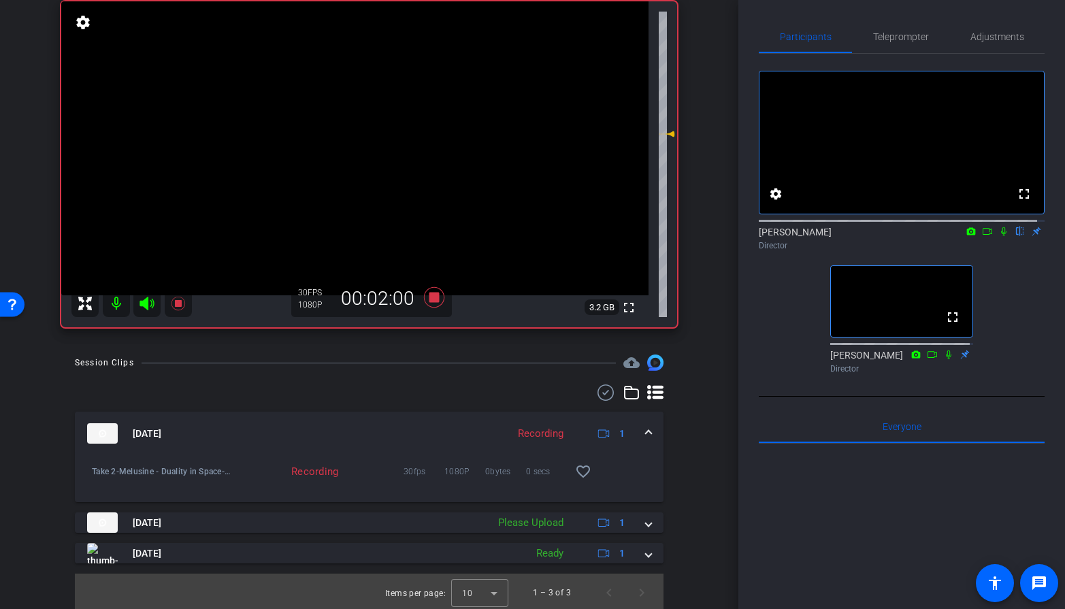
scroll to position [107, 0]
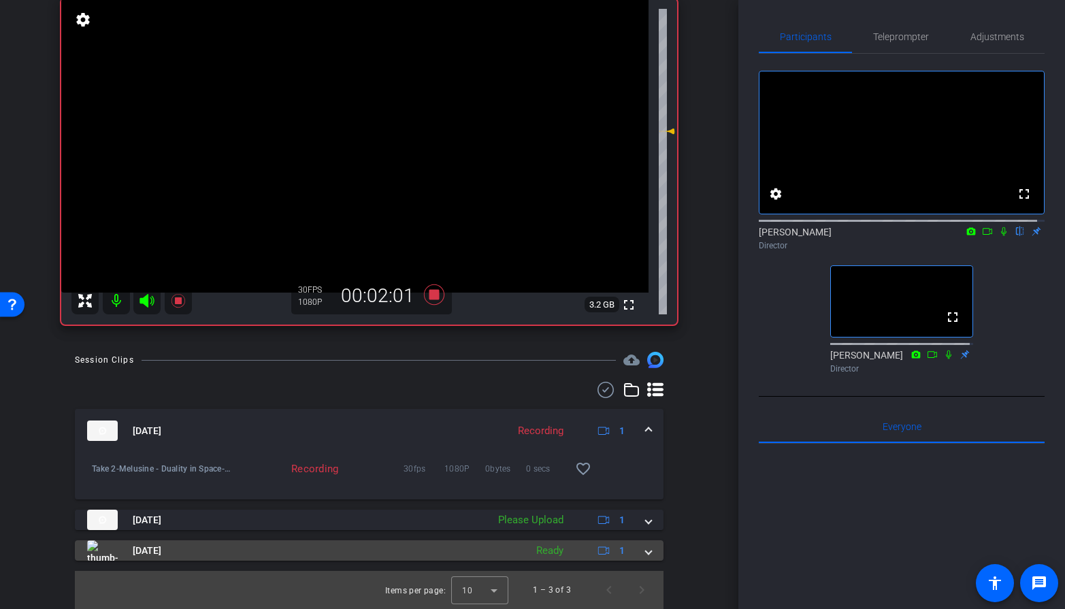
click at [651, 475] on mat-expansion-panel-header "[DATE] Ready 1" at bounding box center [369, 550] width 589 height 20
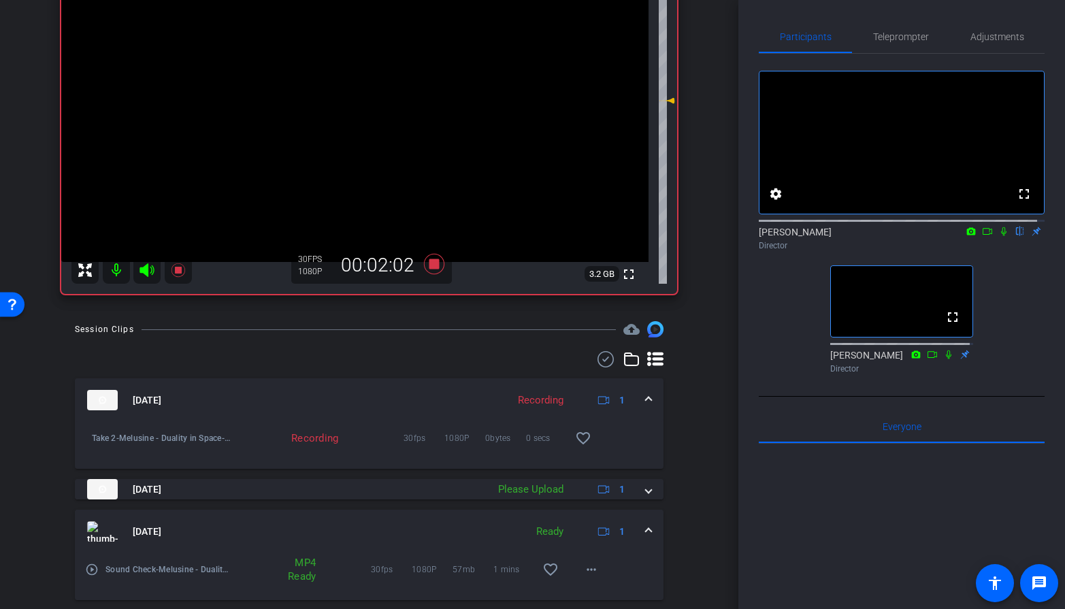
scroll to position [177, 0]
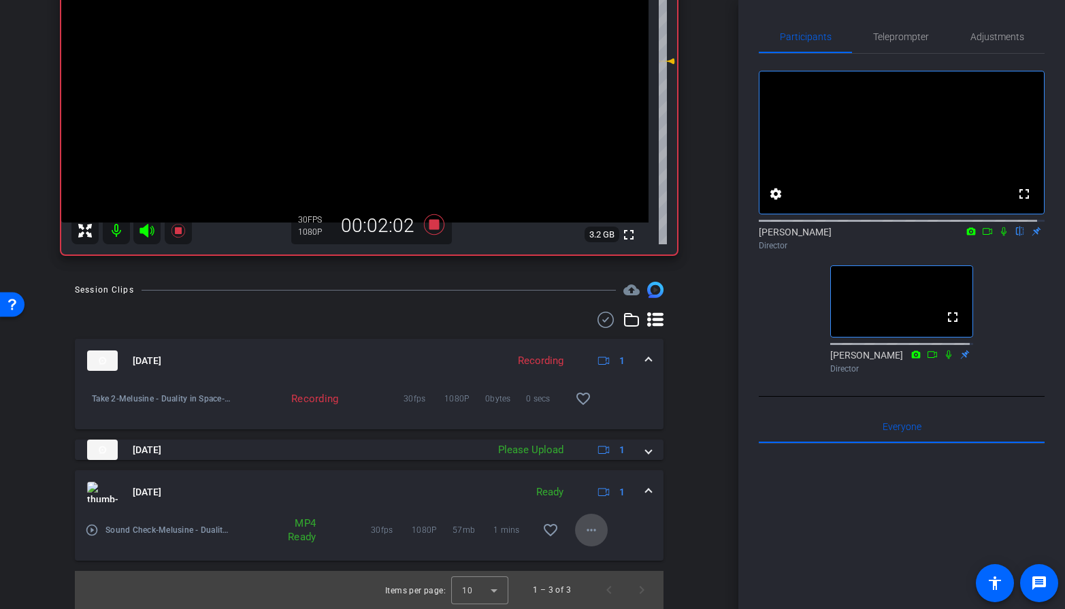
click at [588, 475] on mat-icon "more_horiz" at bounding box center [591, 530] width 16 height 16
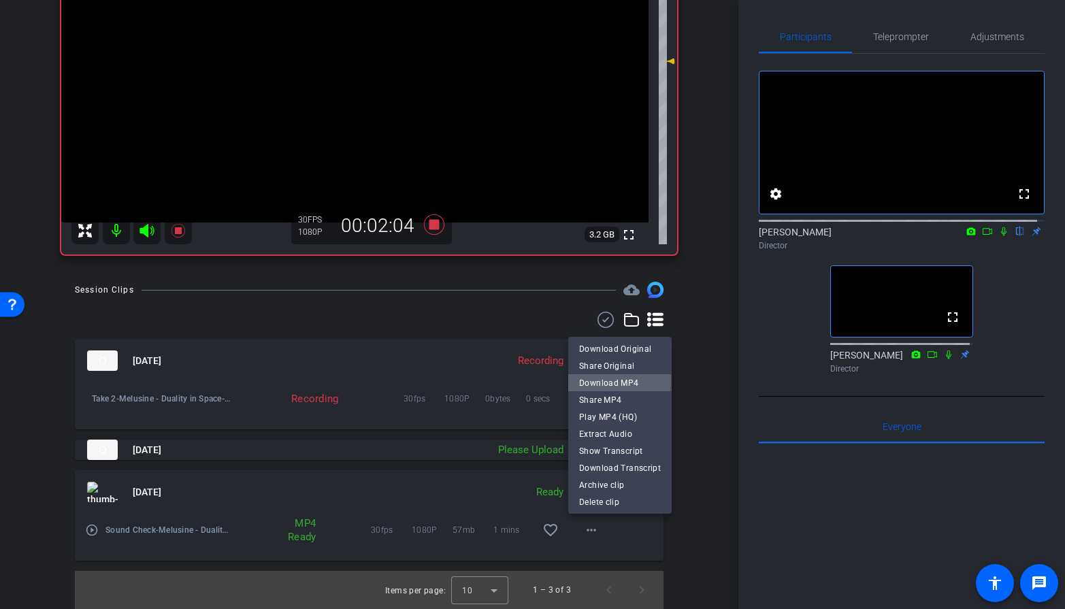
click at [619, 381] on span "Download MP4" at bounding box center [620, 382] width 82 height 16
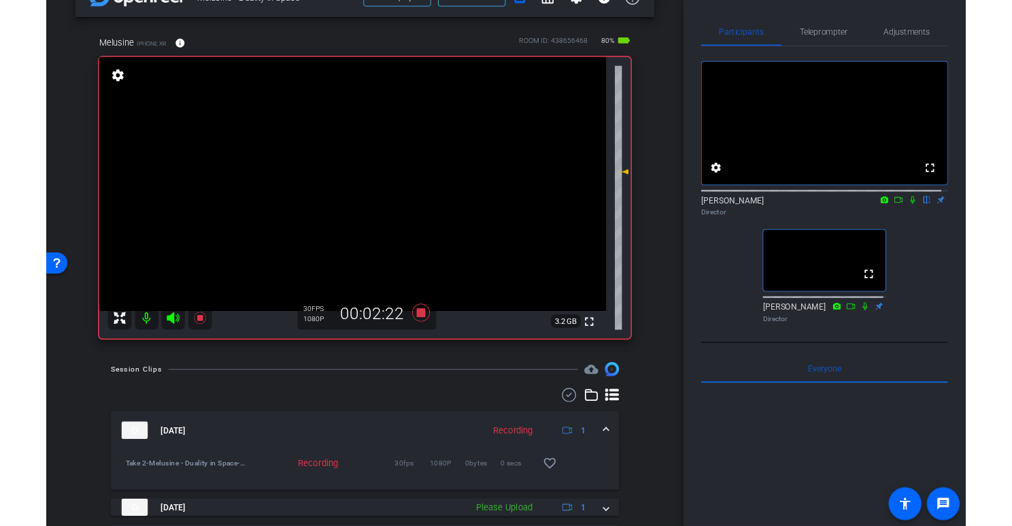
scroll to position [34, 0]
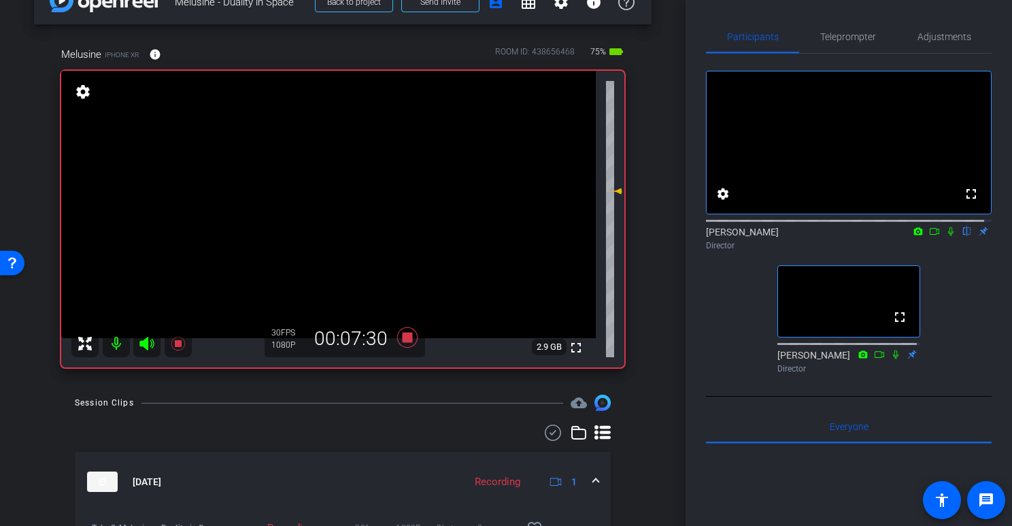
click at [478, 272] on video at bounding box center [328, 204] width 535 height 267
click at [406, 341] on icon at bounding box center [407, 337] width 20 height 20
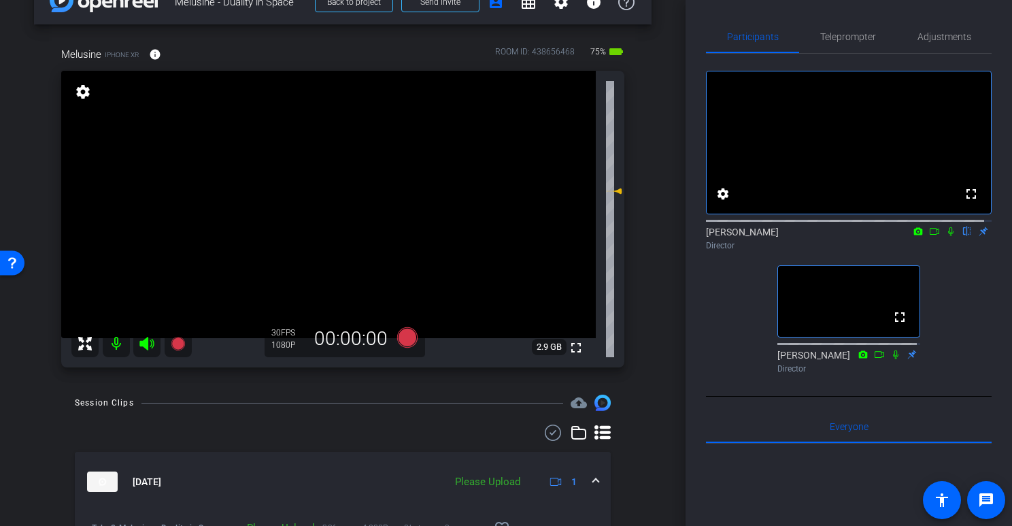
scroll to position [88, 0]
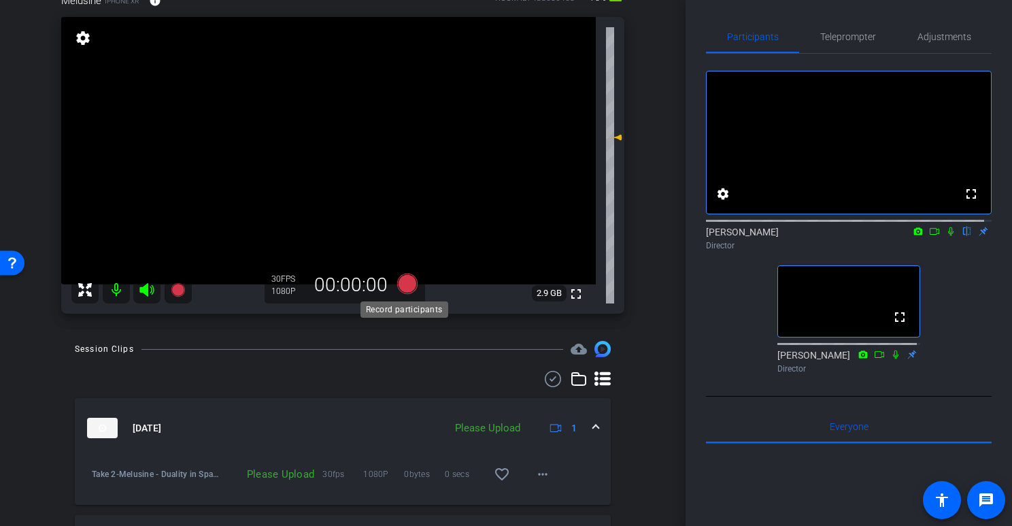
click at [400, 289] on icon at bounding box center [407, 284] width 20 height 20
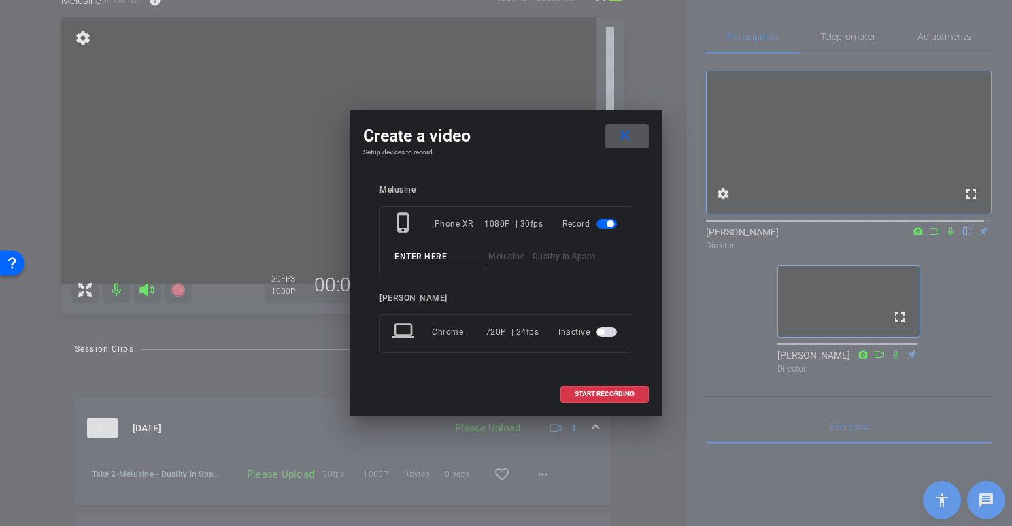
click at [427, 257] on input at bounding box center [440, 256] width 91 height 17
type input "Take 3"
click at [604, 392] on span "START RECORDING" at bounding box center [605, 394] width 60 height 7
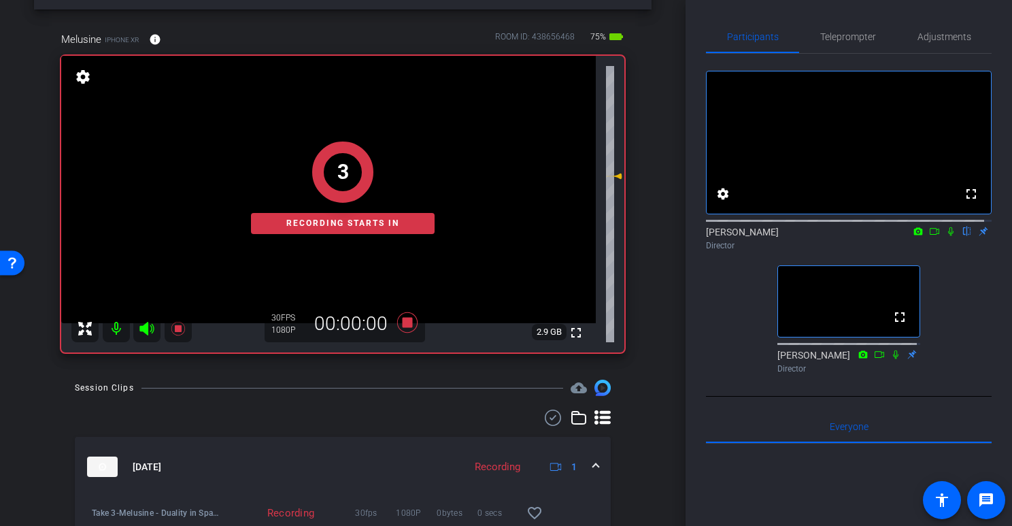
scroll to position [43, 0]
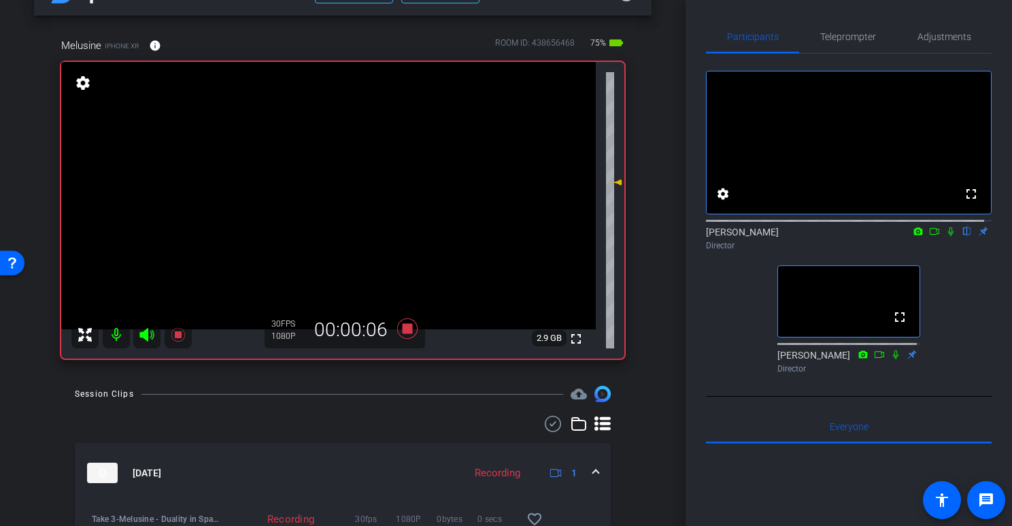
click at [949, 236] on icon at bounding box center [951, 231] width 5 height 9
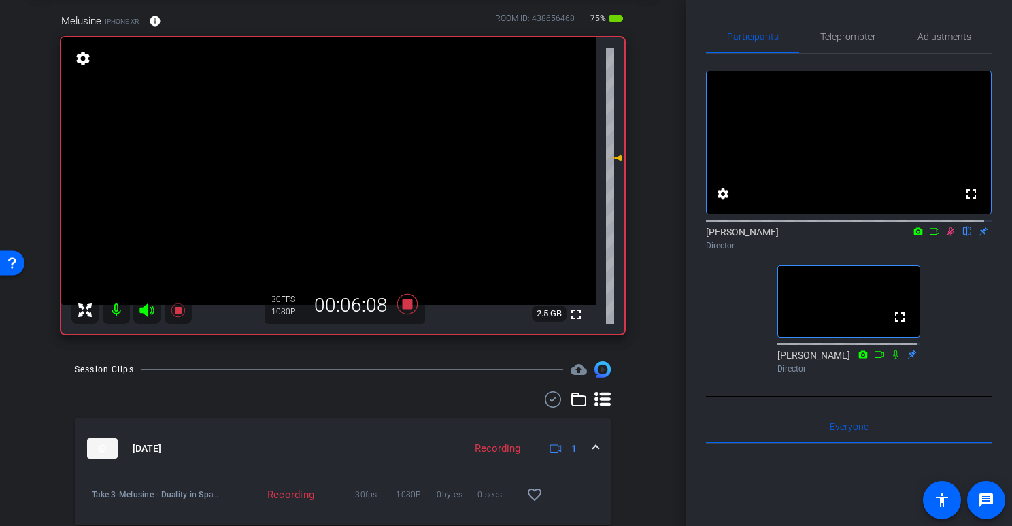
scroll to position [65, 0]
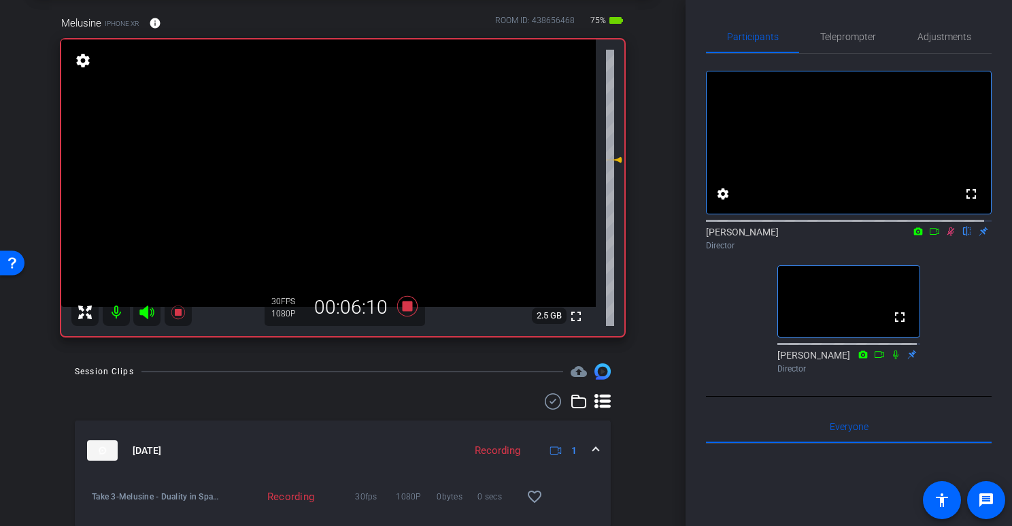
click at [467, 177] on video at bounding box center [328, 172] width 535 height 267
click at [946, 236] on icon at bounding box center [951, 232] width 11 height 10
click at [406, 305] on icon at bounding box center [407, 306] width 20 height 20
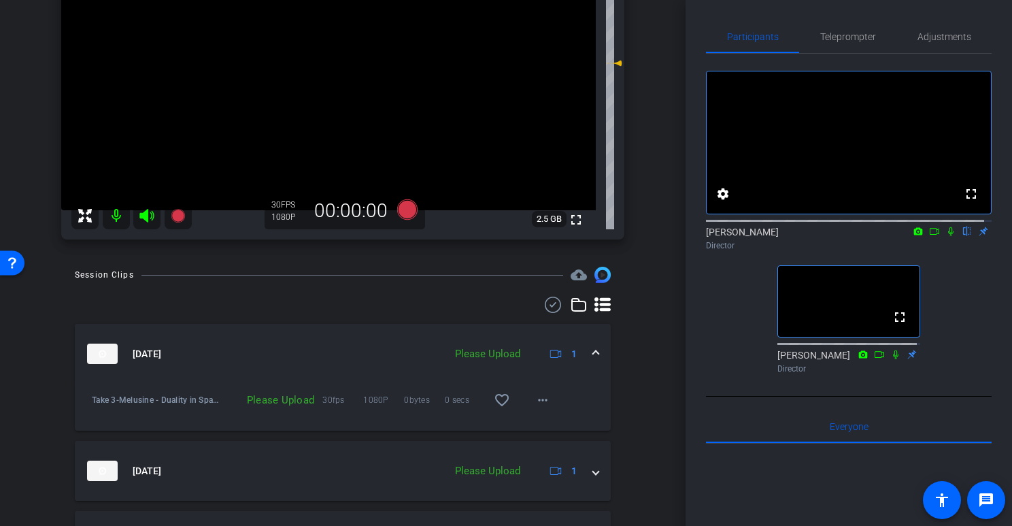
scroll to position [163, 0]
click at [403, 205] on icon at bounding box center [407, 209] width 20 height 20
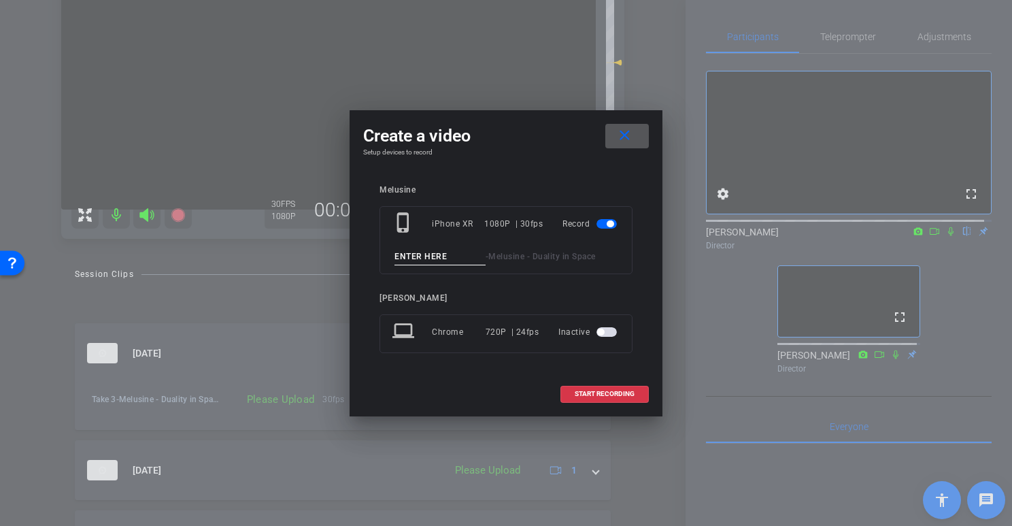
click at [426, 260] on input at bounding box center [440, 256] width 91 height 17
type input "Take 4"
click at [583, 399] on span at bounding box center [604, 394] width 87 height 33
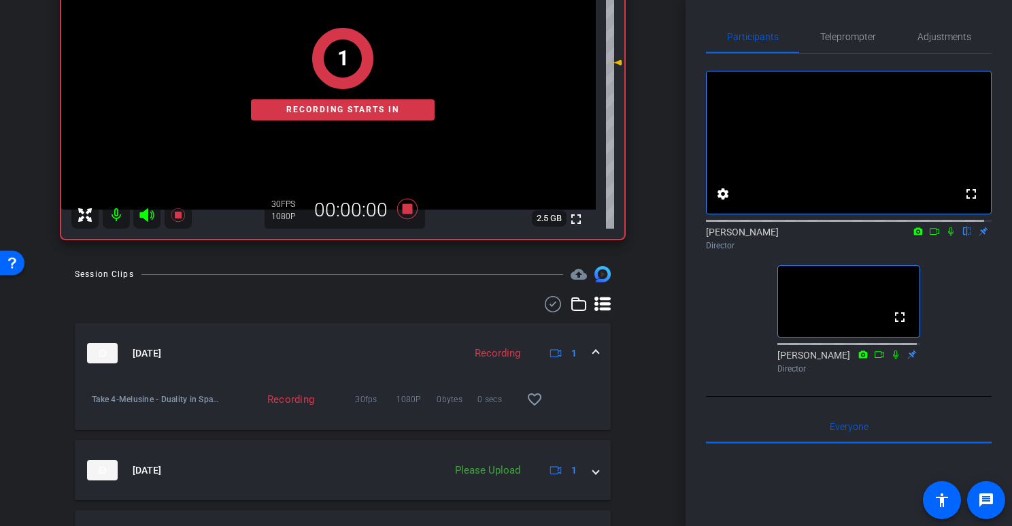
click at [946, 236] on icon at bounding box center [951, 232] width 11 height 10
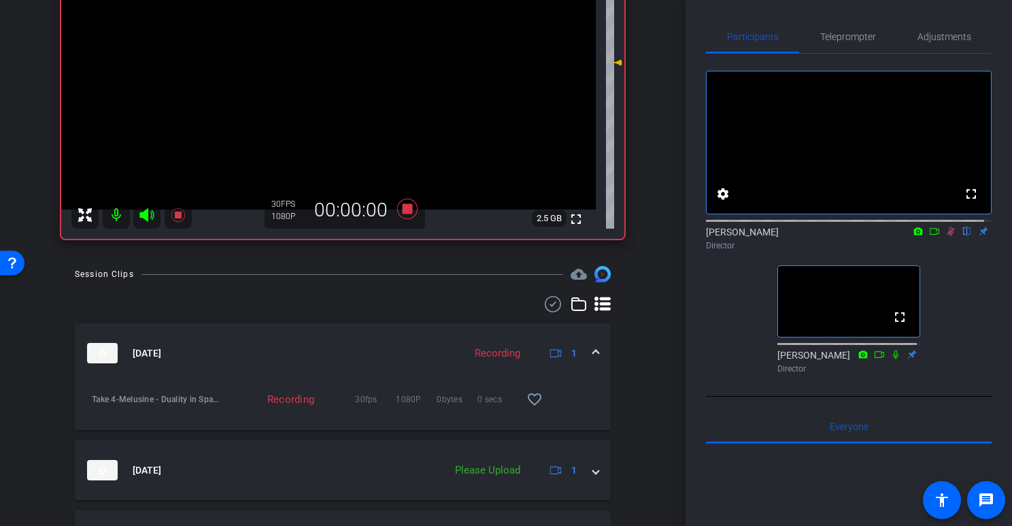
scroll to position [442, 0]
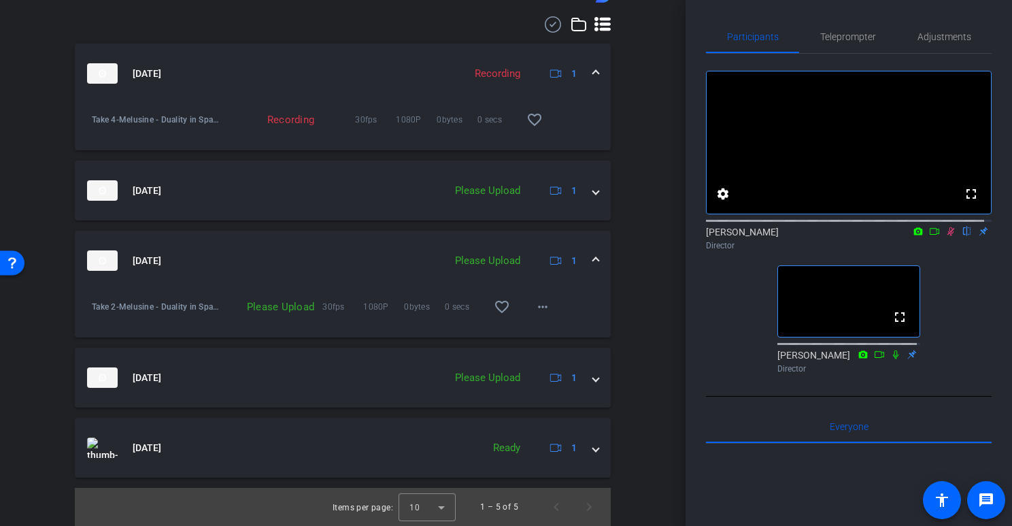
click at [593, 262] on span at bounding box center [595, 261] width 5 height 14
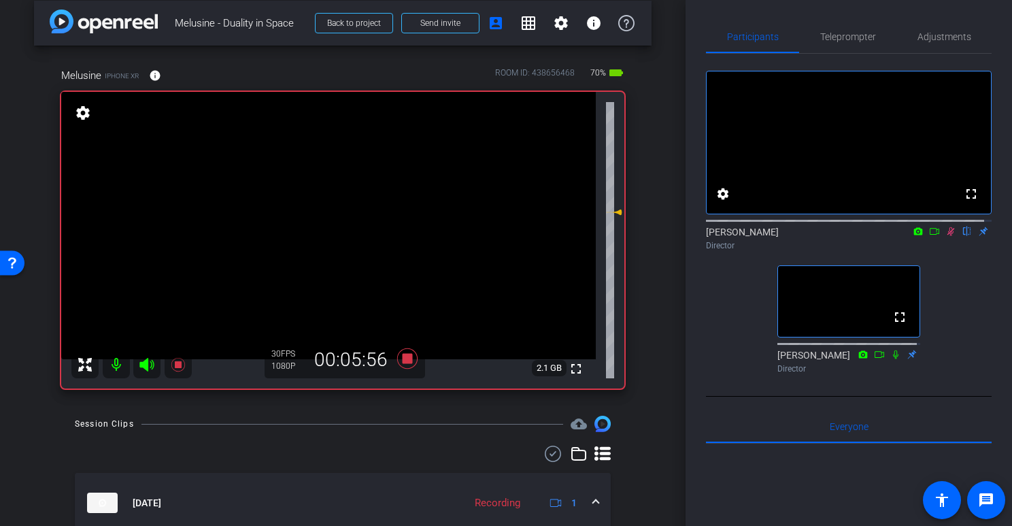
scroll to position [0, 0]
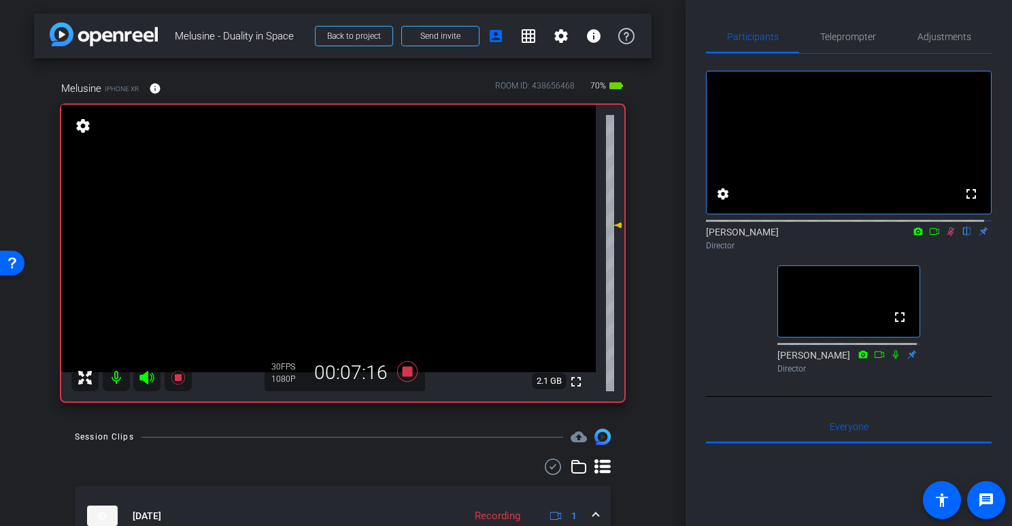
click at [663, 214] on div "arrow_back Melusine - Duality in Space Back to project Send invite account_box …" at bounding box center [343, 263] width 686 height 526
click at [720, 286] on div "fullscreen settings [PERSON_NAME] flip Director fullscreen [PERSON_NAME] Direct…" at bounding box center [849, 216] width 286 height 325
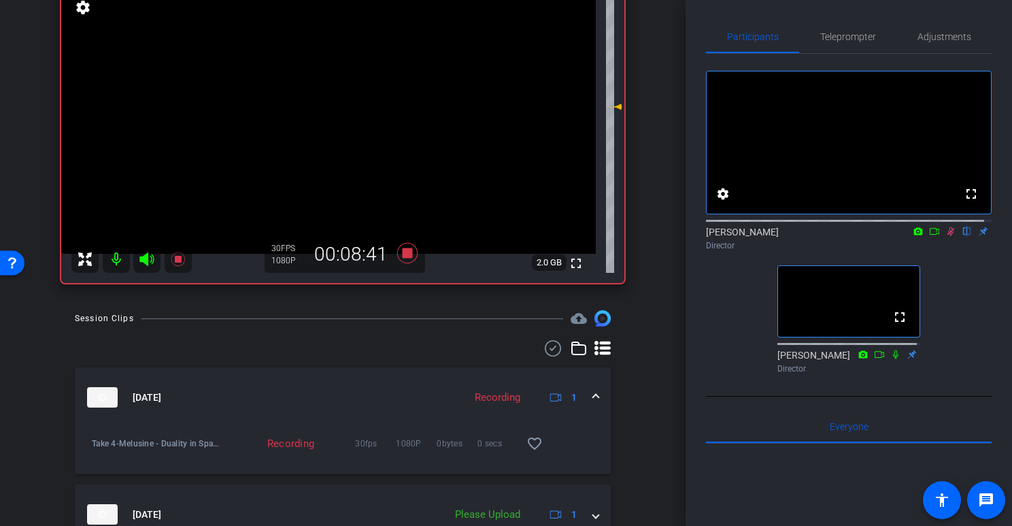
scroll to position [116, 0]
click at [948, 236] on icon at bounding box center [951, 231] width 7 height 9
click at [946, 236] on icon at bounding box center [951, 232] width 11 height 10
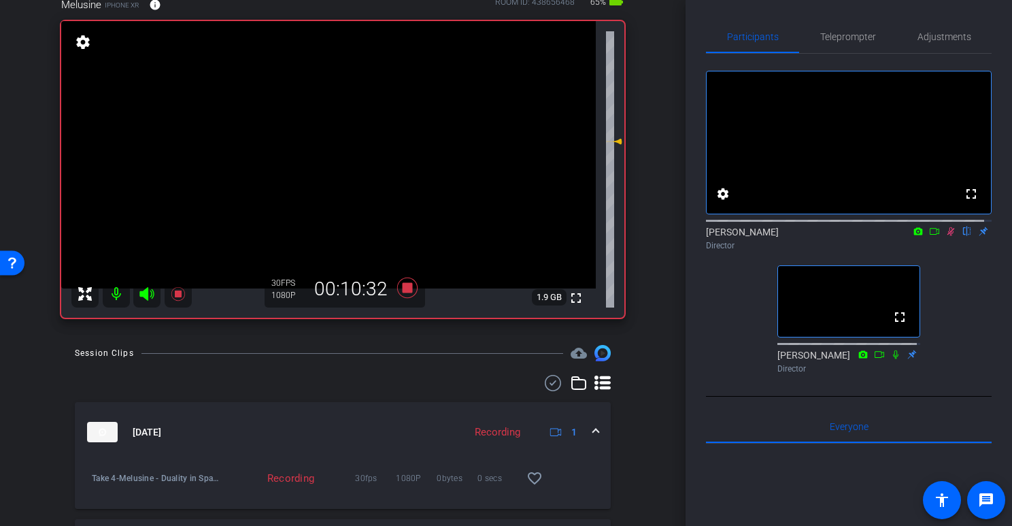
scroll to position [82, 0]
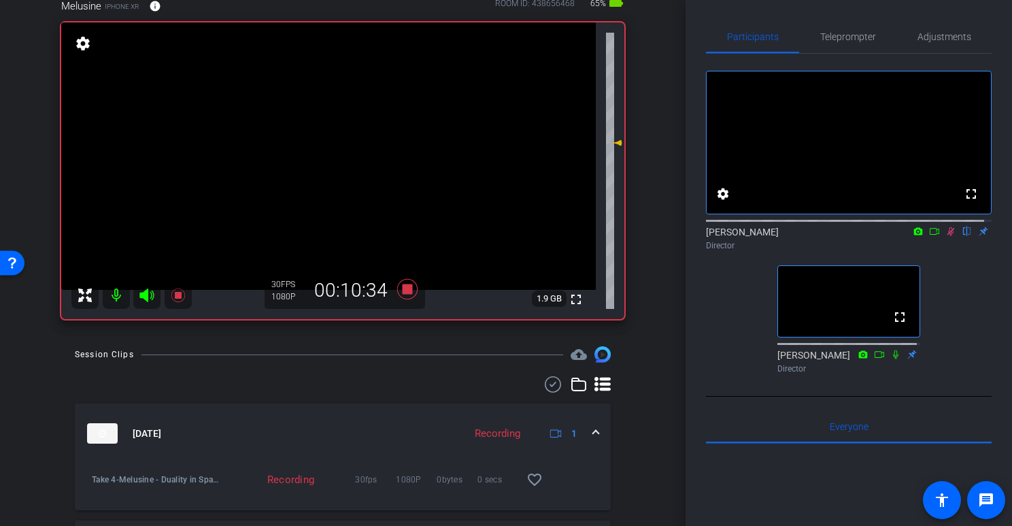
click at [948, 236] on icon at bounding box center [951, 231] width 7 height 9
click at [402, 291] on icon at bounding box center [407, 289] width 20 height 20
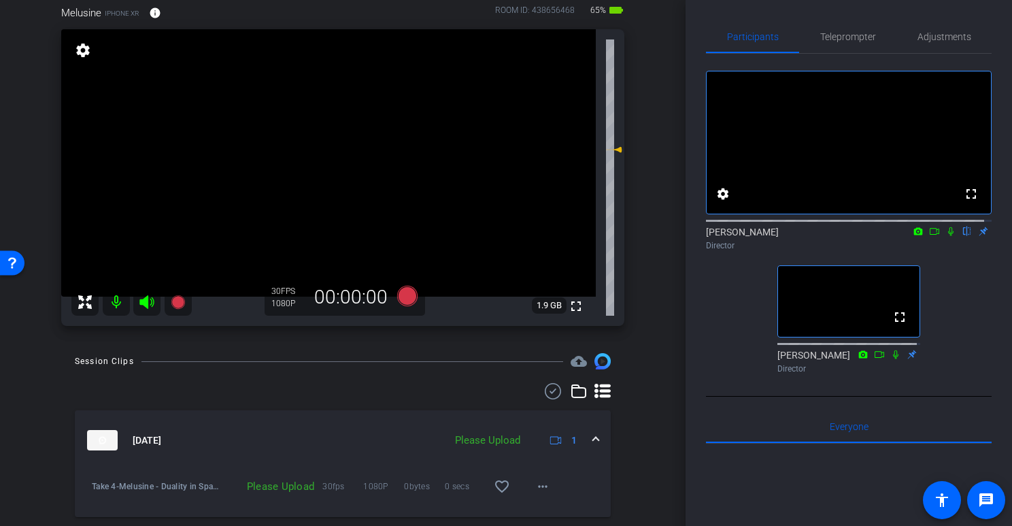
scroll to position [67, 0]
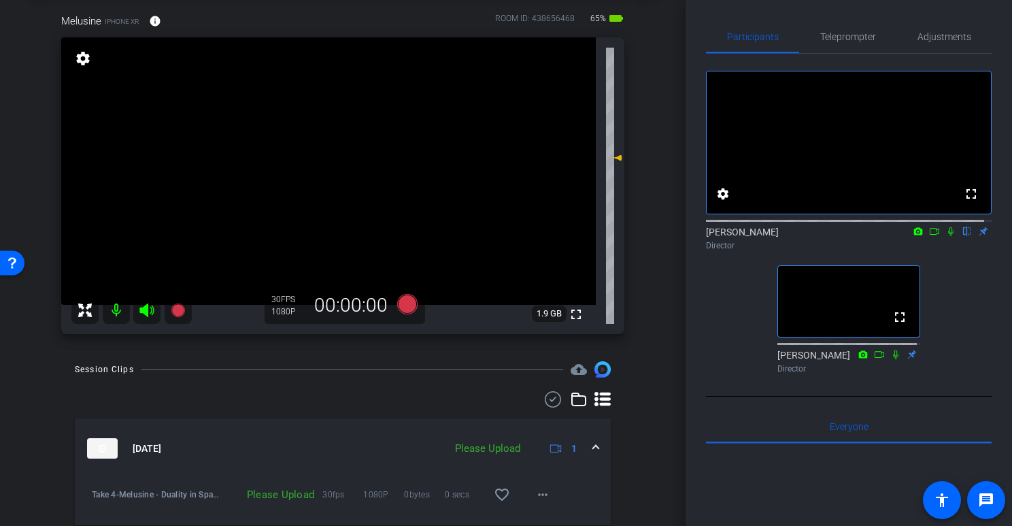
click at [633, 203] on div "Melusine iPhone XR info ROOM ID: 438656468 65% battery_std fullscreen settings …" at bounding box center [343, 169] width 618 height 357
click at [410, 301] on icon at bounding box center [407, 304] width 20 height 20
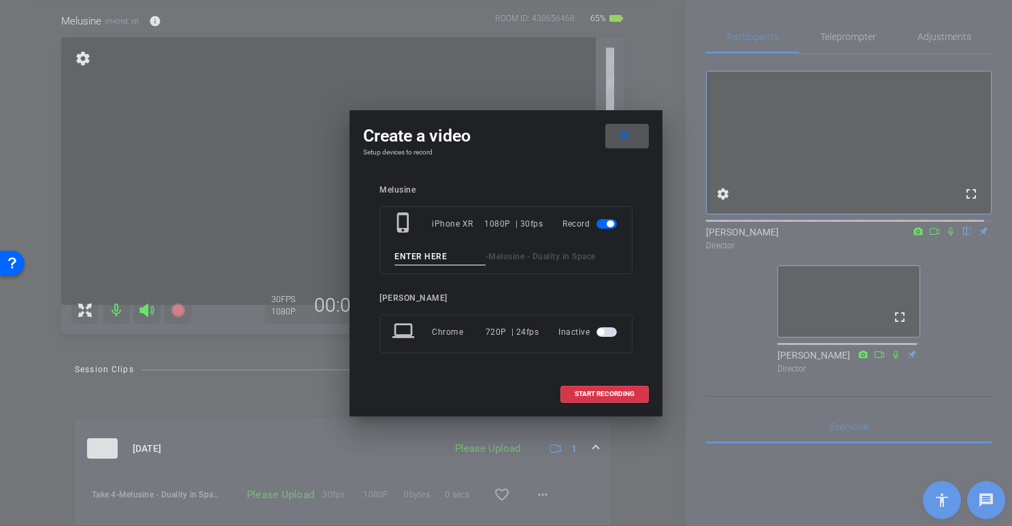
click at [430, 267] on div "phone_iphone iPhone XR 1080P | 30fps Record - Melusine - Duality in Space" at bounding box center [506, 240] width 253 height 68
click at [431, 262] on input at bounding box center [440, 256] width 91 height 17
type input "Take 5"
click at [638, 395] on span at bounding box center [604, 394] width 87 height 33
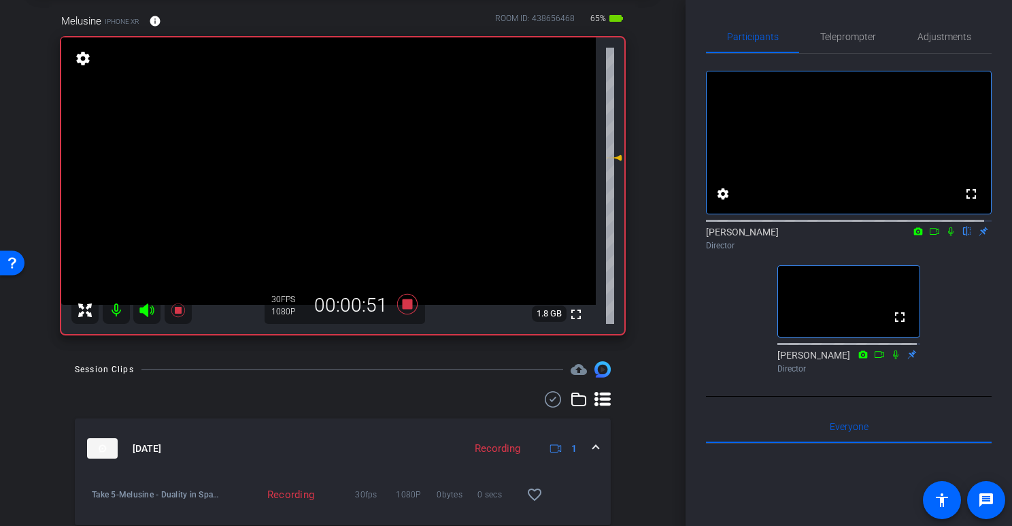
click at [946, 236] on icon at bounding box center [951, 232] width 11 height 10
click at [948, 236] on icon at bounding box center [951, 231] width 7 height 9
click at [946, 236] on icon at bounding box center [951, 232] width 11 height 10
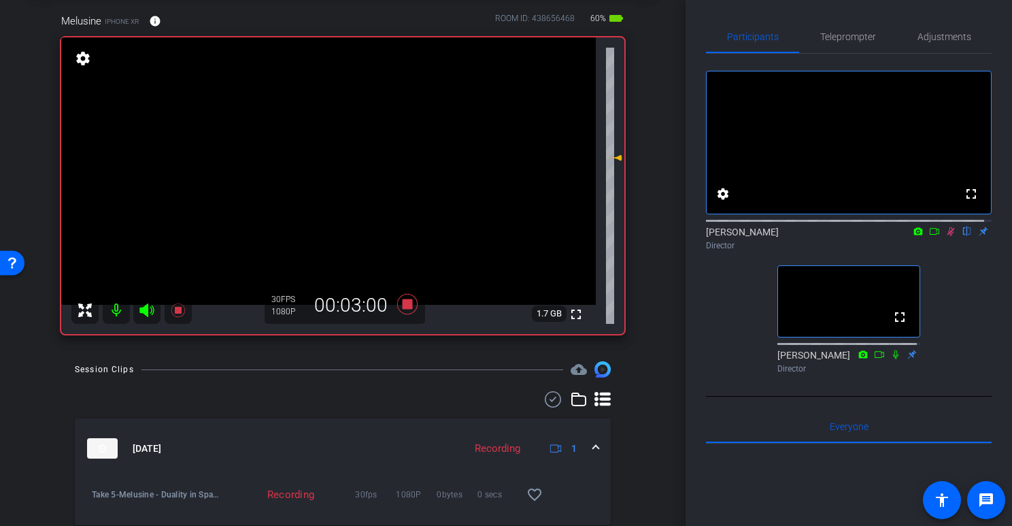
click at [946, 236] on icon at bounding box center [951, 232] width 11 height 10
click at [949, 236] on icon at bounding box center [951, 231] width 5 height 9
click at [948, 236] on icon at bounding box center [951, 231] width 7 height 9
click at [652, 342] on div "arrow_back Melusine - Duality in Space Back to project Send invite account_box …" at bounding box center [343, 196] width 686 height 526
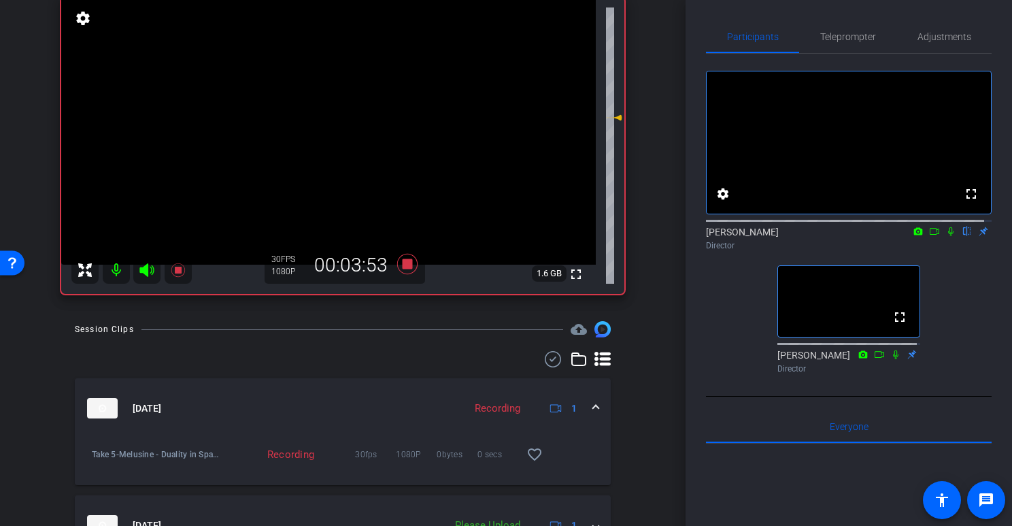
scroll to position [84, 0]
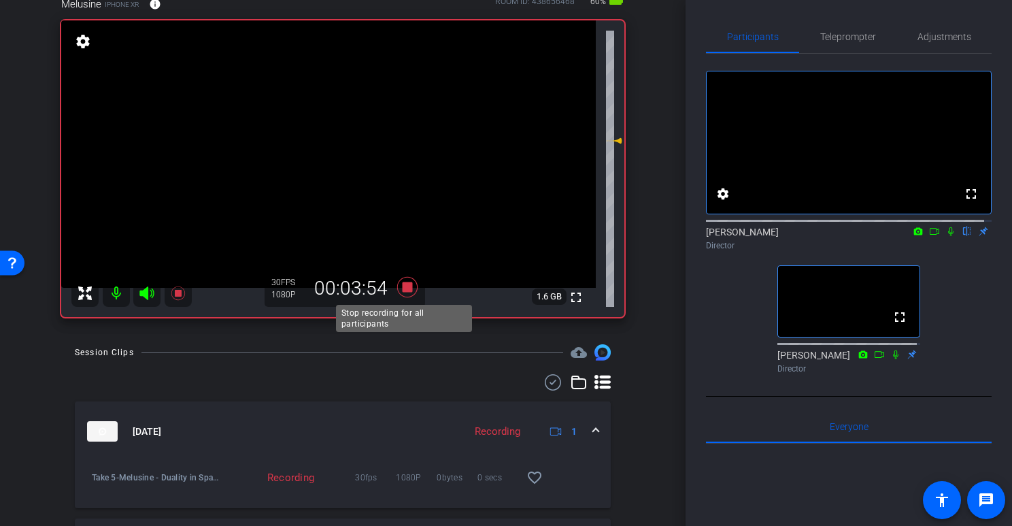
click at [408, 286] on icon at bounding box center [407, 287] width 20 height 20
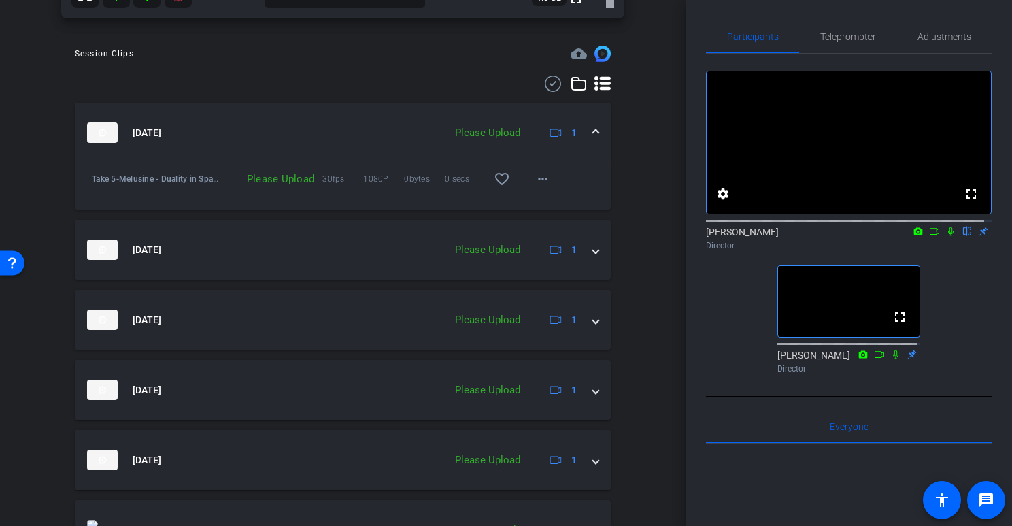
scroll to position [419, 0]
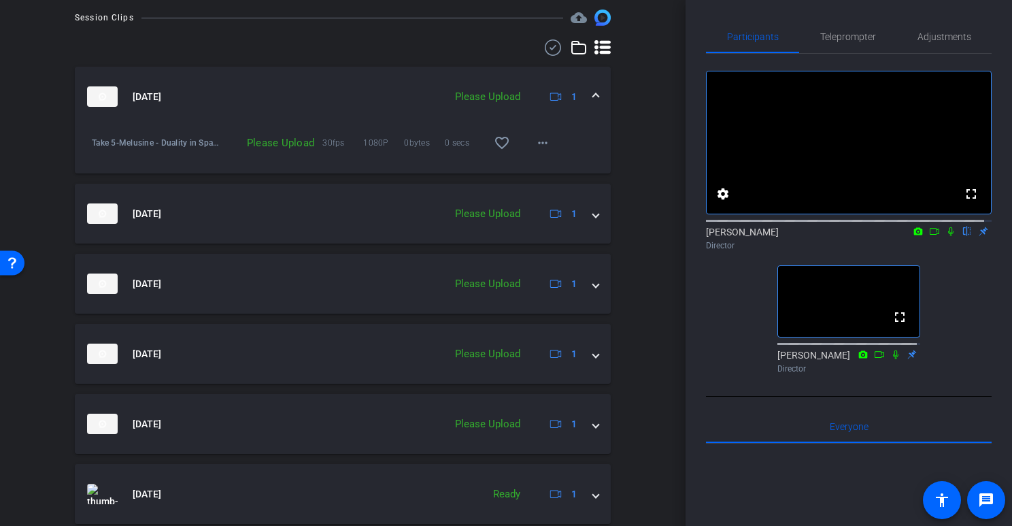
click at [593, 93] on mat-expansion-panel-header "[DATE] Please Upload 1" at bounding box center [343, 97] width 536 height 60
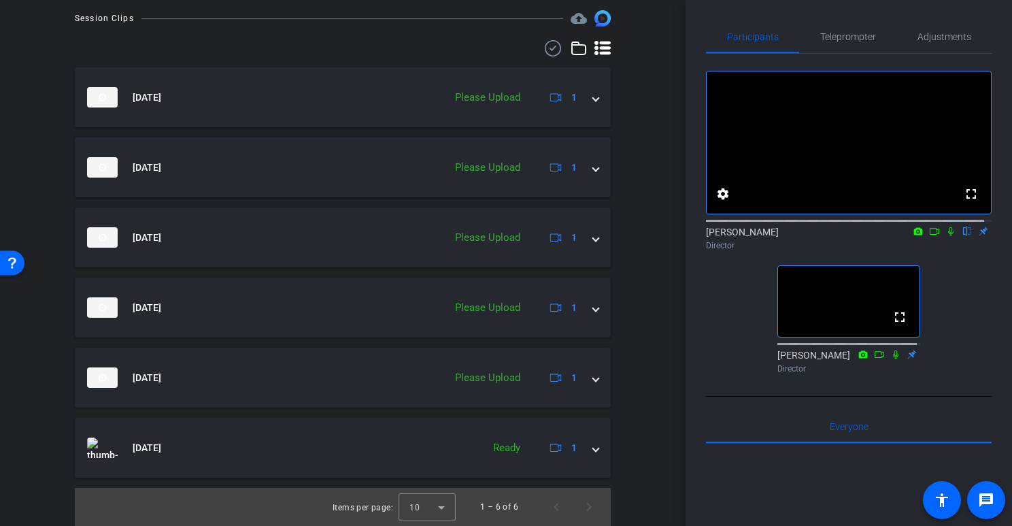
scroll to position [418, 0]
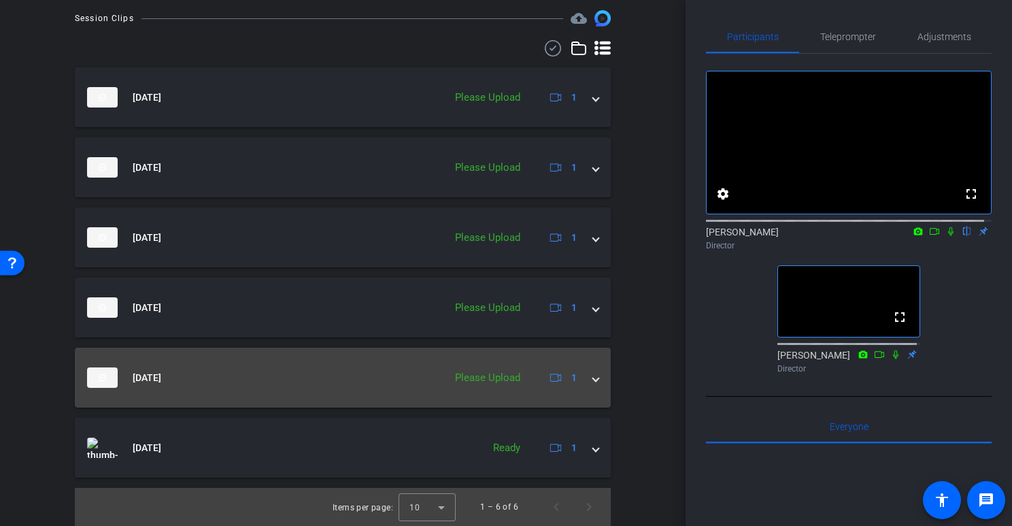
click at [594, 373] on mat-expansion-panel-header "[DATE] Please Upload 1" at bounding box center [343, 378] width 536 height 60
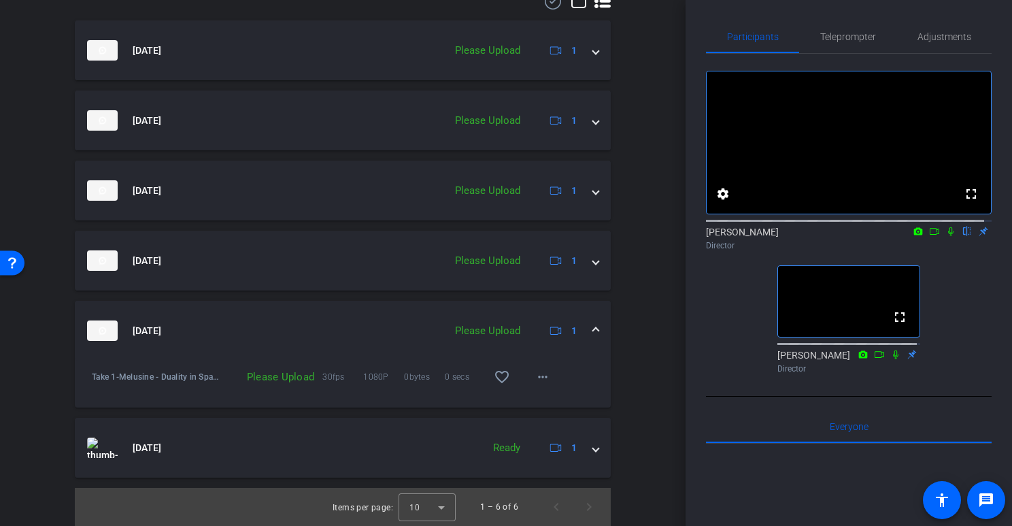
scroll to position [464, 0]
click at [540, 377] on mat-icon "more_horiz" at bounding box center [543, 378] width 16 height 16
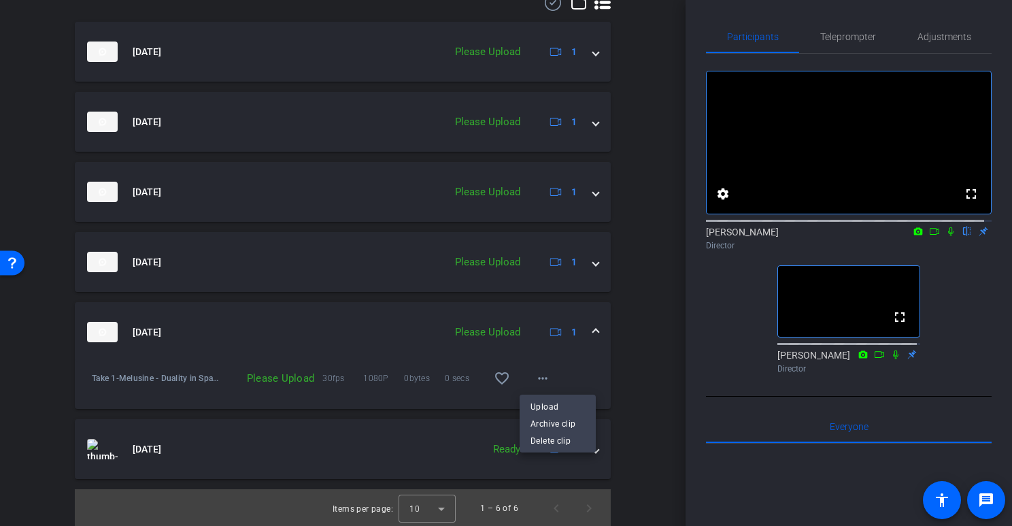
click at [636, 359] on div at bounding box center [506, 263] width 1012 height 526
click at [537, 375] on mat-icon "more_horiz" at bounding box center [543, 378] width 16 height 16
click at [546, 406] on span "Upload" at bounding box center [558, 406] width 54 height 16
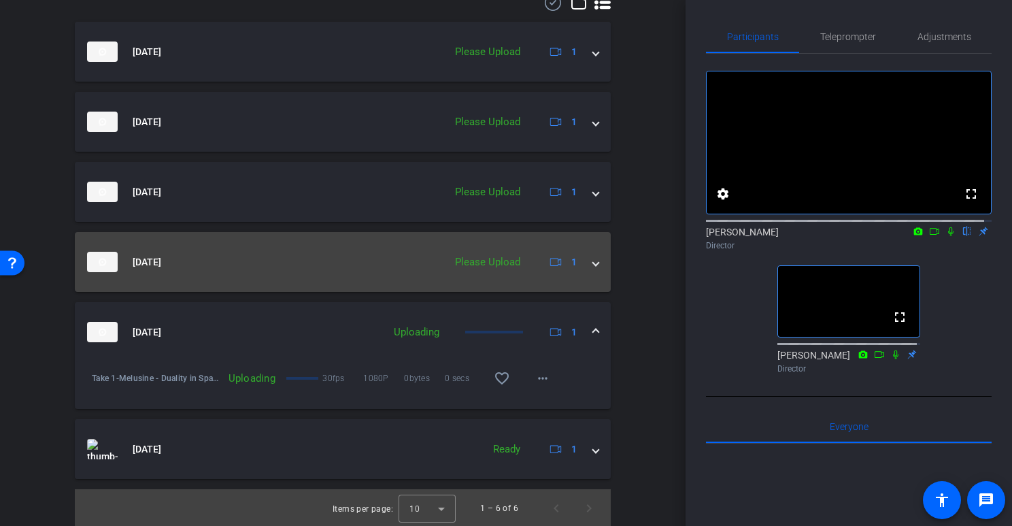
click at [592, 265] on mat-expansion-panel-header "[DATE] Please Upload 1" at bounding box center [343, 262] width 536 height 60
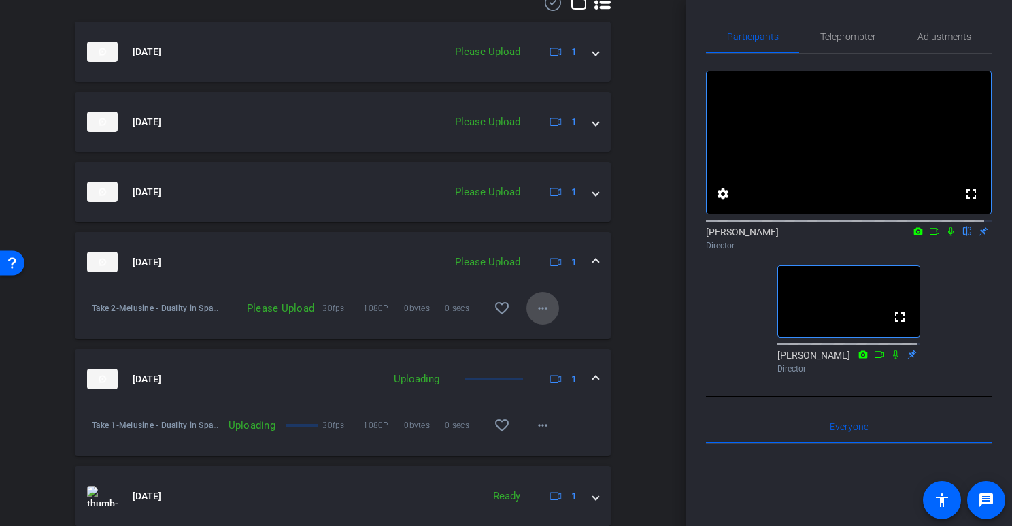
click at [541, 306] on mat-icon "more_horiz" at bounding box center [543, 308] width 16 height 16
click at [542, 329] on span "Upload" at bounding box center [558, 336] width 54 height 16
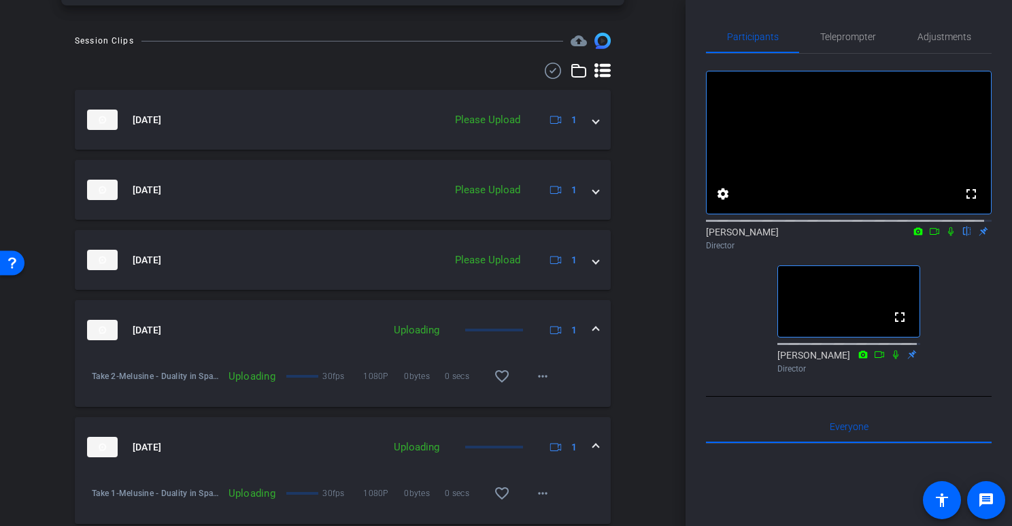
scroll to position [391, 0]
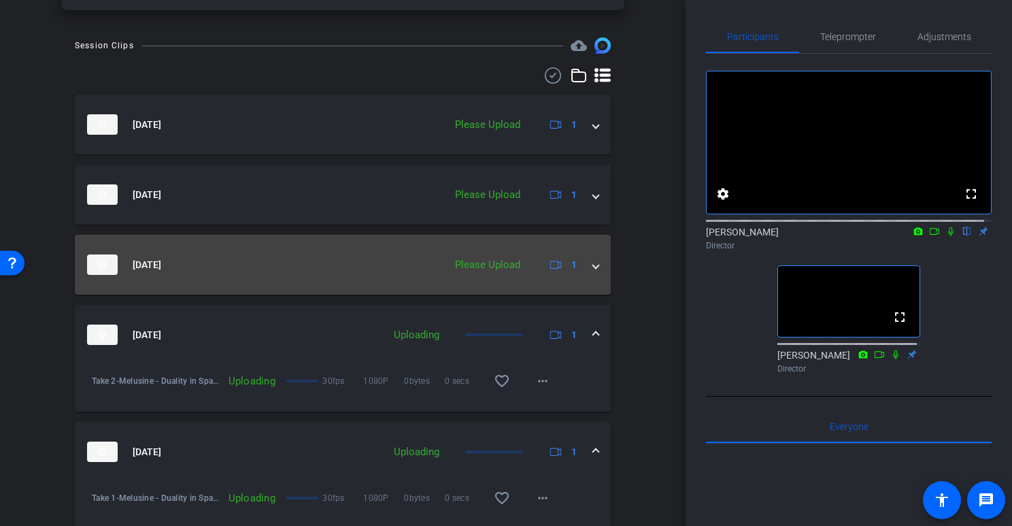
click at [593, 269] on span at bounding box center [595, 265] width 5 height 14
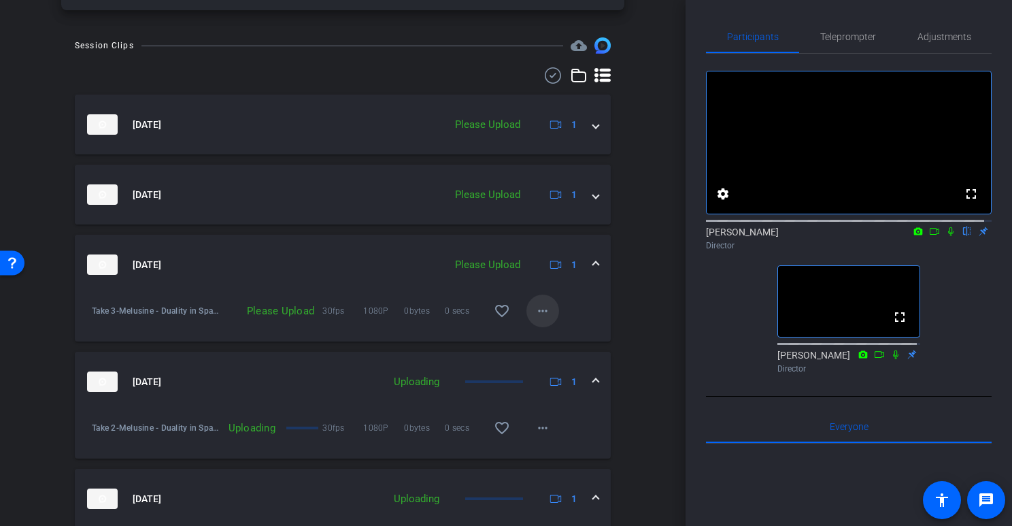
click at [535, 309] on mat-icon "more_horiz" at bounding box center [543, 311] width 16 height 16
click at [542, 335] on span "Upload" at bounding box center [558, 339] width 54 height 16
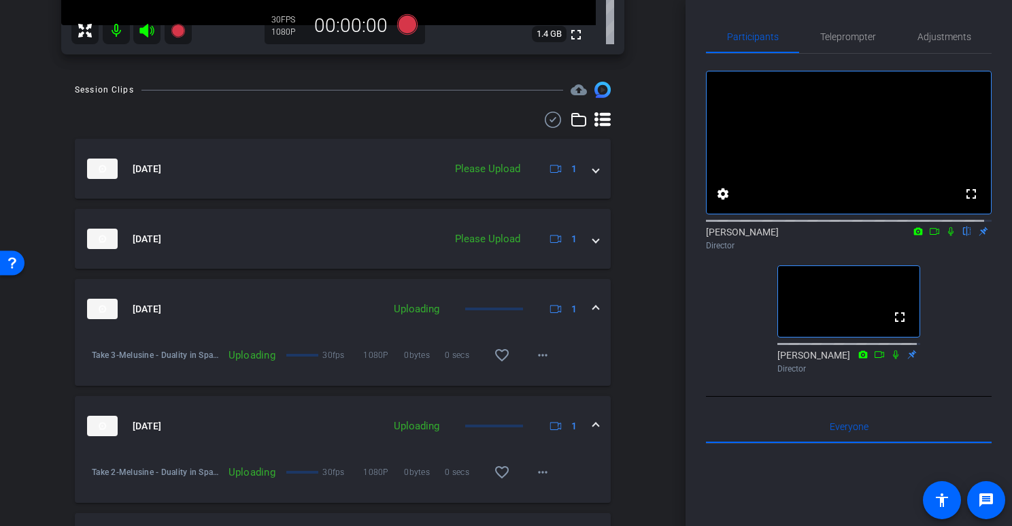
scroll to position [346, 0]
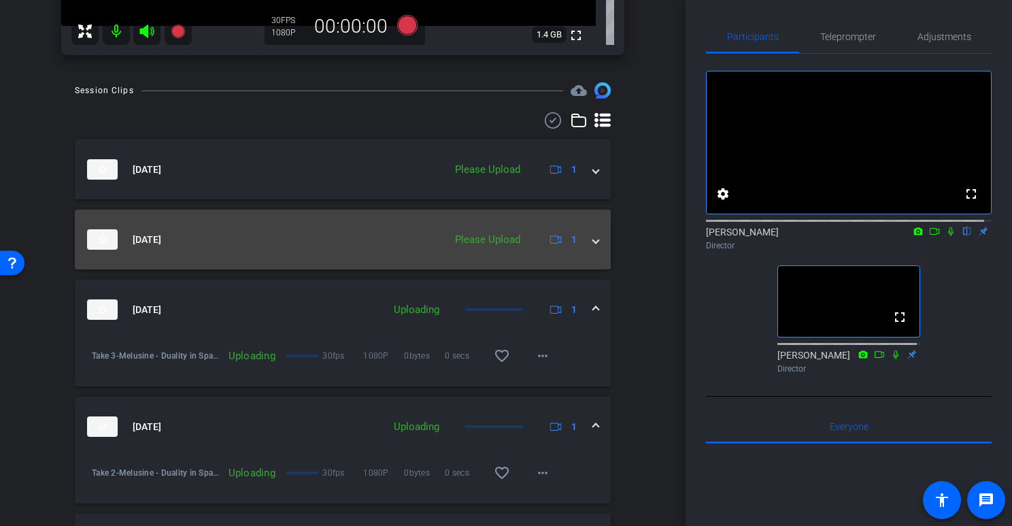
click at [593, 240] on mat-expansion-panel-header "[DATE] Please Upload 1" at bounding box center [343, 240] width 536 height 60
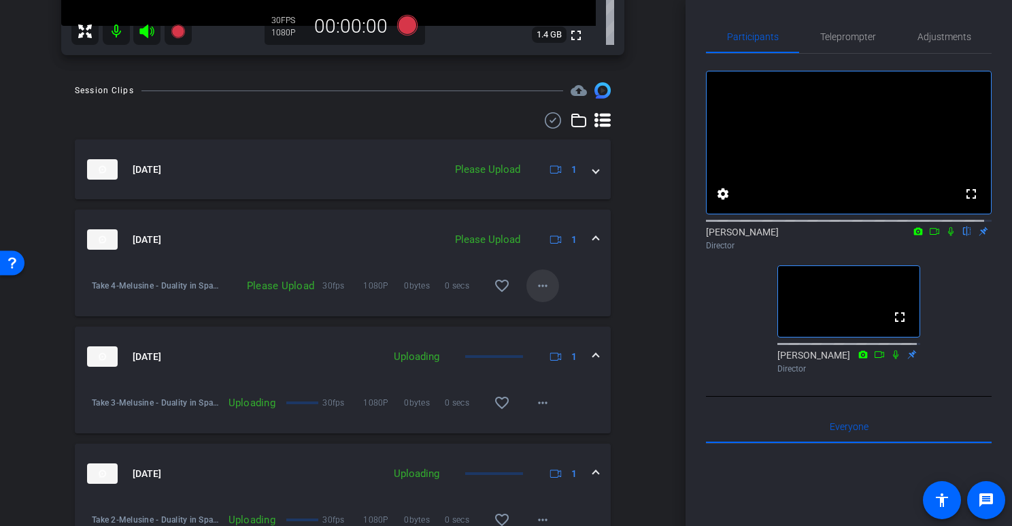
click at [535, 281] on mat-icon "more_horiz" at bounding box center [543, 286] width 16 height 16
click at [551, 306] on span "Upload" at bounding box center [558, 314] width 54 height 16
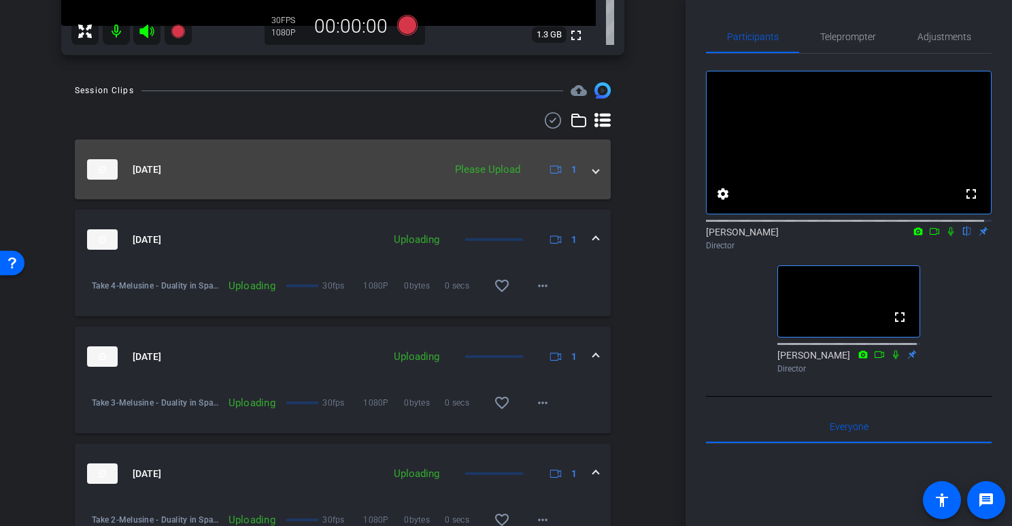
click at [584, 177] on div "[DATE] Please Upload 1" at bounding box center [340, 169] width 506 height 20
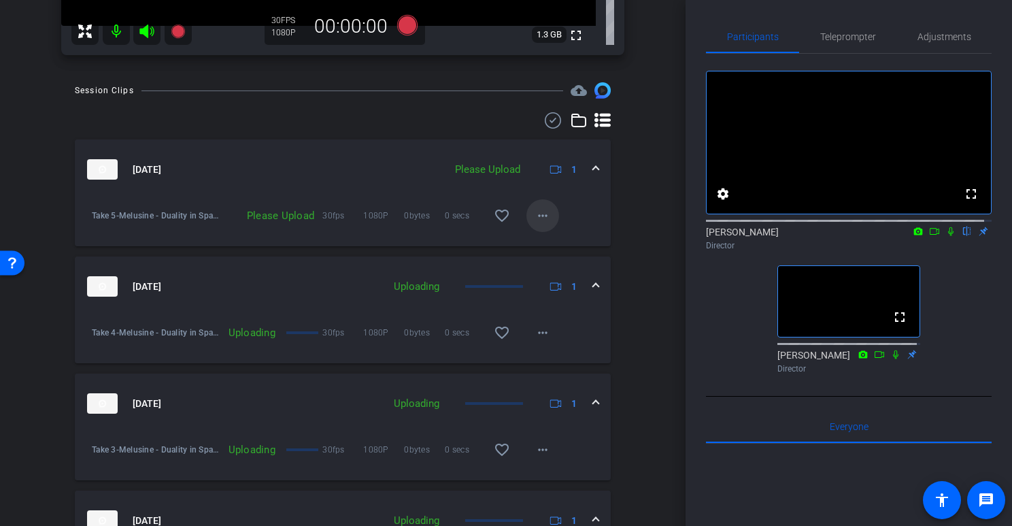
click at [535, 214] on mat-icon "more_horiz" at bounding box center [543, 216] width 16 height 16
click at [545, 237] on span "Upload" at bounding box center [558, 243] width 54 height 16
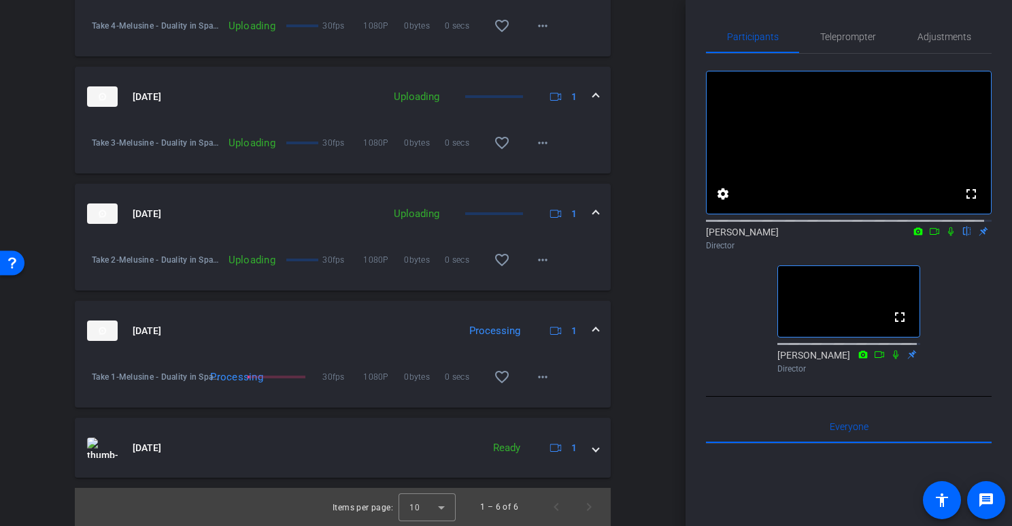
scroll to position [653, 0]
click at [542, 373] on mat-icon "more_horiz" at bounding box center [543, 377] width 16 height 16
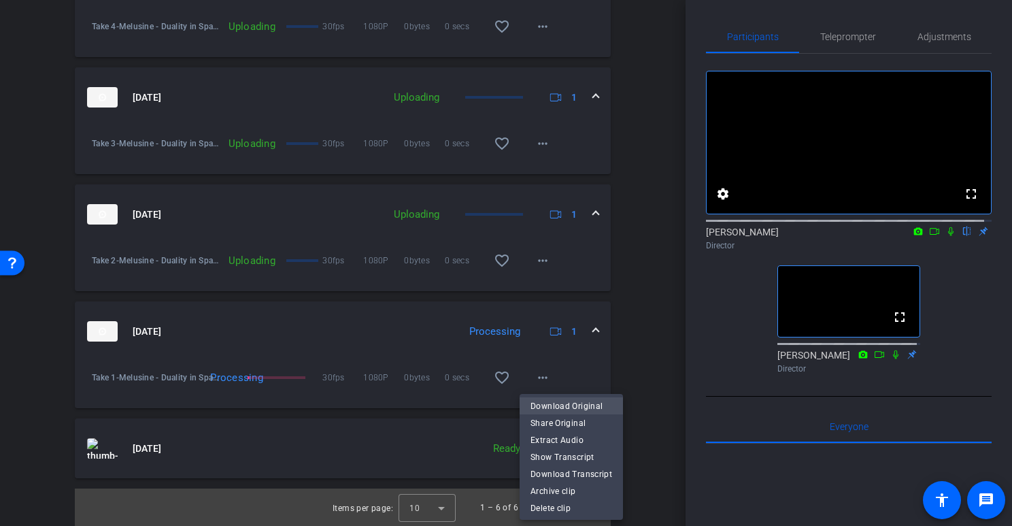
click at [567, 407] on span "Download Original" at bounding box center [572, 405] width 82 height 16
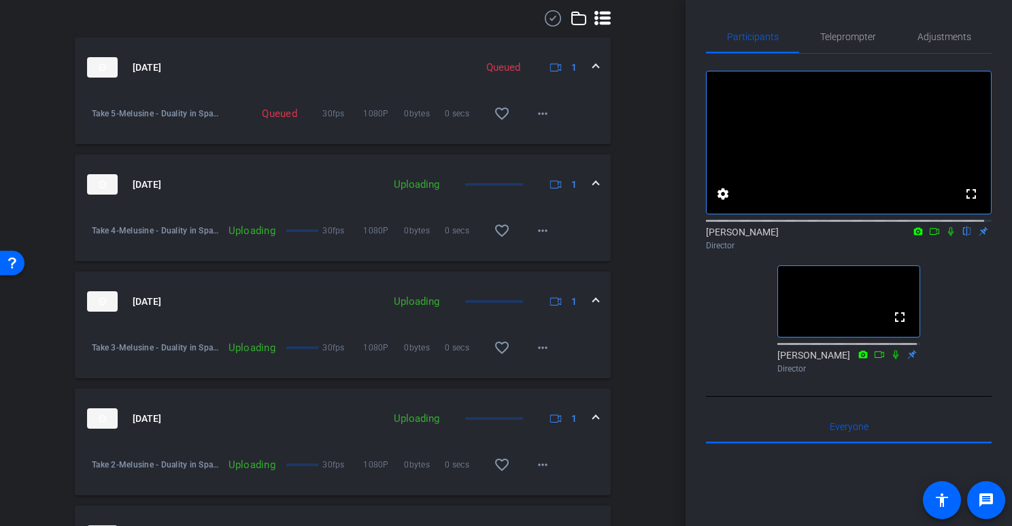
scroll to position [446, 0]
click at [543, 114] on mat-icon "more_horiz" at bounding box center [543, 116] width 16 height 16
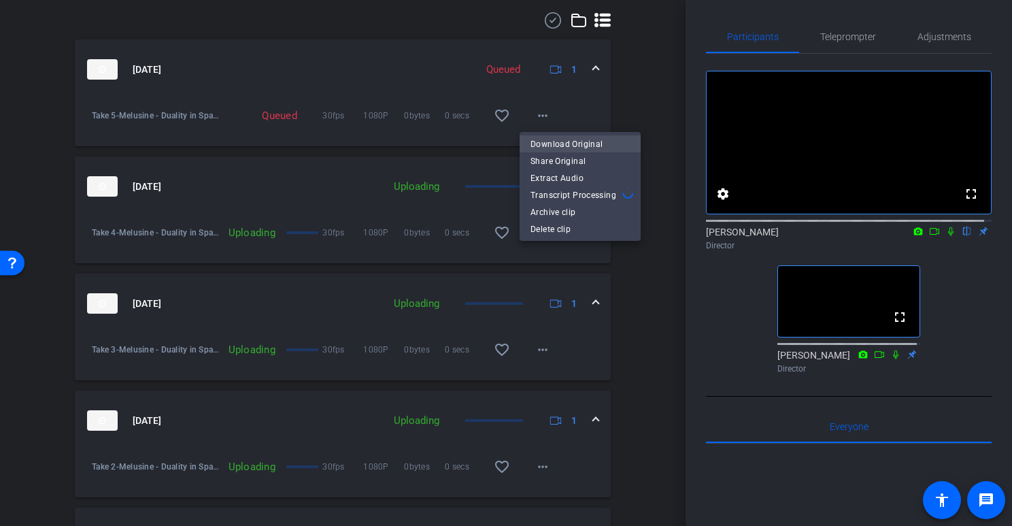
click at [544, 146] on span "Download Original" at bounding box center [580, 143] width 99 height 16
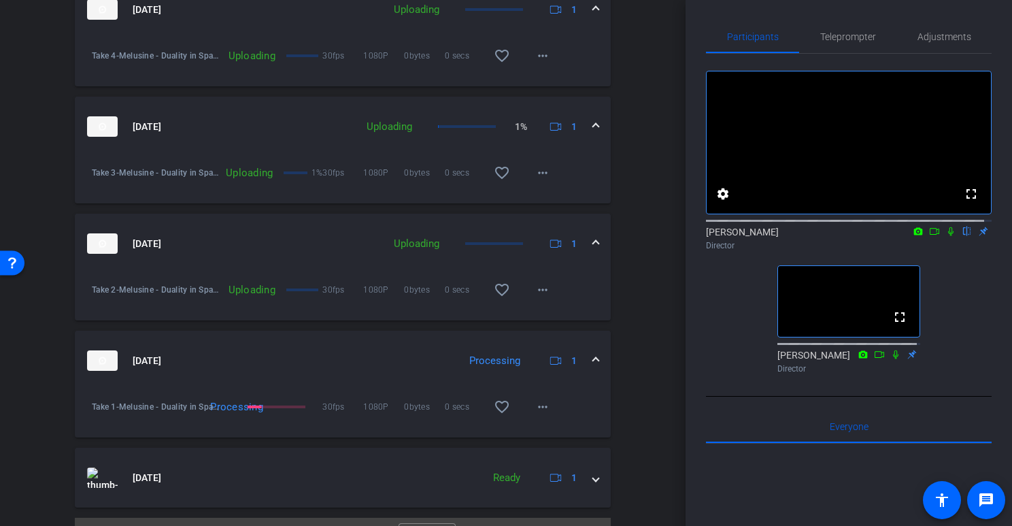
scroll to position [623, 0]
click at [593, 357] on span at bounding box center [595, 362] width 5 height 14
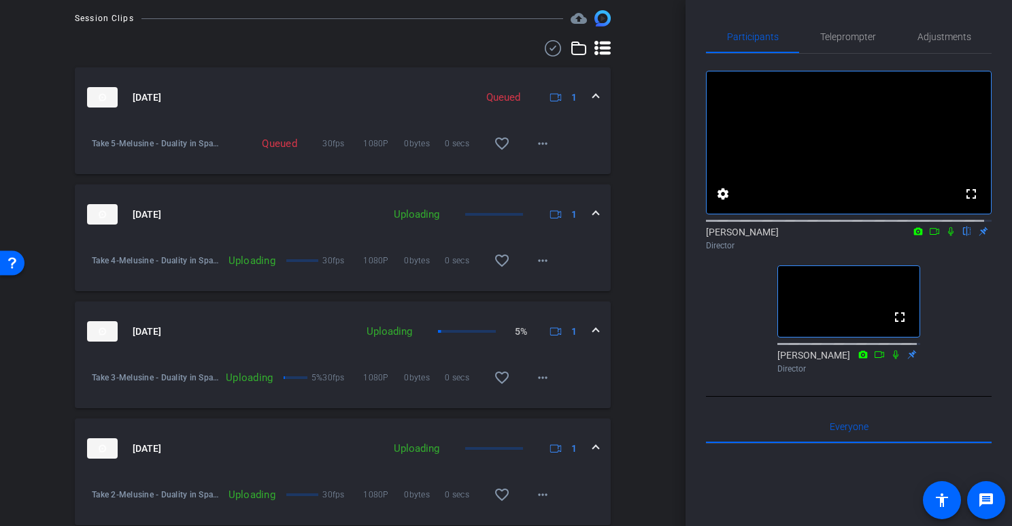
scroll to position [415, 0]
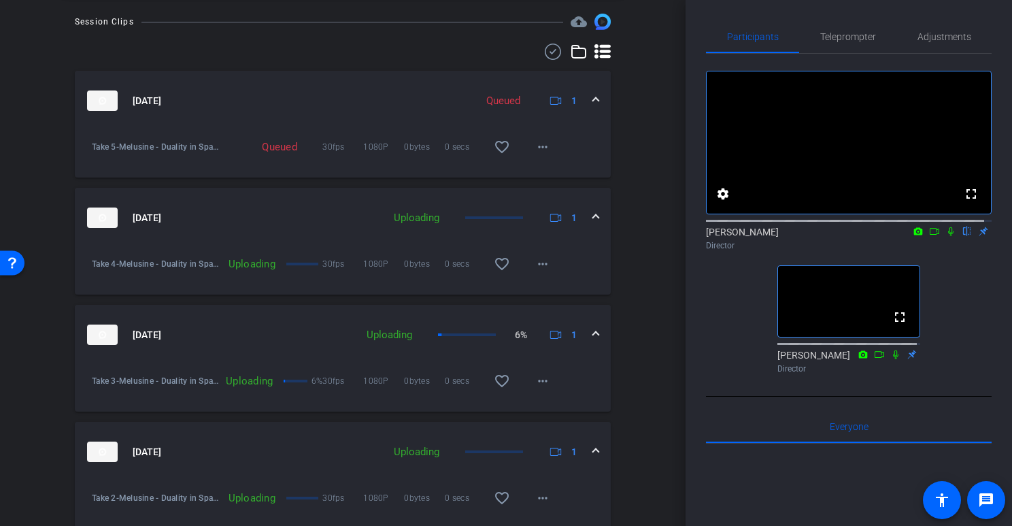
click at [594, 89] on mat-expansion-panel-header "[DATE] Queued 1" at bounding box center [343, 101] width 536 height 60
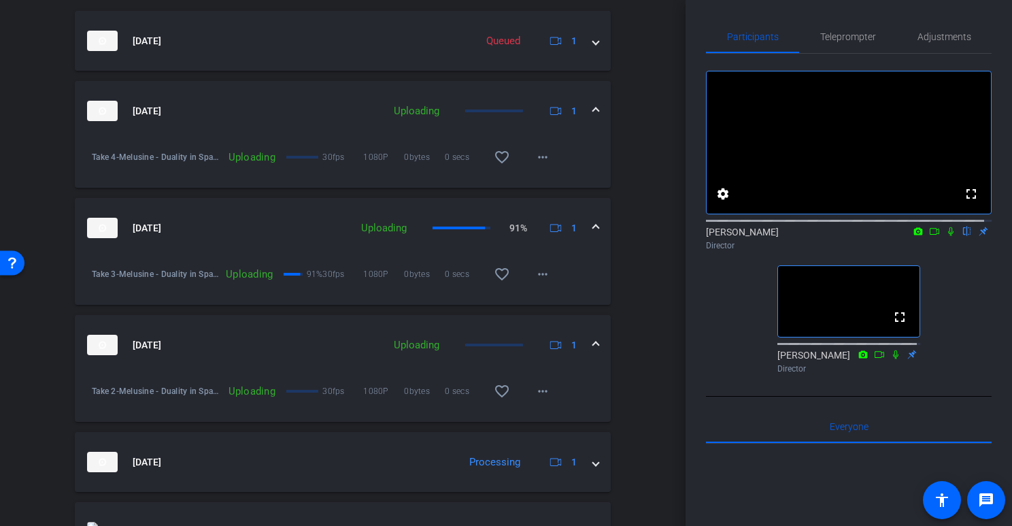
scroll to position [476, 0]
click at [547, 274] on span at bounding box center [543, 273] width 33 height 33
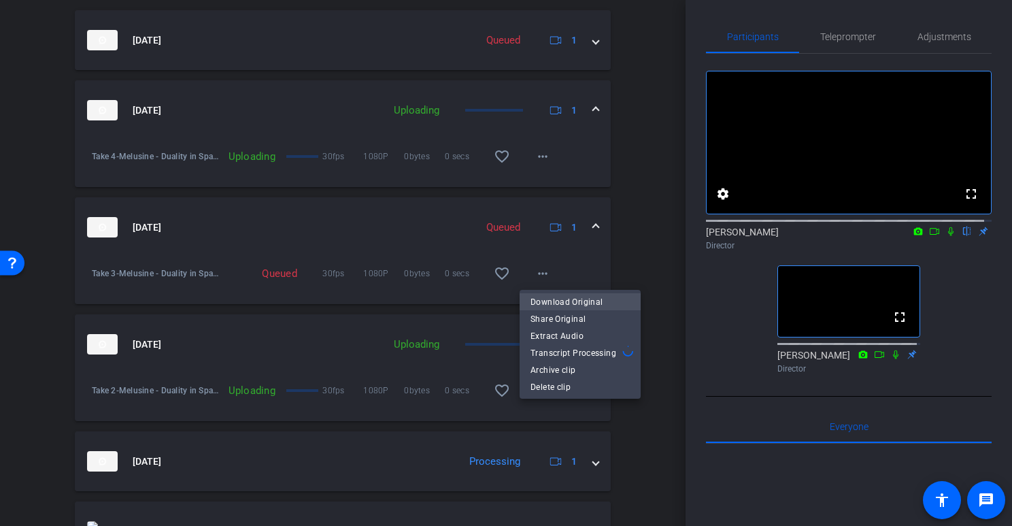
click at [569, 300] on span "Download Original" at bounding box center [580, 301] width 99 height 16
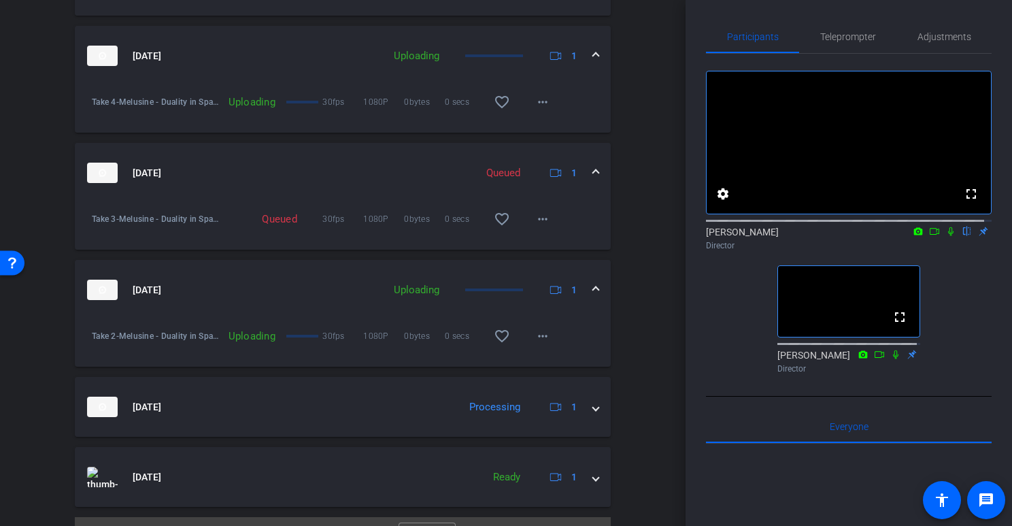
scroll to position [526, 0]
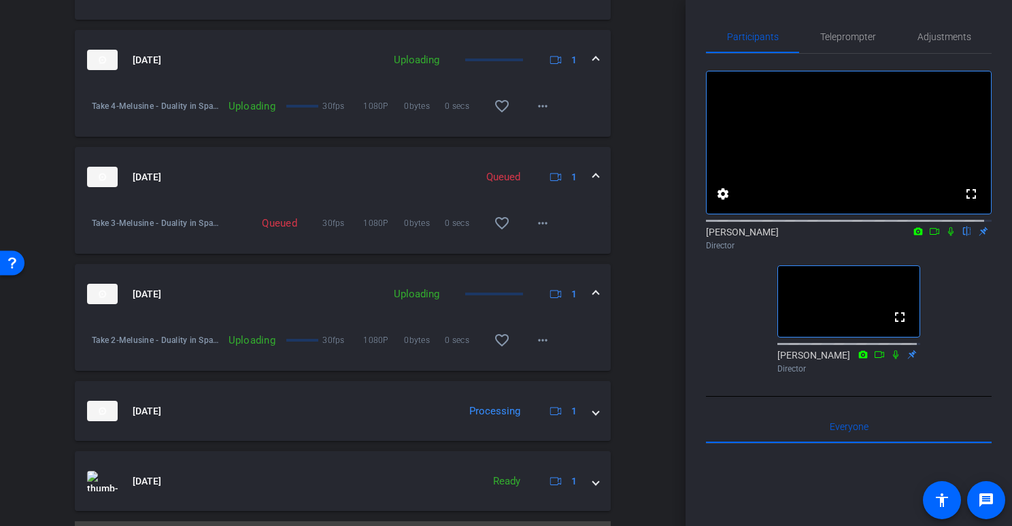
click at [593, 171] on span at bounding box center [595, 177] width 5 height 14
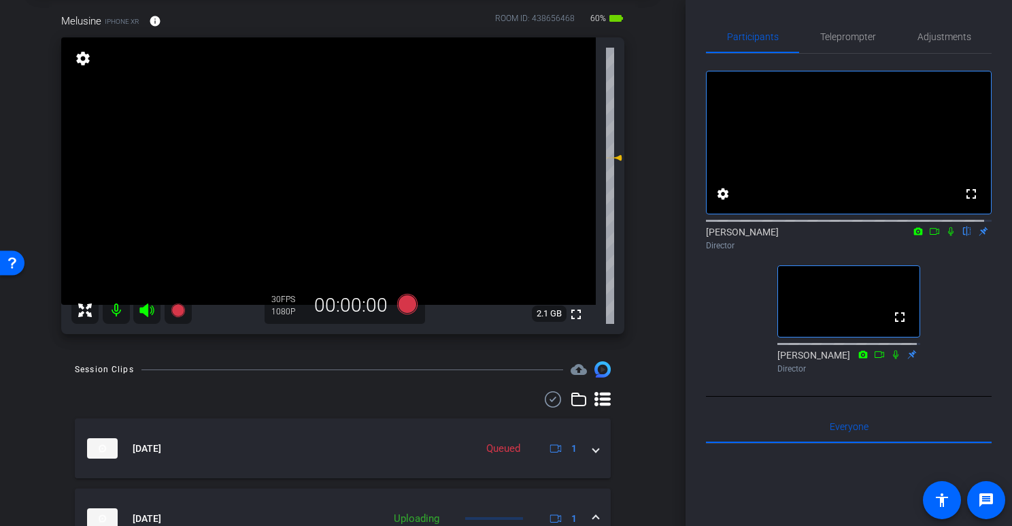
scroll to position [67, 0]
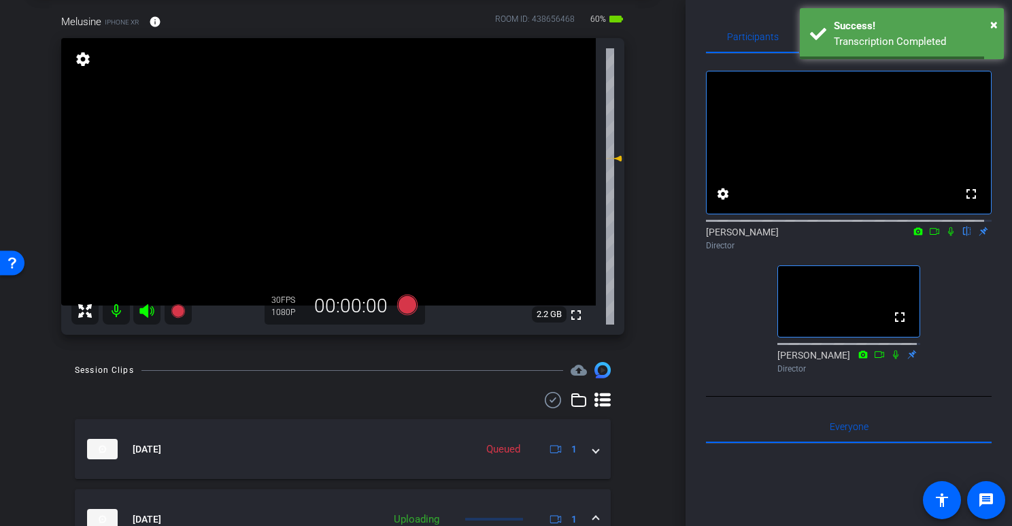
click at [148, 314] on icon at bounding box center [147, 311] width 16 height 16
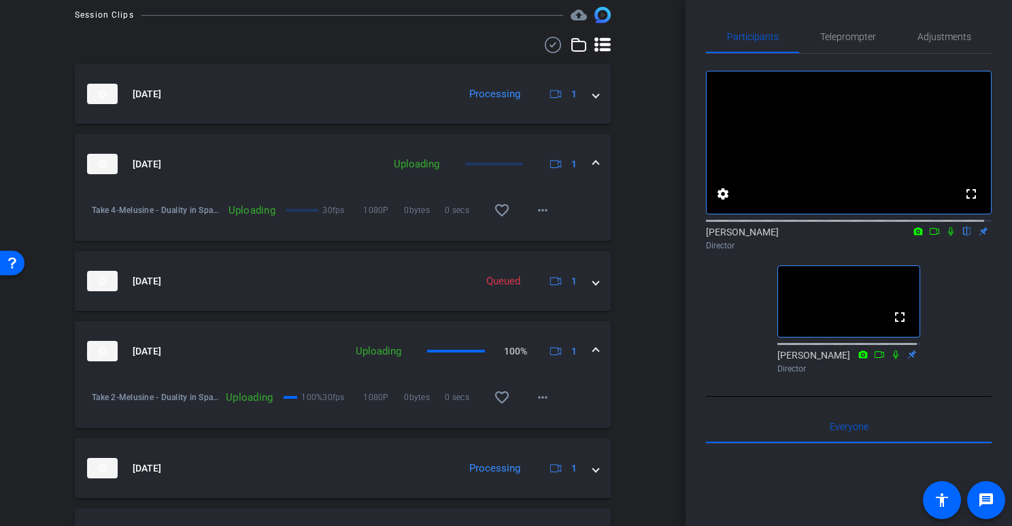
scroll to position [425, 0]
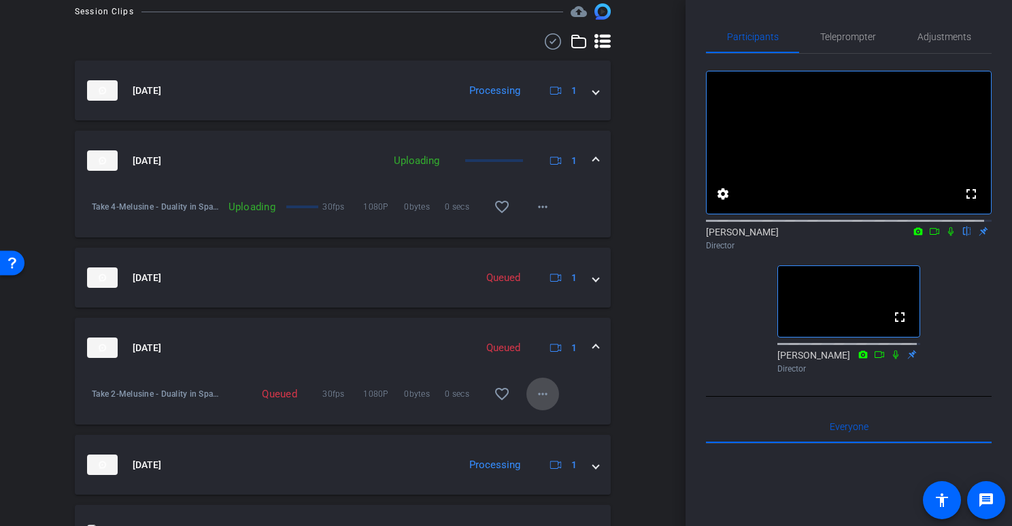
click at [535, 387] on mat-icon "more_horiz" at bounding box center [543, 394] width 16 height 16
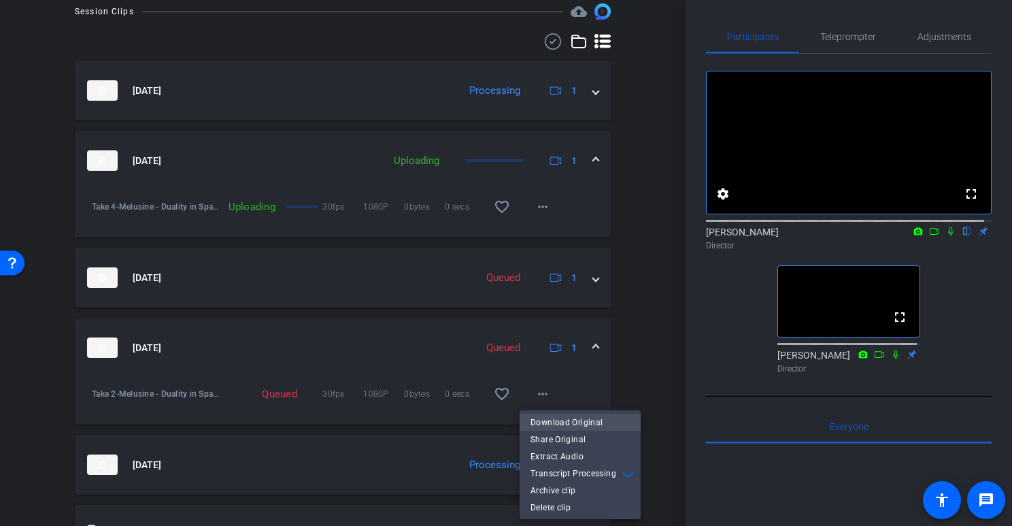
click at [550, 418] on span "Download Original" at bounding box center [580, 422] width 99 height 16
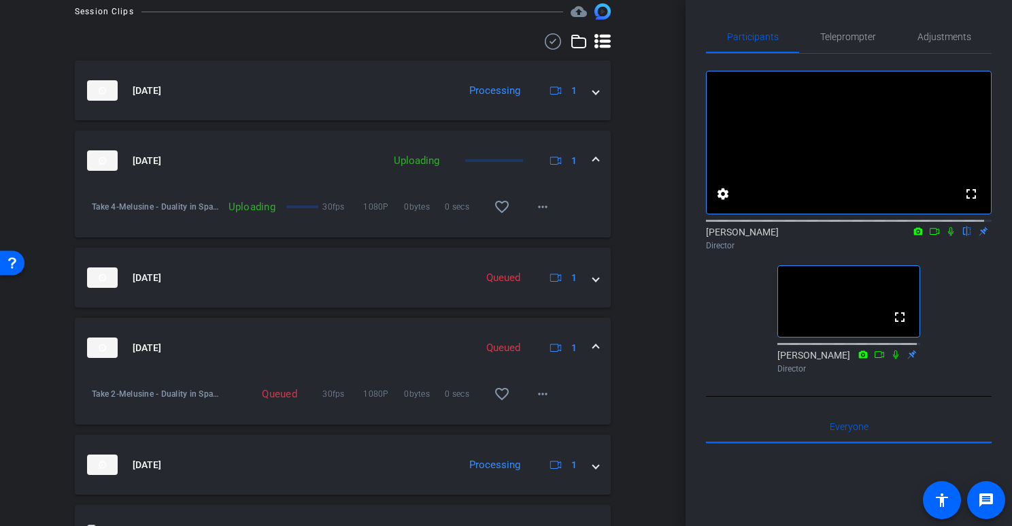
click at [597, 346] on mat-expansion-panel-header "[DATE] Queued 1" at bounding box center [343, 348] width 536 height 60
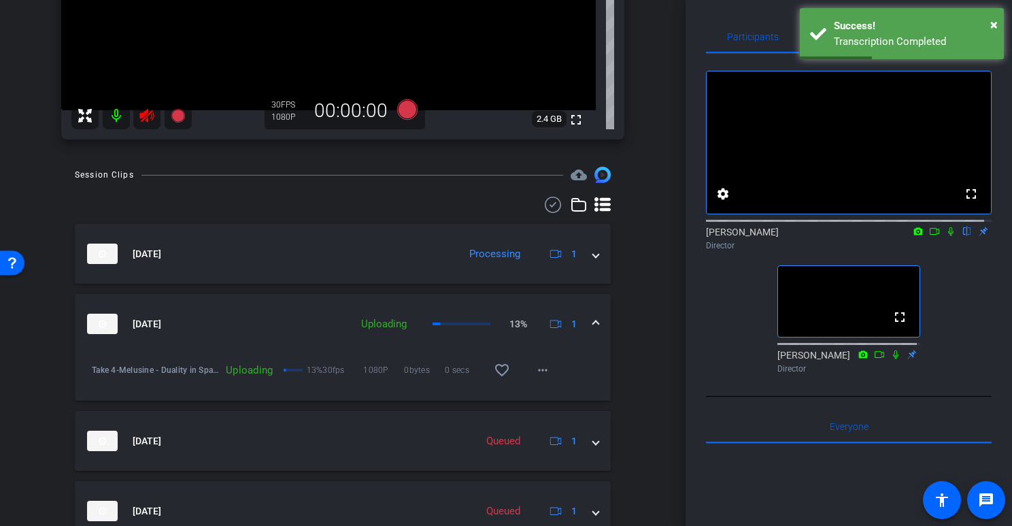
scroll to position [267, 0]
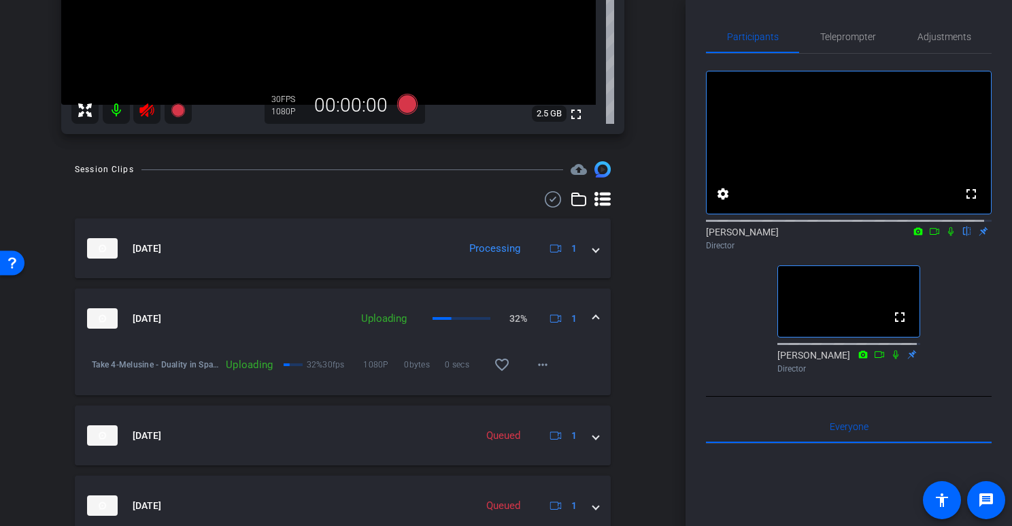
click at [146, 114] on icon at bounding box center [146, 110] width 14 height 14
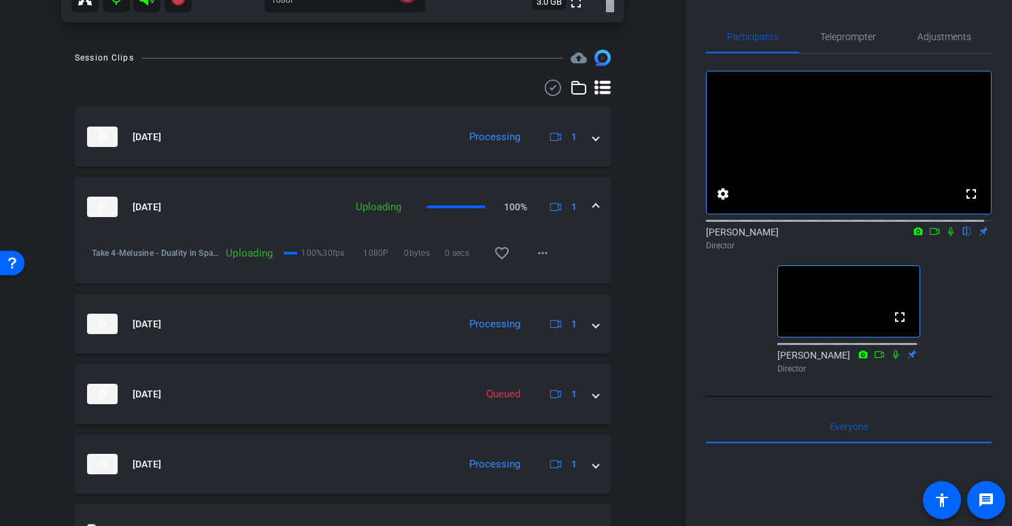
scroll to position [380, 0]
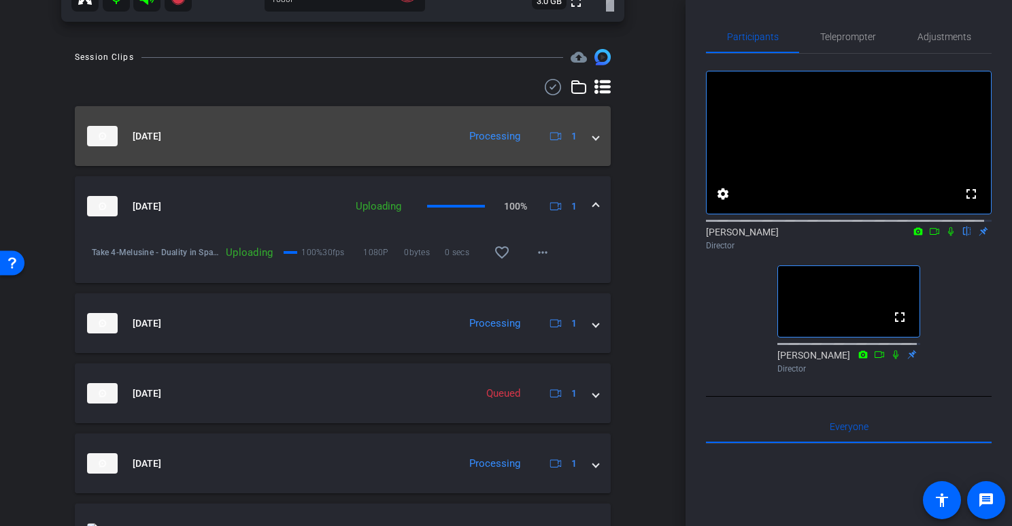
click at [592, 135] on mat-expansion-panel-header "[DATE] Processing 1" at bounding box center [343, 136] width 536 height 60
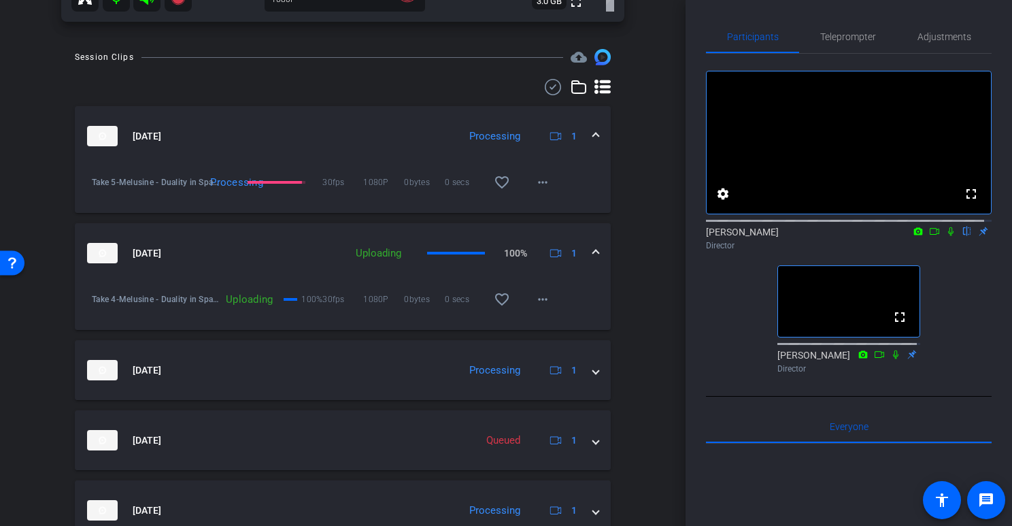
click at [593, 135] on span at bounding box center [595, 136] width 5 height 14
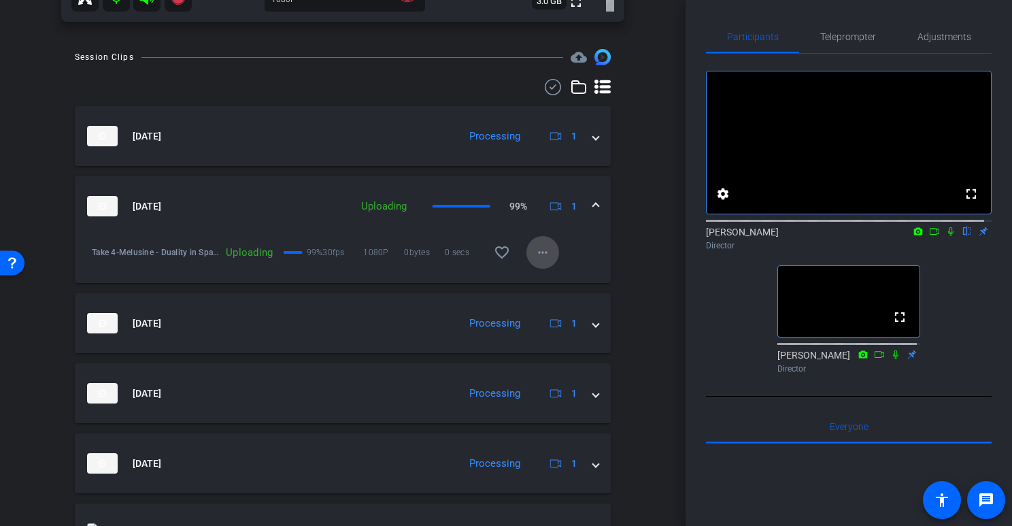
click at [538, 259] on mat-icon "more_horiz" at bounding box center [543, 252] width 16 height 16
click at [538, 259] on div at bounding box center [506, 263] width 1012 height 526
click at [650, 247] on div "arrow_back Melusine - Duality in Space Back to project Send invite account_box …" at bounding box center [343, 263] width 686 height 526
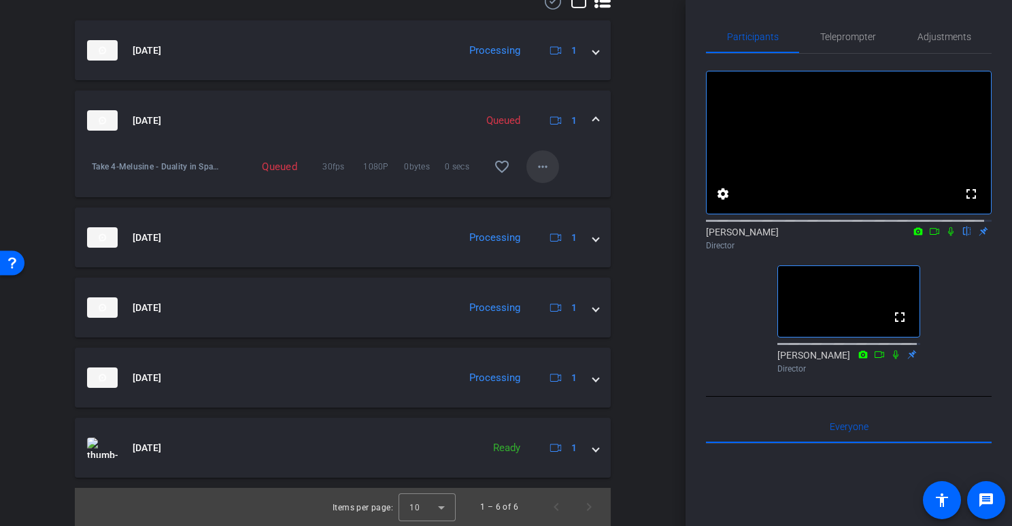
click at [535, 167] on mat-icon "more_horiz" at bounding box center [543, 167] width 16 height 16
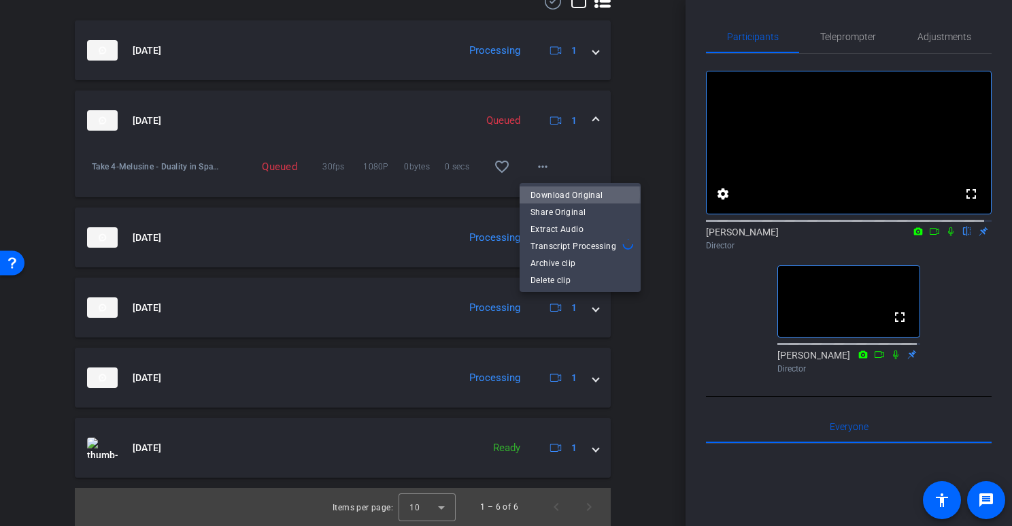
click at [552, 195] on span "Download Original" at bounding box center [580, 194] width 99 height 16
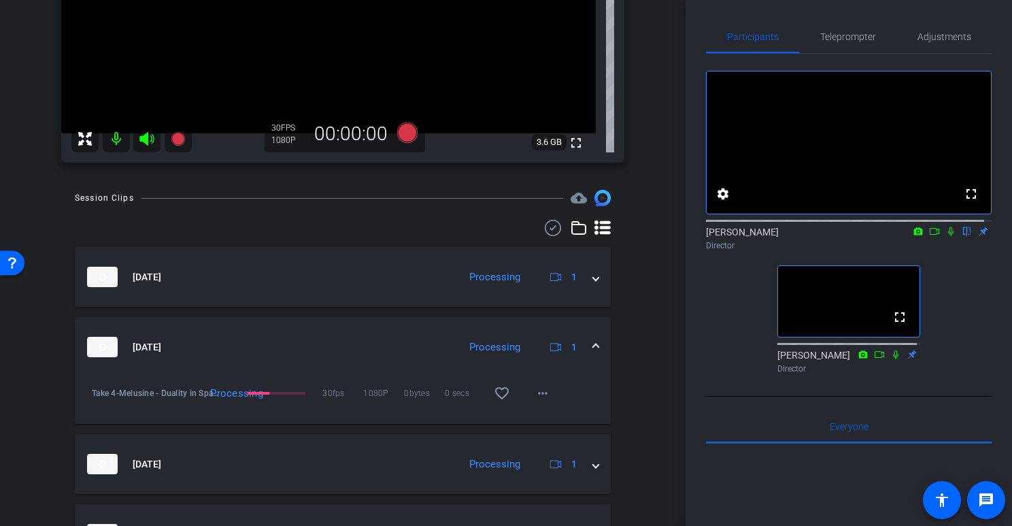
scroll to position [0, 0]
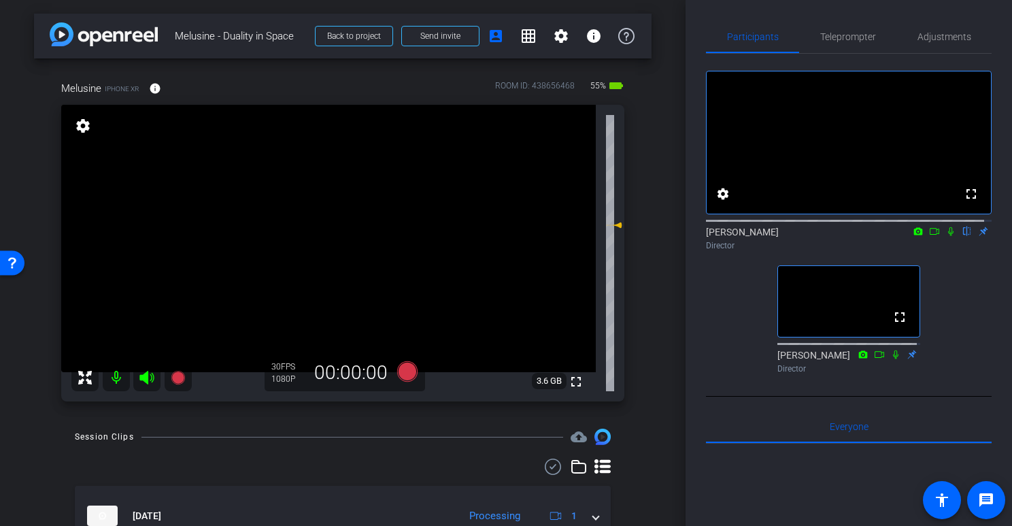
click at [536, 382] on span "3.6 GB" at bounding box center [549, 381] width 35 height 16
click at [627, 335] on div "Melusine iPhone XR info ROOM ID: 438656468 55% battery_std fullscreen settings …" at bounding box center [343, 237] width 618 height 357
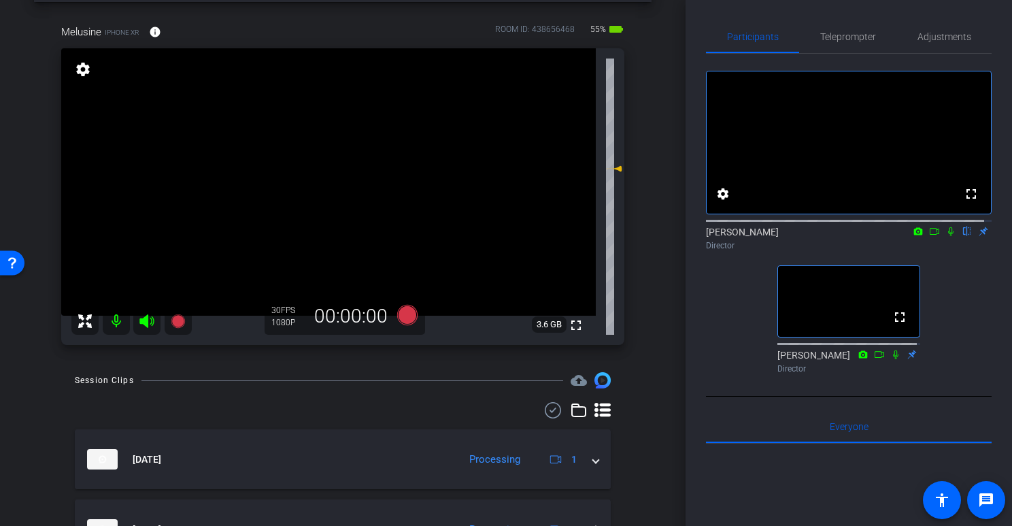
scroll to position [54, 0]
click at [648, 176] on div "arrow_back Melusine - Duality in Space Back to project Send invite account_box …" at bounding box center [343, 209] width 686 height 526
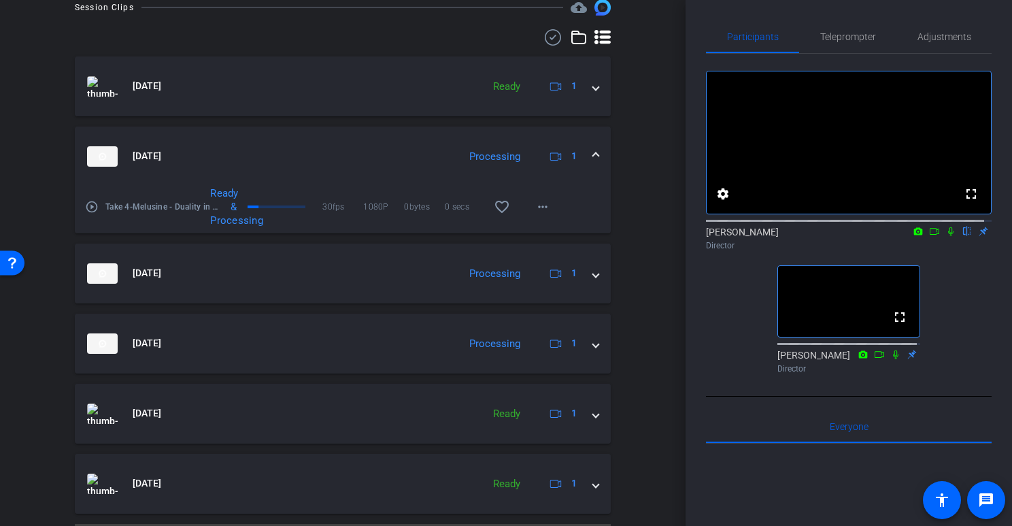
scroll to position [397, 0]
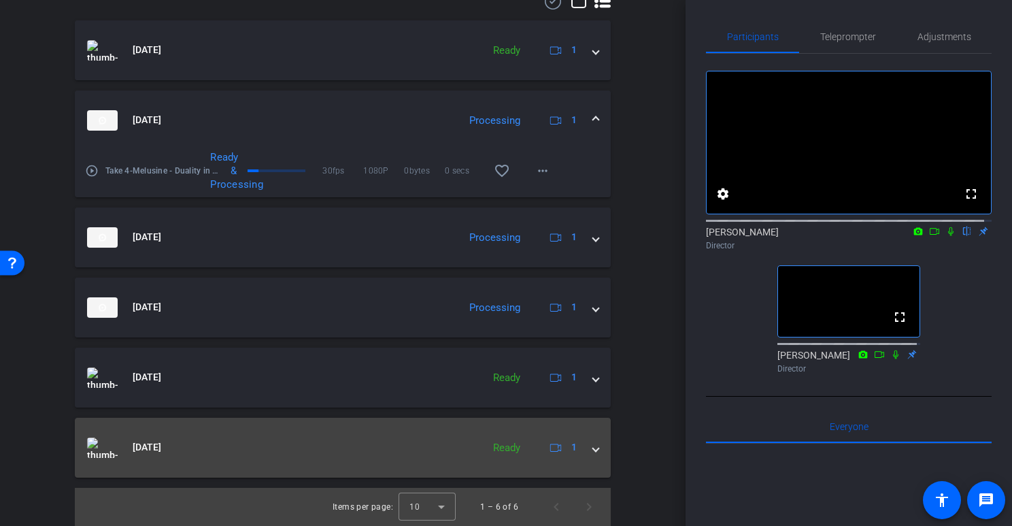
click at [582, 455] on div "[DATE] Ready 1" at bounding box center [340, 448] width 506 height 20
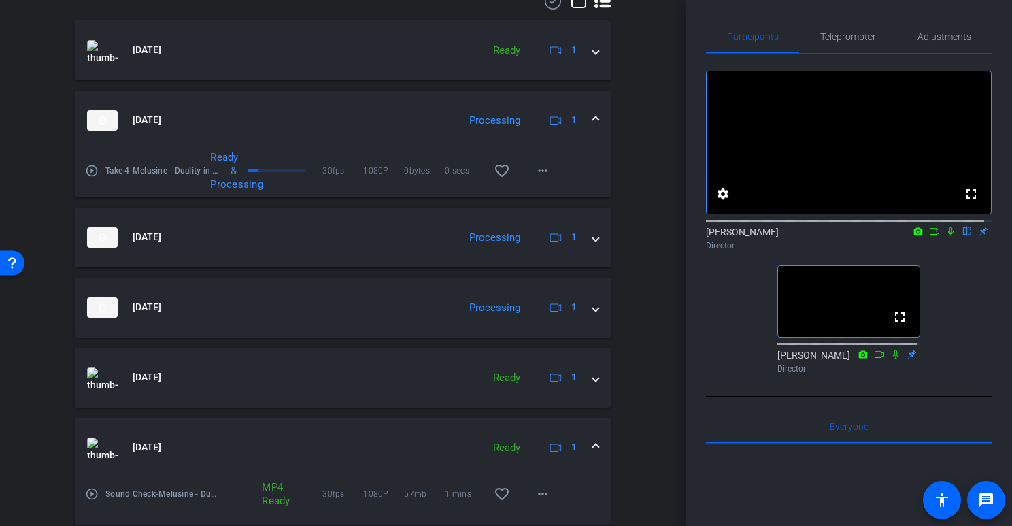
click at [593, 450] on span at bounding box center [595, 447] width 5 height 14
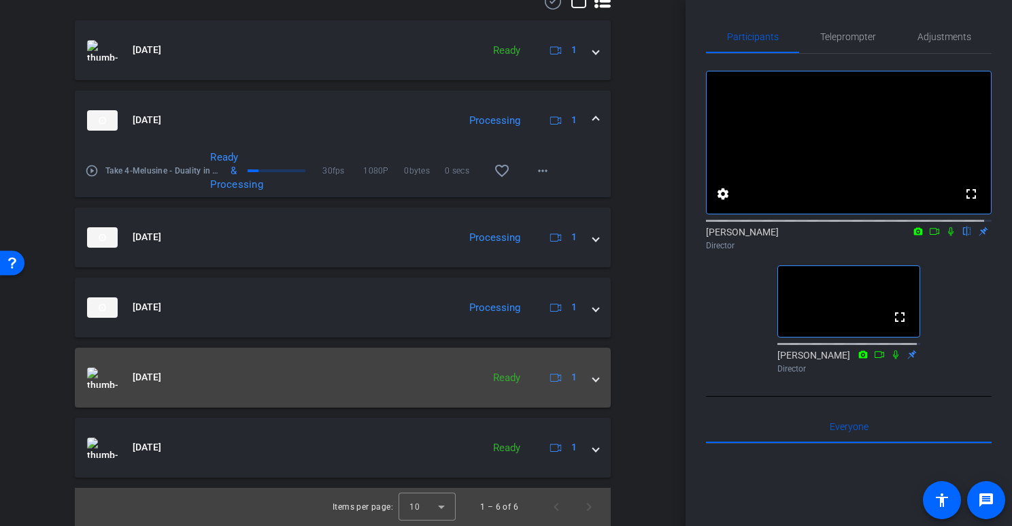
click at [593, 382] on span at bounding box center [595, 377] width 5 height 14
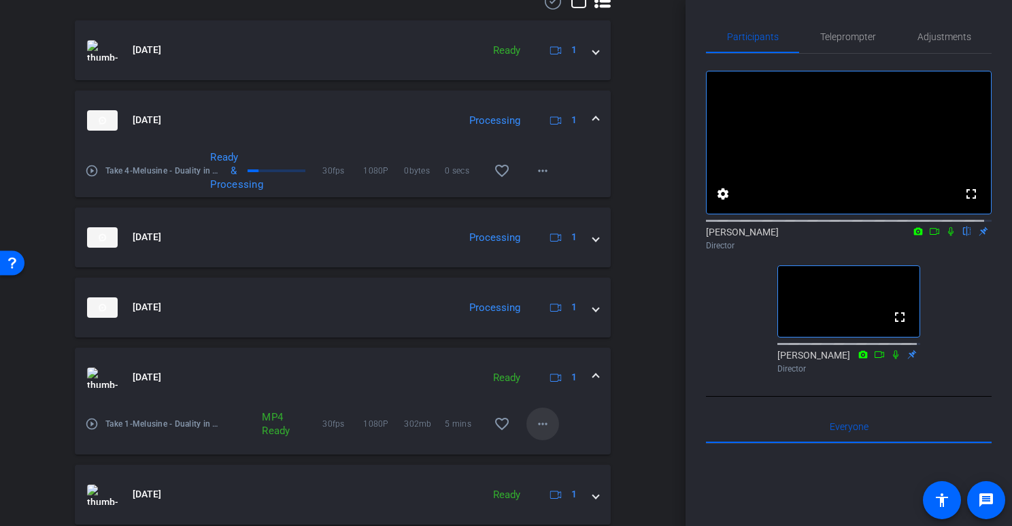
click at [535, 427] on mat-icon "more_horiz" at bounding box center [543, 424] width 16 height 16
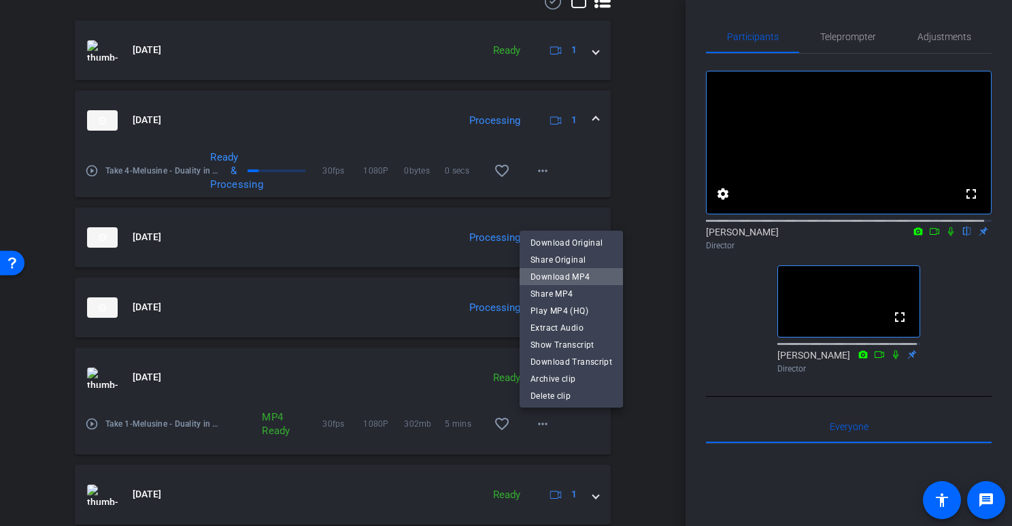
click at [602, 271] on span "Download MP4" at bounding box center [572, 277] width 82 height 16
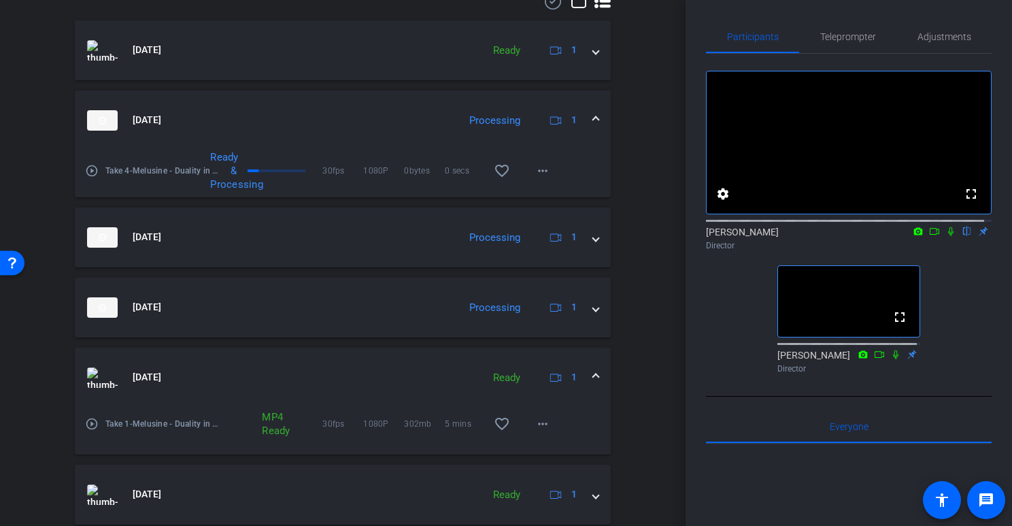
click at [593, 379] on span at bounding box center [595, 377] width 5 height 14
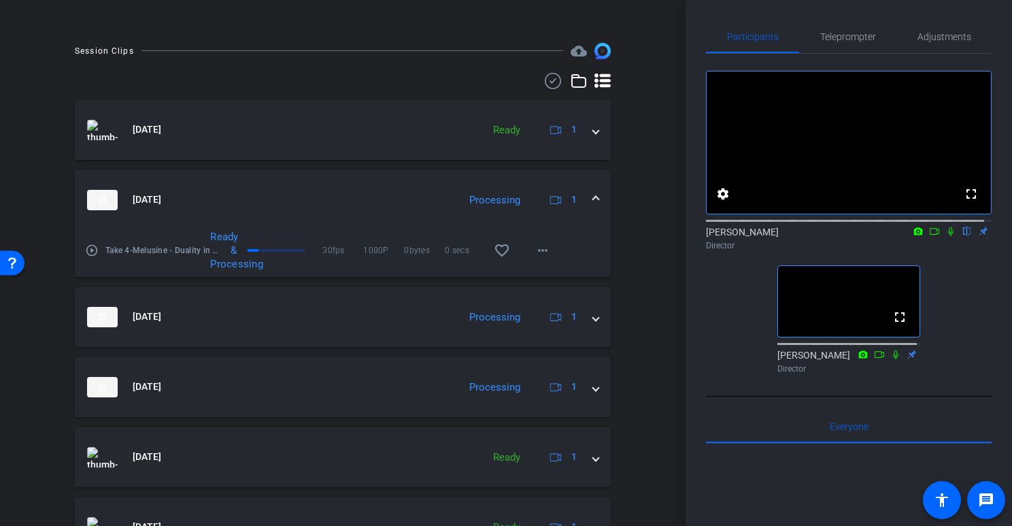
scroll to position [309, 0]
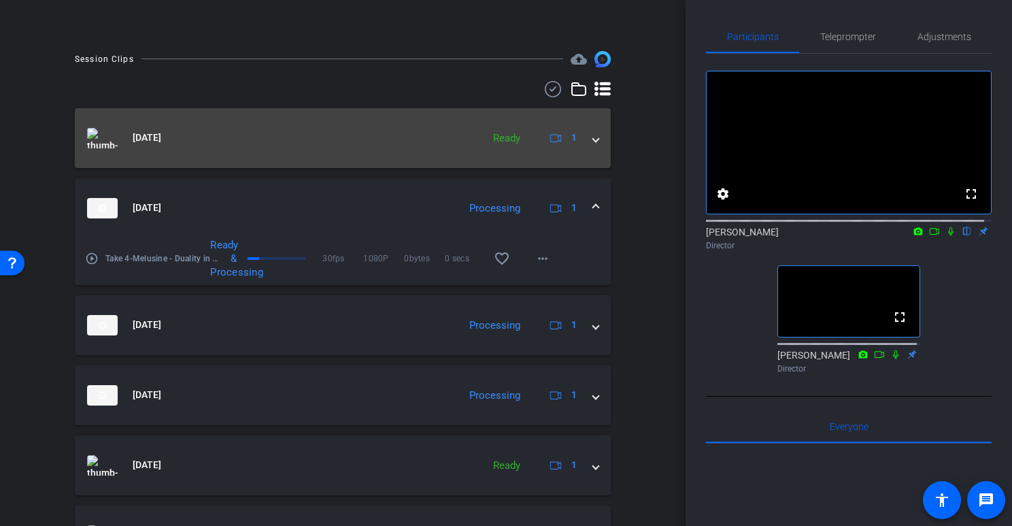
click at [592, 136] on mat-expansion-panel-header "[DATE] Ready 1" at bounding box center [343, 138] width 536 height 60
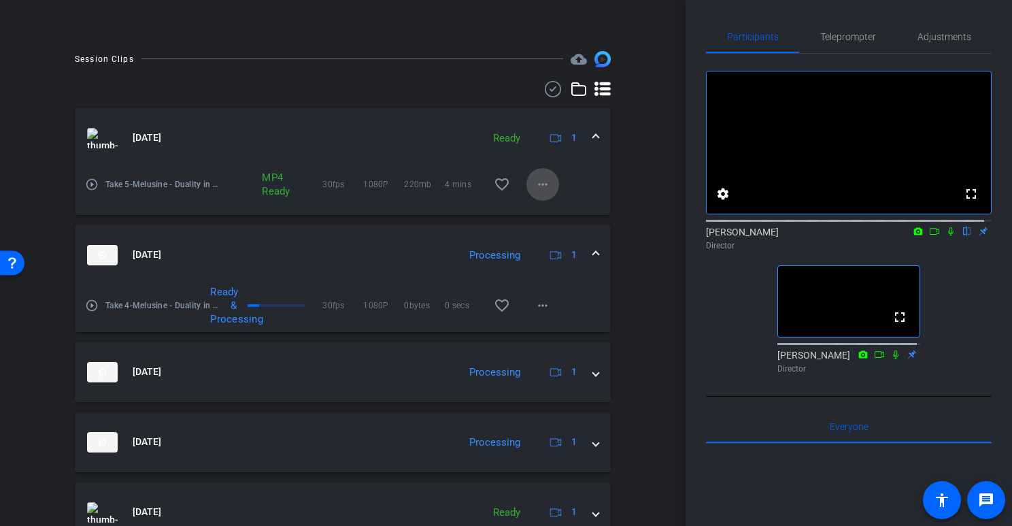
click at [541, 178] on mat-icon "more_horiz" at bounding box center [543, 184] width 16 height 16
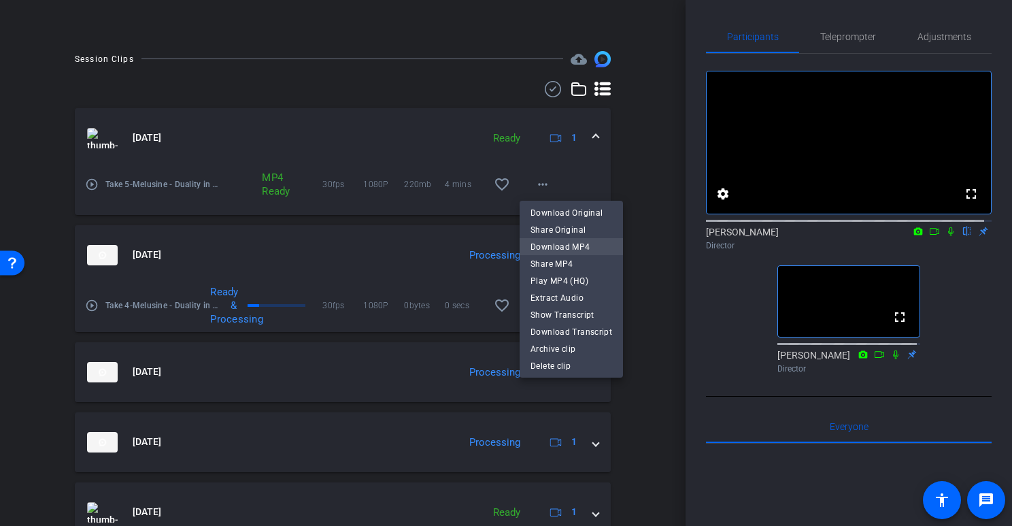
click at [561, 241] on span "Download MP4" at bounding box center [572, 247] width 82 height 16
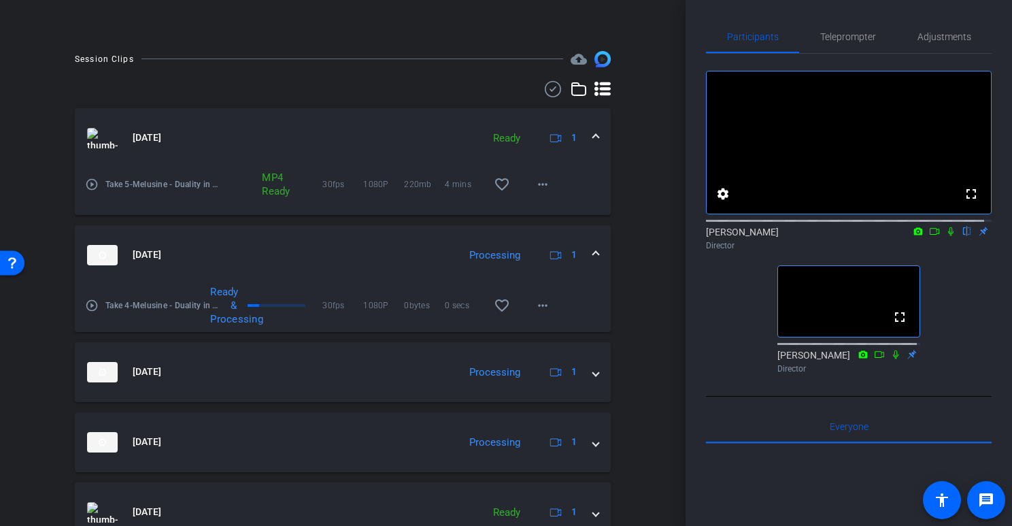
click at [584, 129] on div "[DATE] Ready 1" at bounding box center [340, 138] width 506 height 20
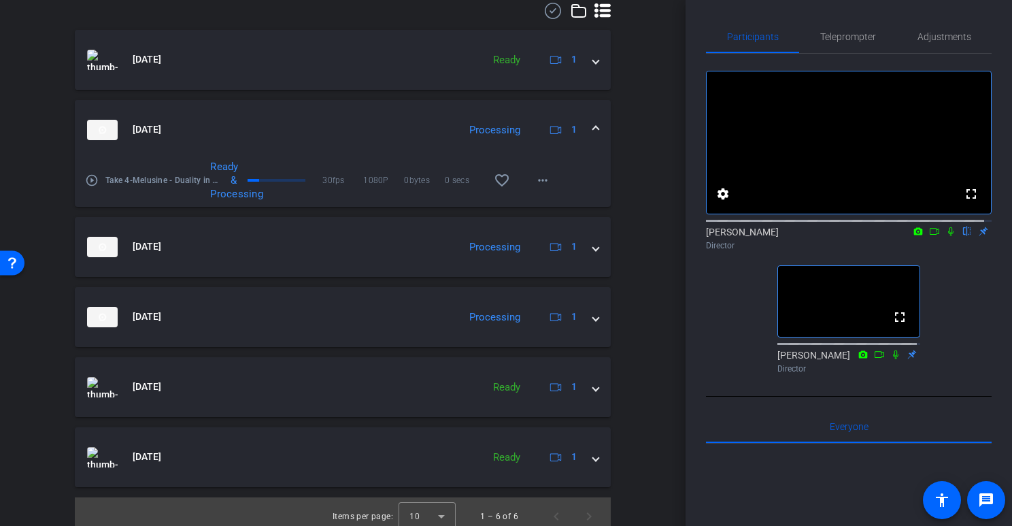
scroll to position [397, 0]
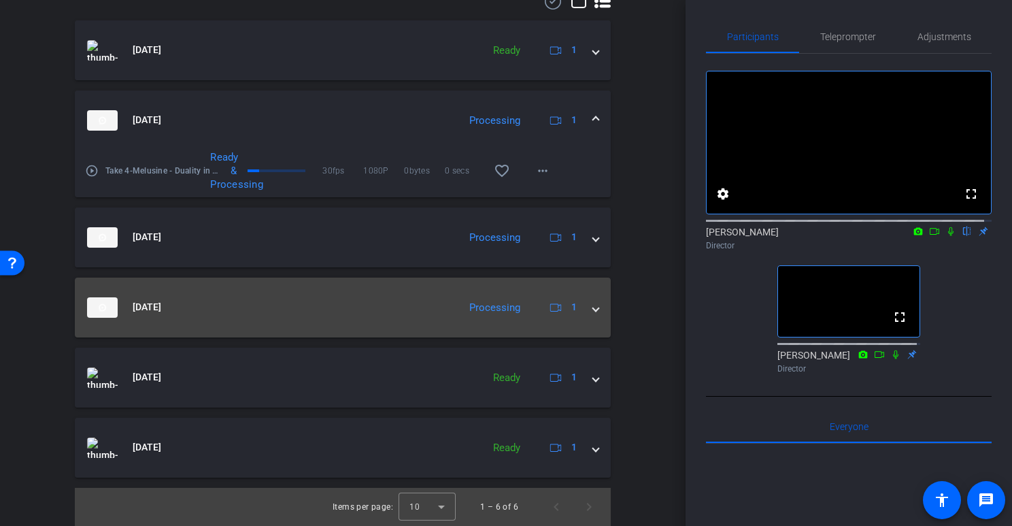
click at [598, 306] on mat-expansion-panel-header "[DATE] Processing 1" at bounding box center [343, 308] width 536 height 60
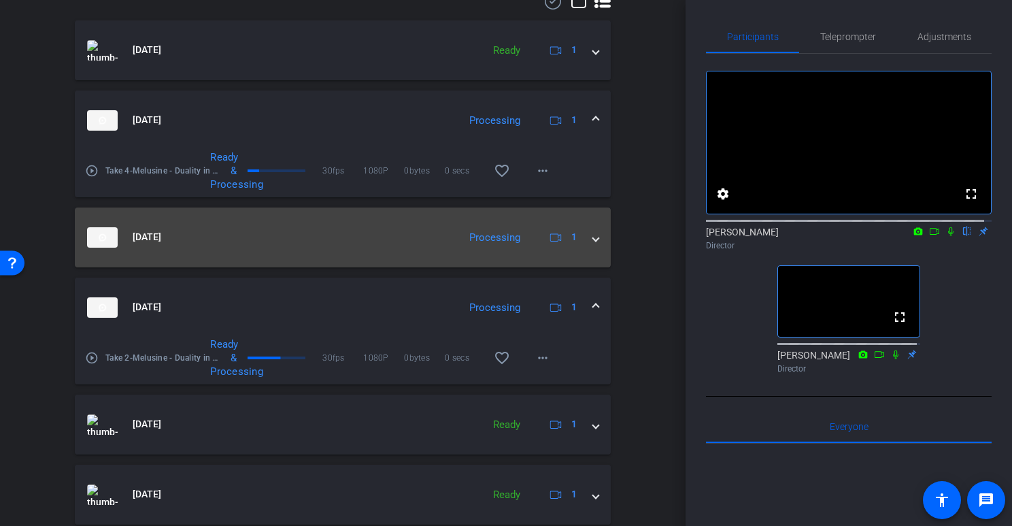
click at [595, 231] on mat-expansion-panel-header "[DATE] Processing 1" at bounding box center [343, 238] width 536 height 60
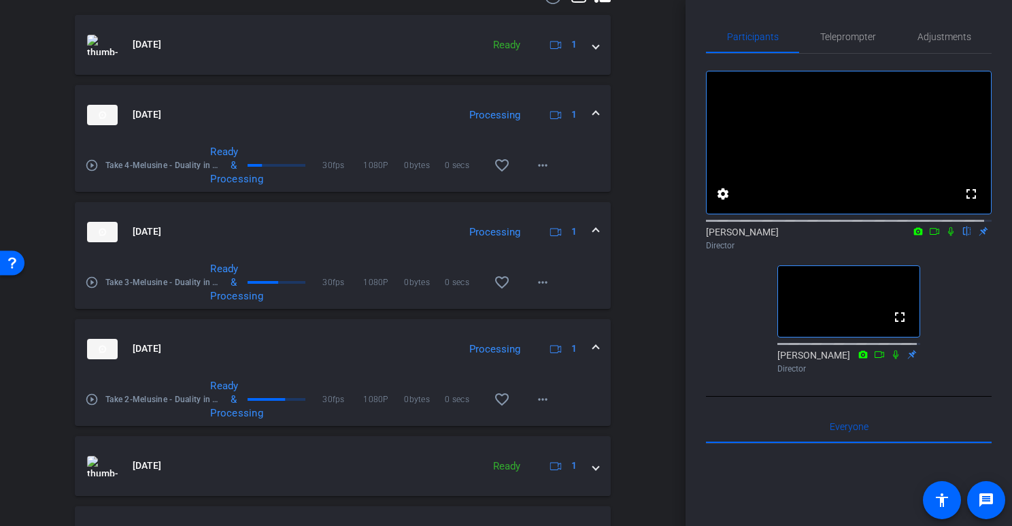
scroll to position [405, 0]
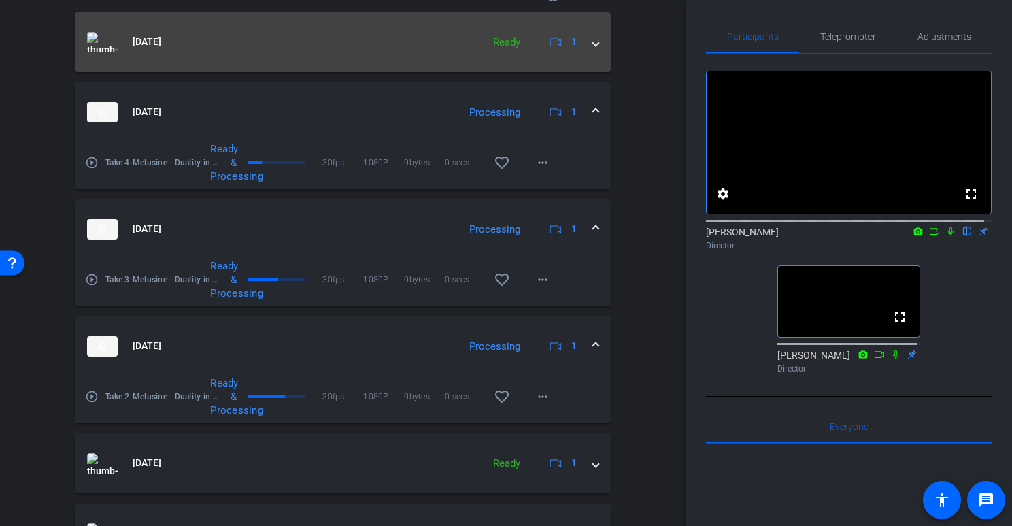
click at [593, 47] on span at bounding box center [595, 42] width 5 height 14
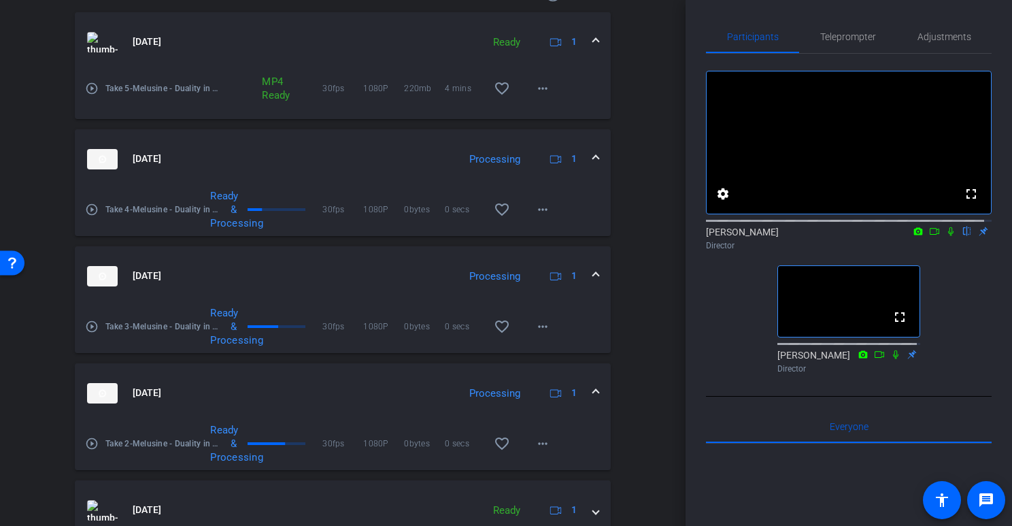
click at [593, 47] on span at bounding box center [595, 42] width 5 height 14
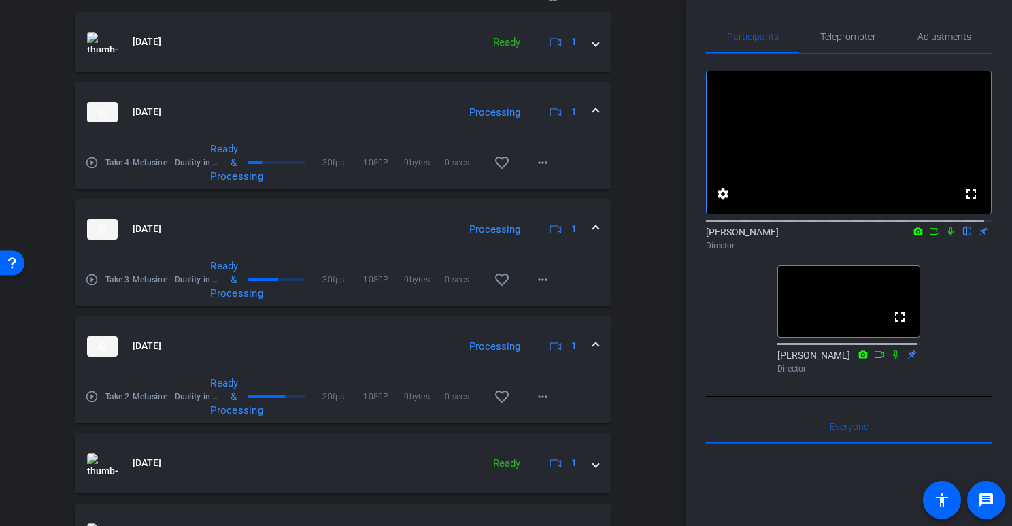
click at [603, 110] on mat-expansion-panel-header "[DATE] Processing 1" at bounding box center [343, 112] width 536 height 60
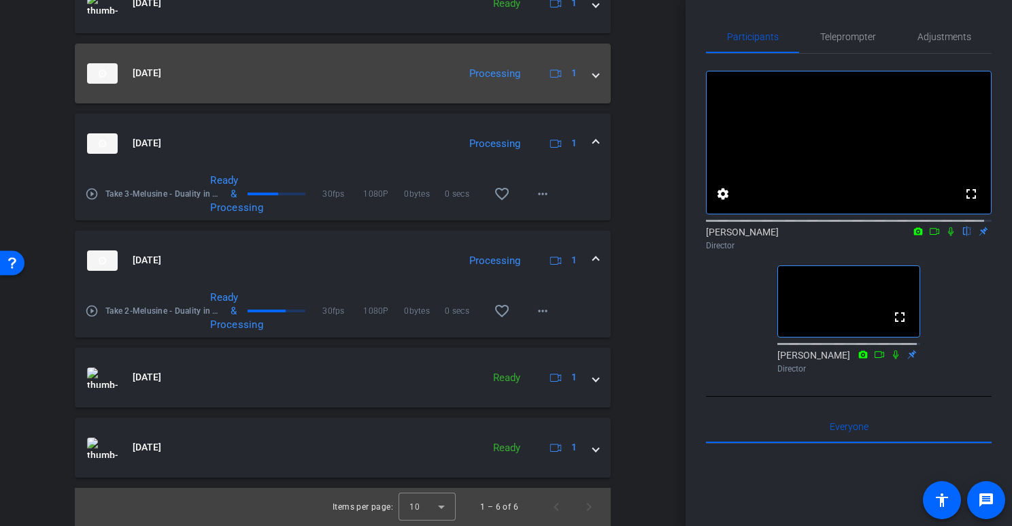
scroll to position [437, 0]
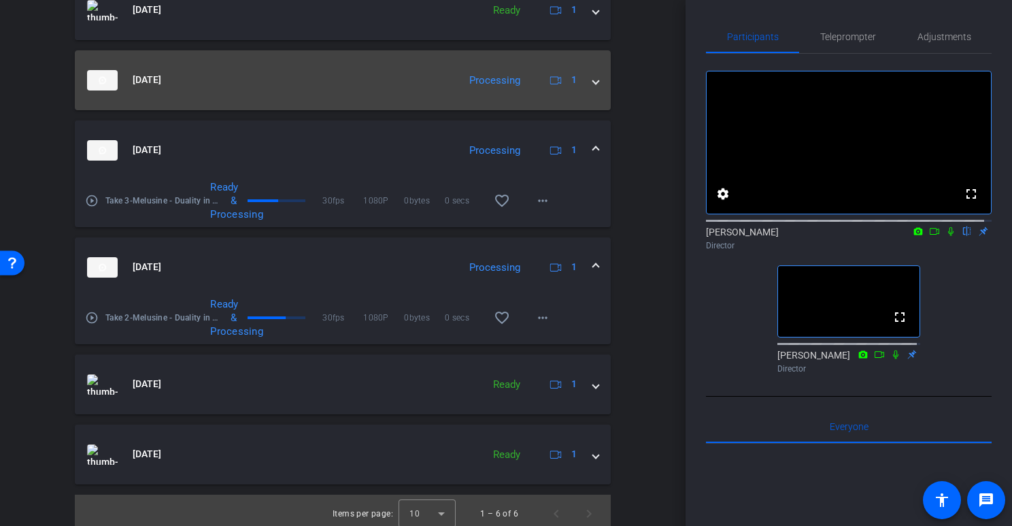
click at [578, 74] on div "[DATE] Processing 1" at bounding box center [340, 80] width 506 height 20
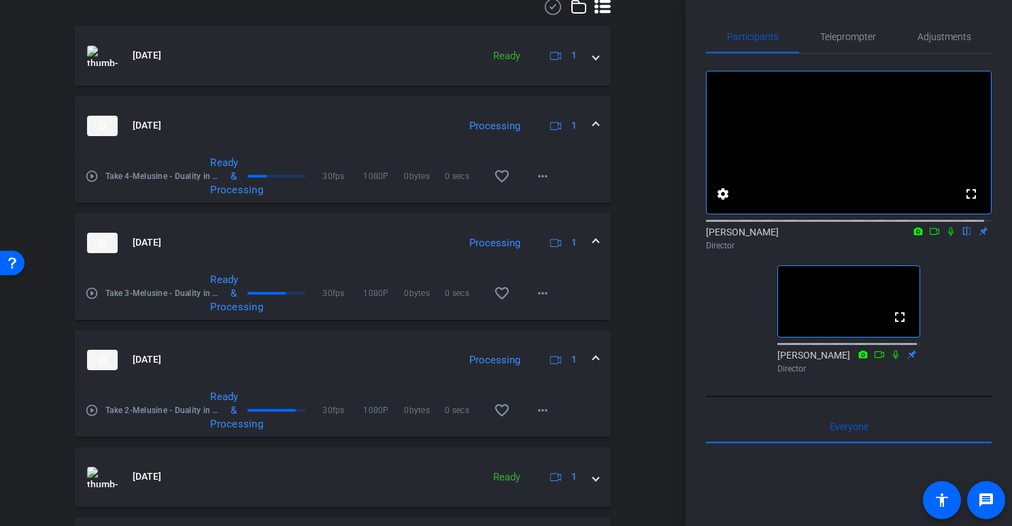
scroll to position [388, 0]
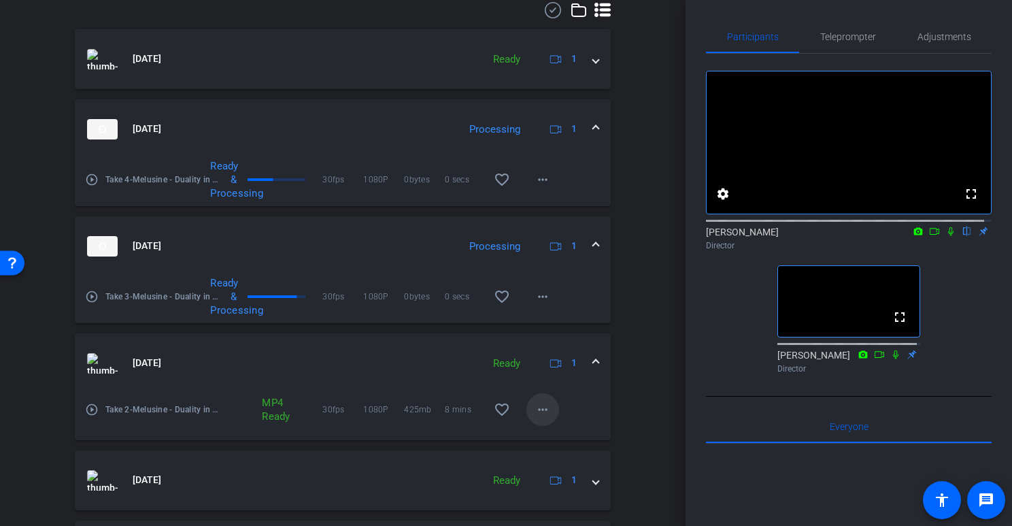
click at [542, 414] on mat-icon "more_horiz" at bounding box center [543, 409] width 16 height 16
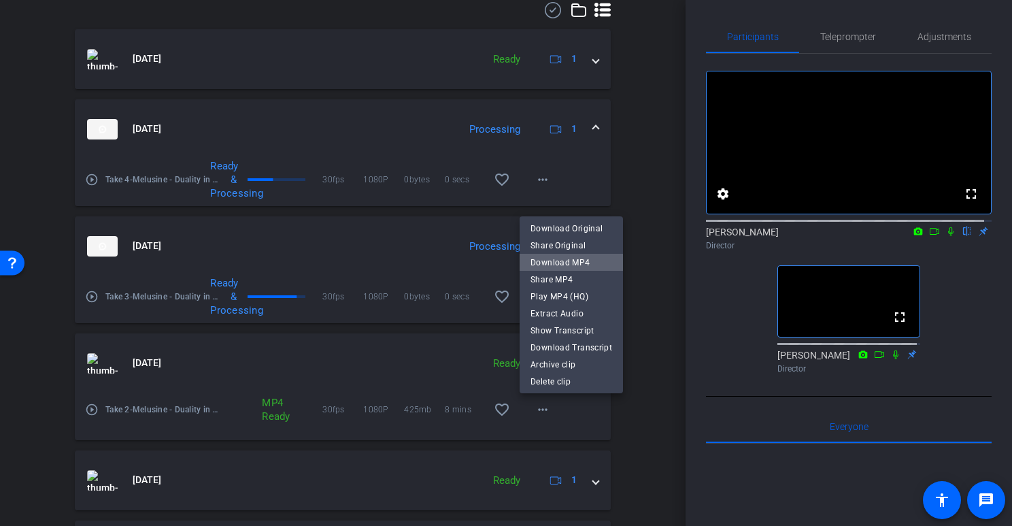
click at [585, 259] on span "Download MP4" at bounding box center [572, 262] width 82 height 16
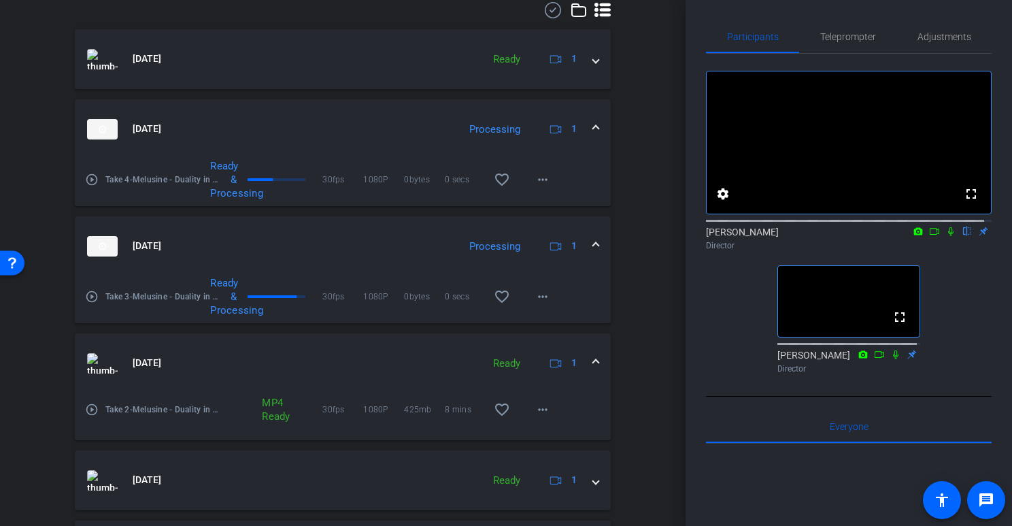
click at [593, 363] on span at bounding box center [595, 363] width 5 height 14
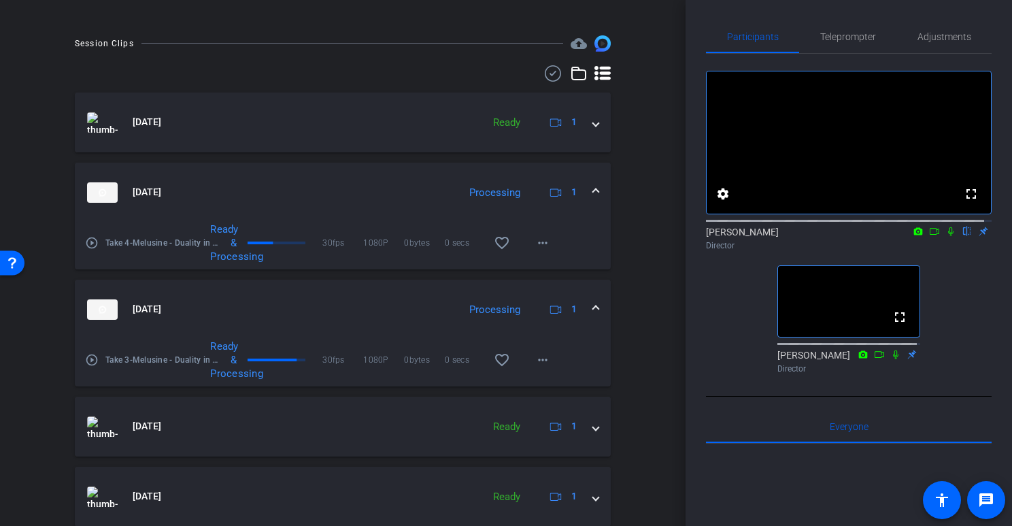
scroll to position [327, 0]
click at [648, 339] on div "arrow_back Melusine - Duality in Space Back to project Send invite account_box …" at bounding box center [343, 263] width 686 height 526
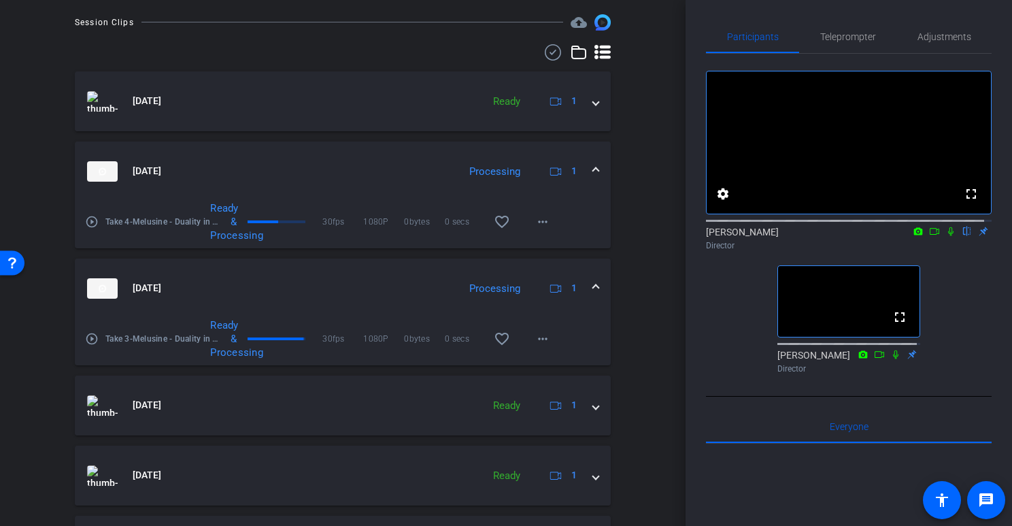
scroll to position [331, 0]
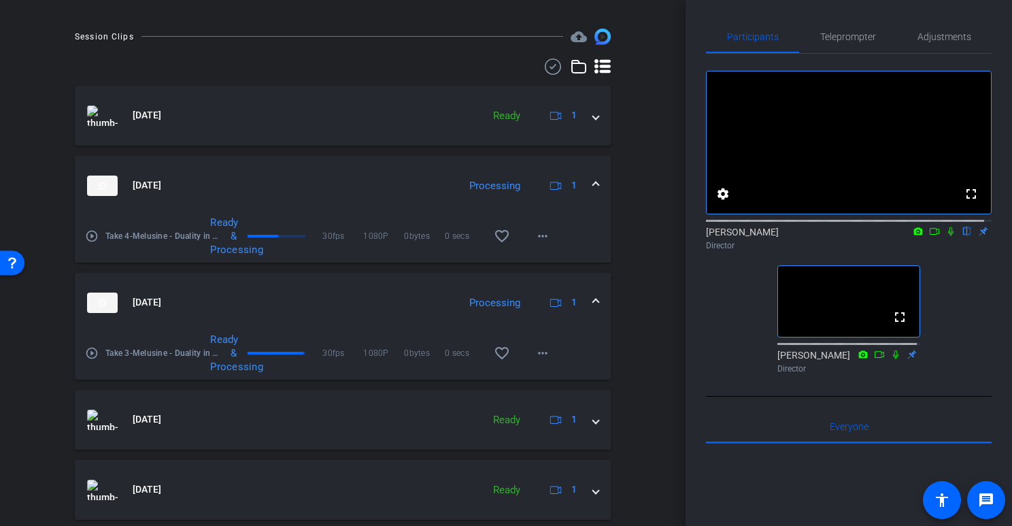
click at [624, 371] on div "Session Clips cloud_upload [DATE] Ready 1 play_circle_outline Take 5-Melusine -…" at bounding box center [343, 334] width 618 height 610
click at [535, 347] on mat-icon "more_horiz" at bounding box center [543, 349] width 16 height 16
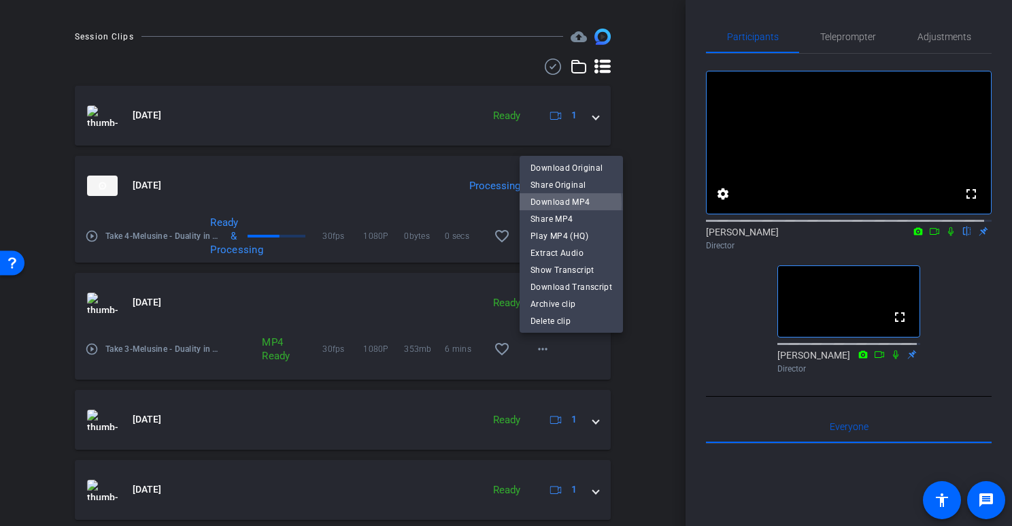
click at [557, 203] on span "Download MP4" at bounding box center [572, 202] width 82 height 16
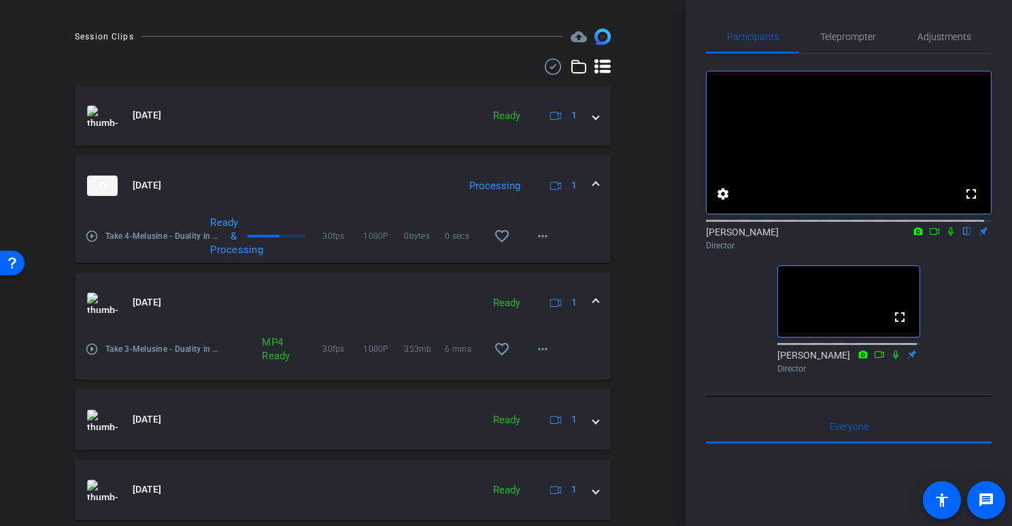
click at [586, 294] on mat-expansion-panel-header "[DATE] Ready 1" at bounding box center [343, 303] width 536 height 60
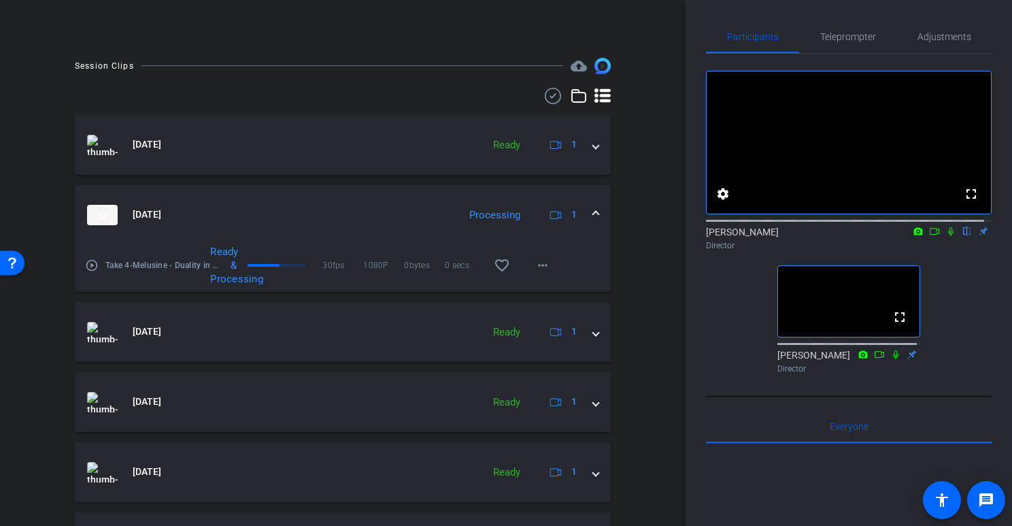
scroll to position [301, 0]
click at [535, 259] on mat-icon "more_horiz" at bounding box center [543, 262] width 16 height 16
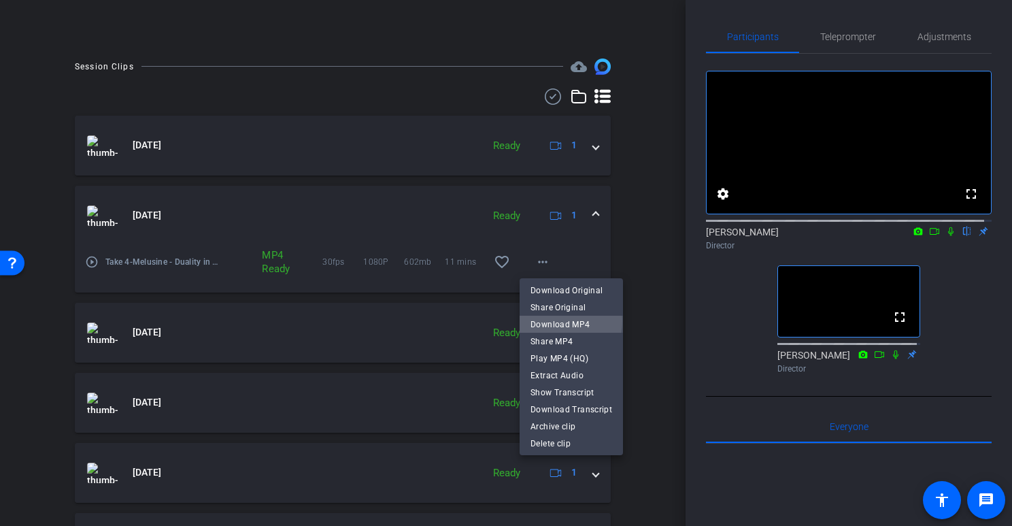
click at [563, 321] on span "Download MP4" at bounding box center [572, 324] width 82 height 16
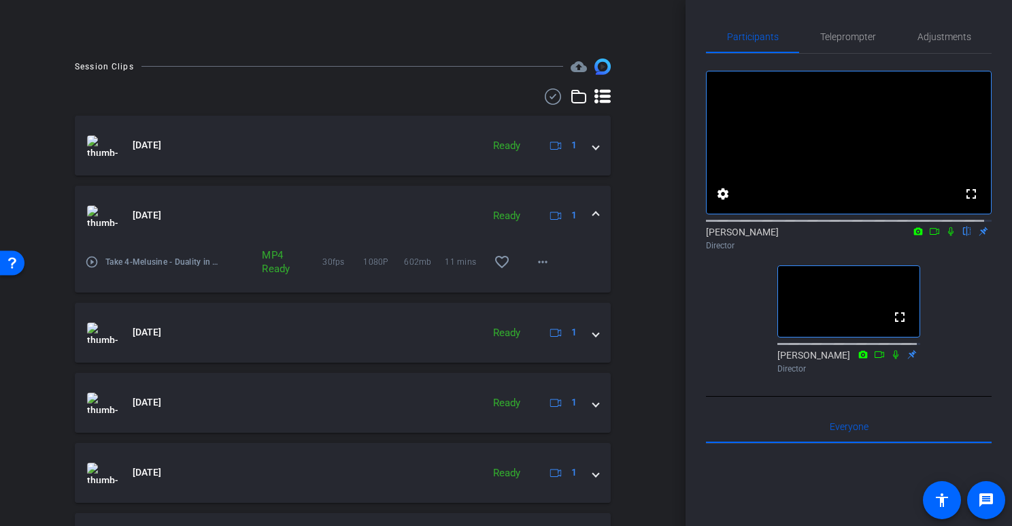
click at [610, 219] on div "Session Clips cloud_upload [DATE] Ready 1 play_circle_outline Take 5-Melusine -…" at bounding box center [343, 340] width 618 height 563
click at [584, 212] on div "[DATE] Ready 1" at bounding box center [340, 215] width 506 height 20
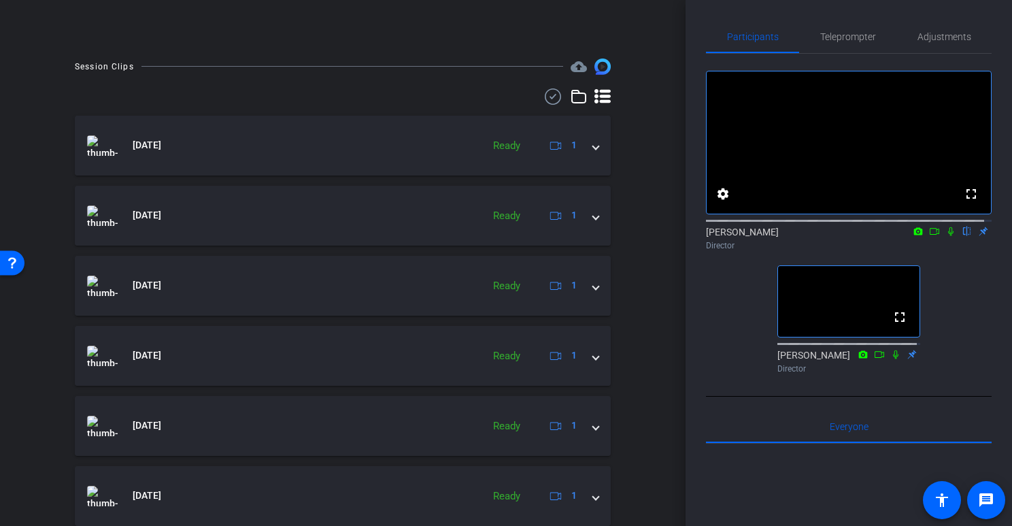
click at [629, 229] on div "Session Clips cloud_upload [DATE] Ready 1 play_circle_outline Take 5-Melusine -…" at bounding box center [343, 317] width 618 height 516
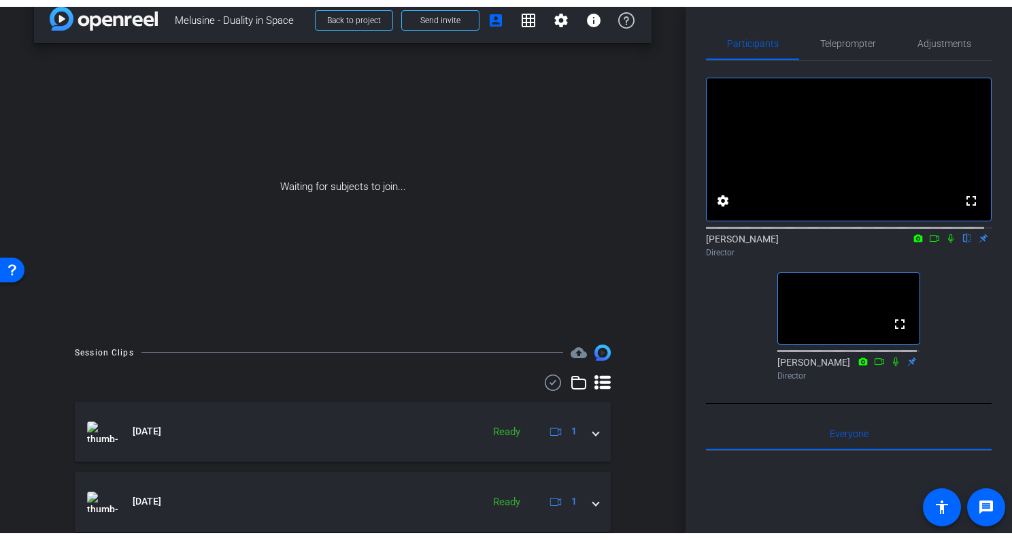
scroll to position [0, 0]
